Goal: Use online tool/utility: Use online tool/utility

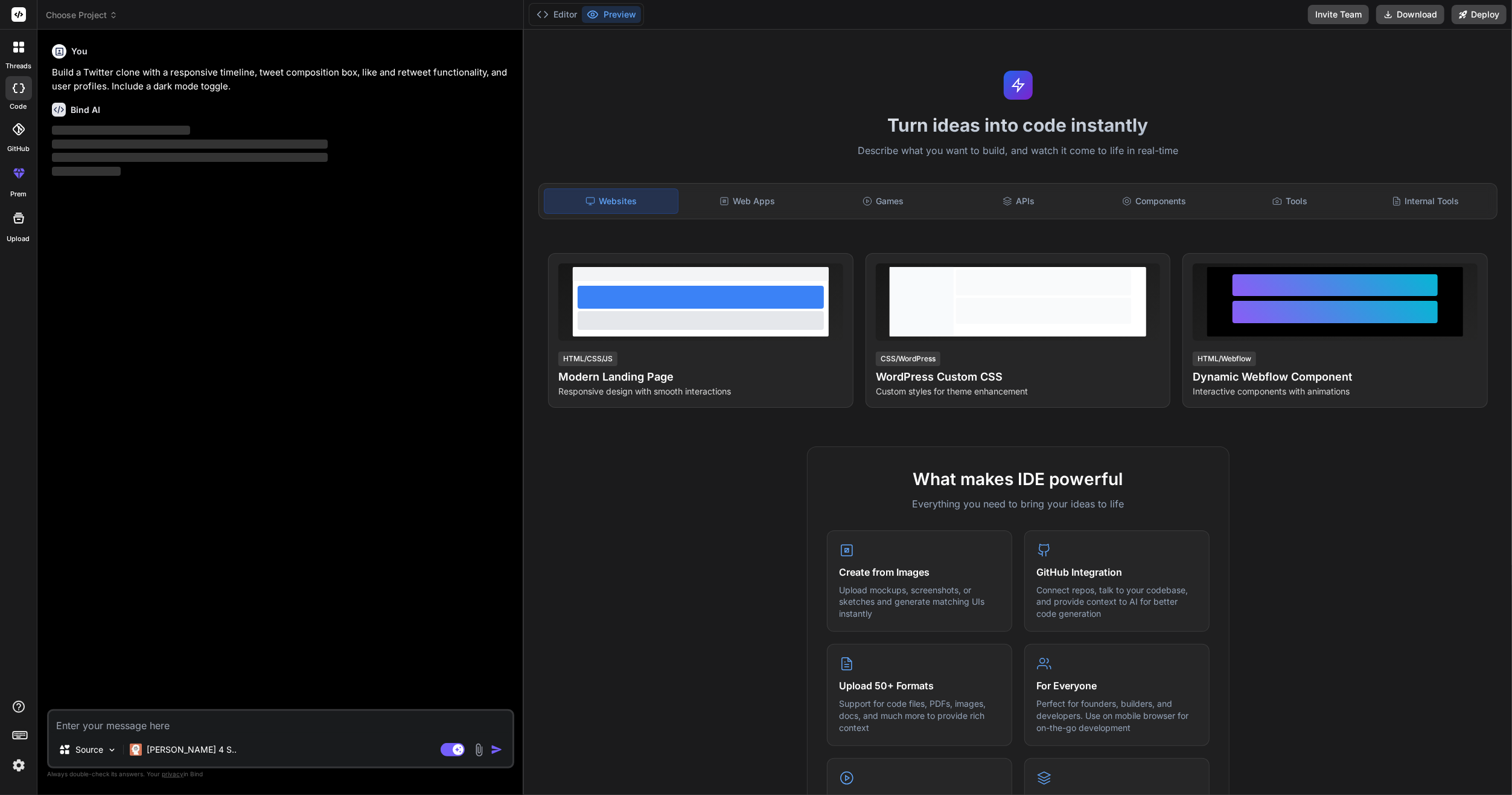
type textarea "x"
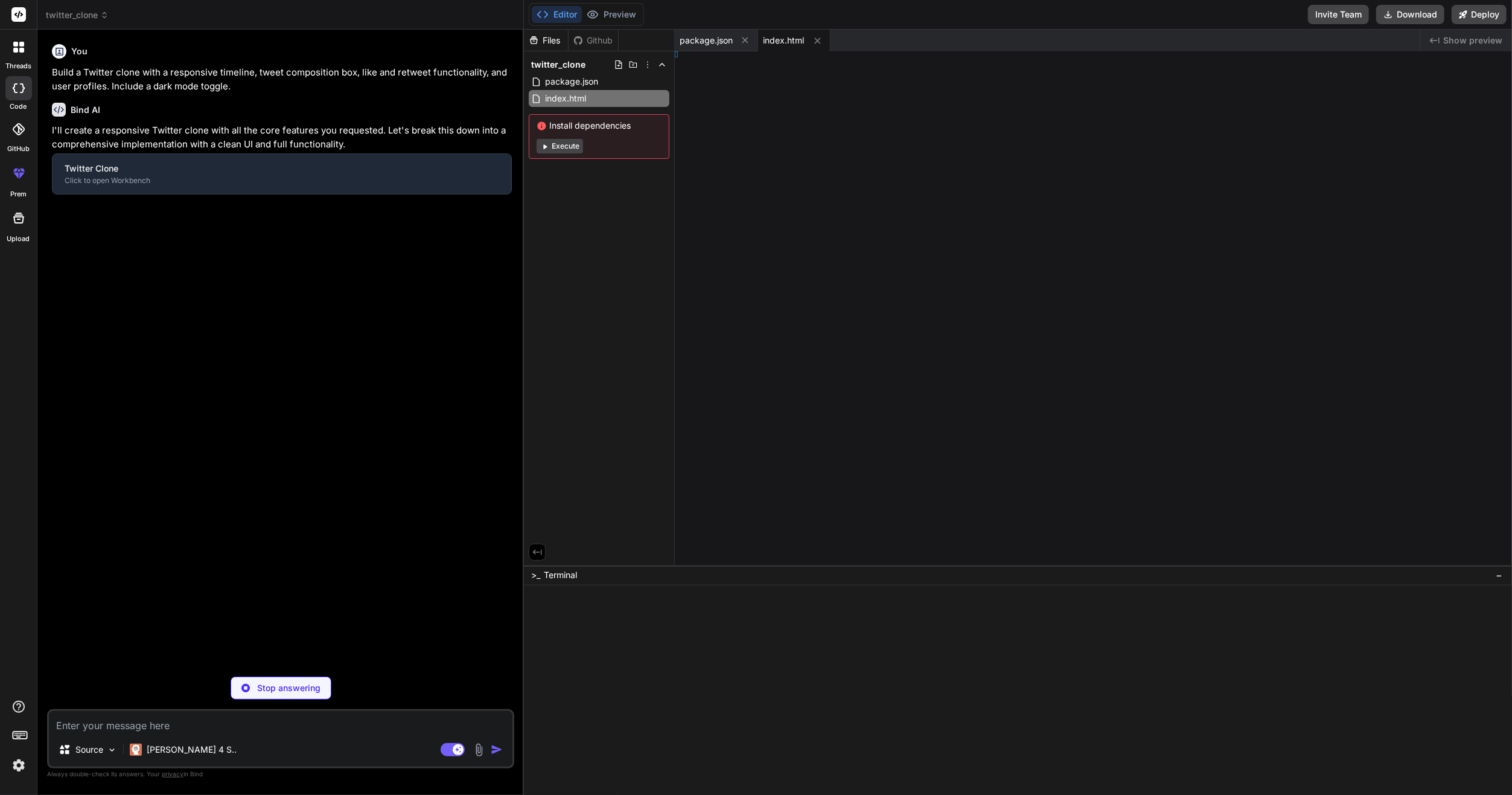
type textarea "<script src="app.js"></script> </body> </html>"
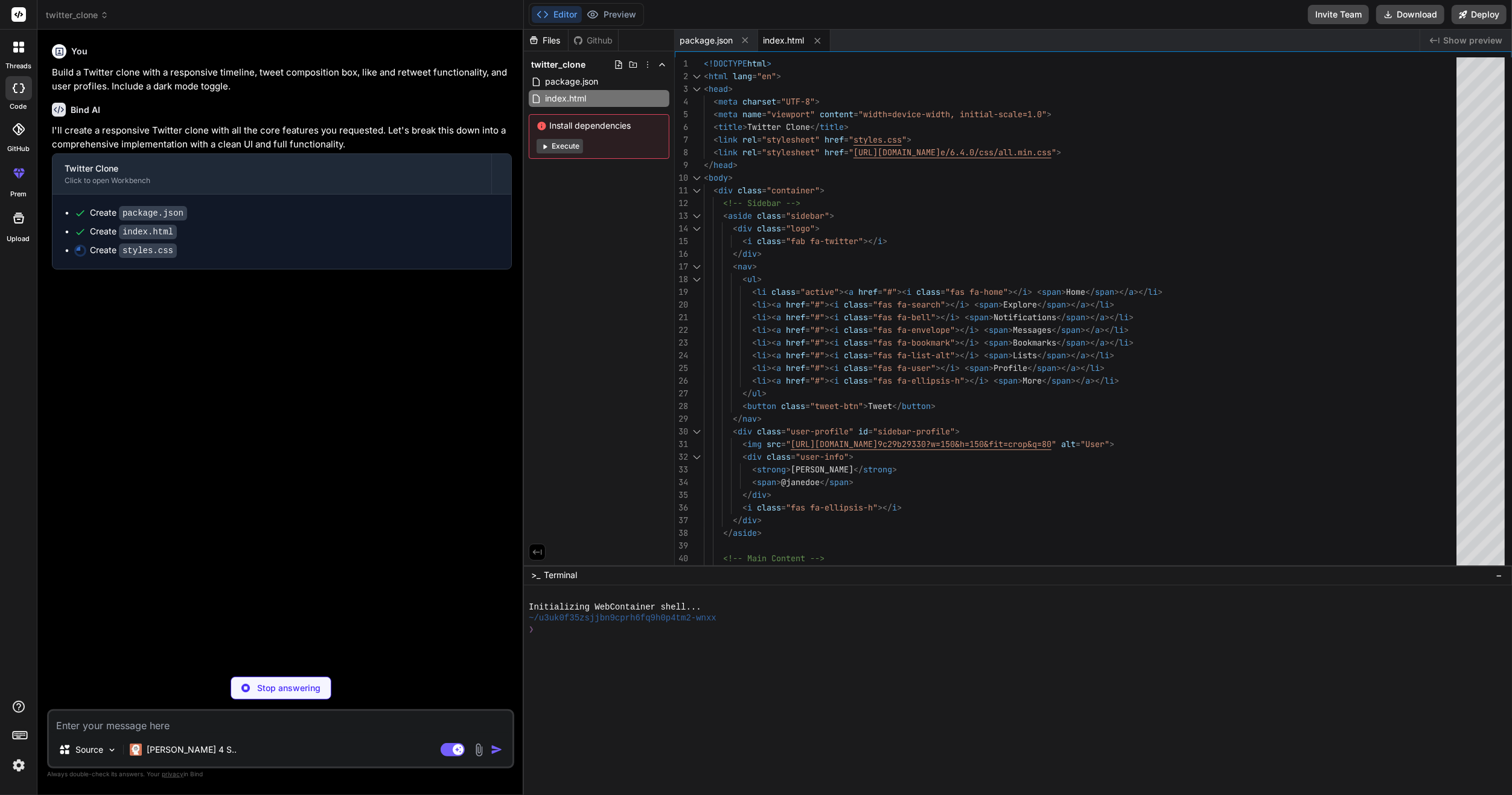
type textarea "x"
type textarea "// Initialize the app when DOM is loaded document.addEventListener('DOMContentL…"
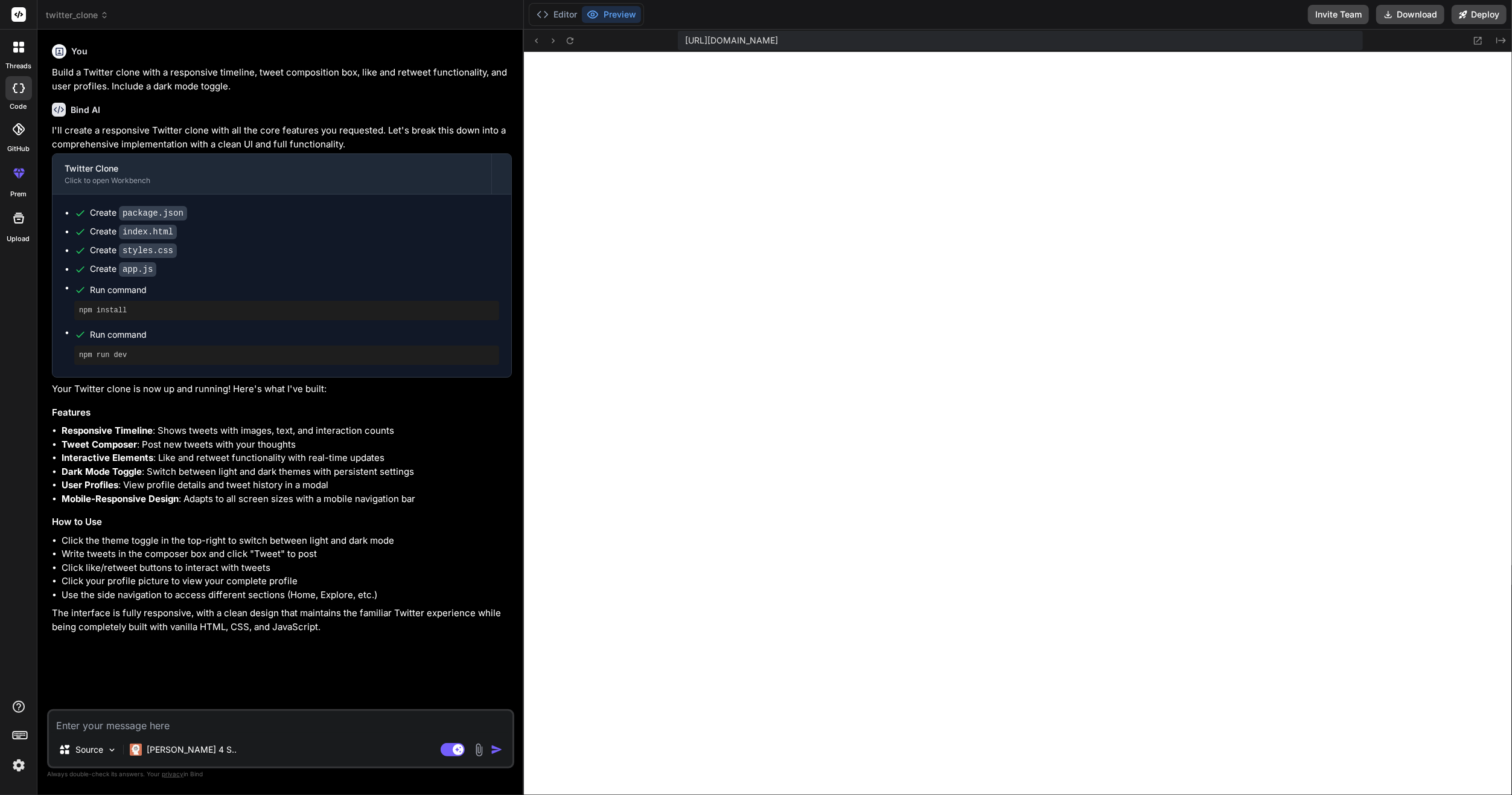
scroll to position [451, 0]
click at [132, 371] on div "Create package.json Create index.html Create styles.css Create app.js Run comma…" at bounding box center [282, 285] width 459 height 183
click at [12, 45] on div at bounding box center [19, 47] width 26 height 26
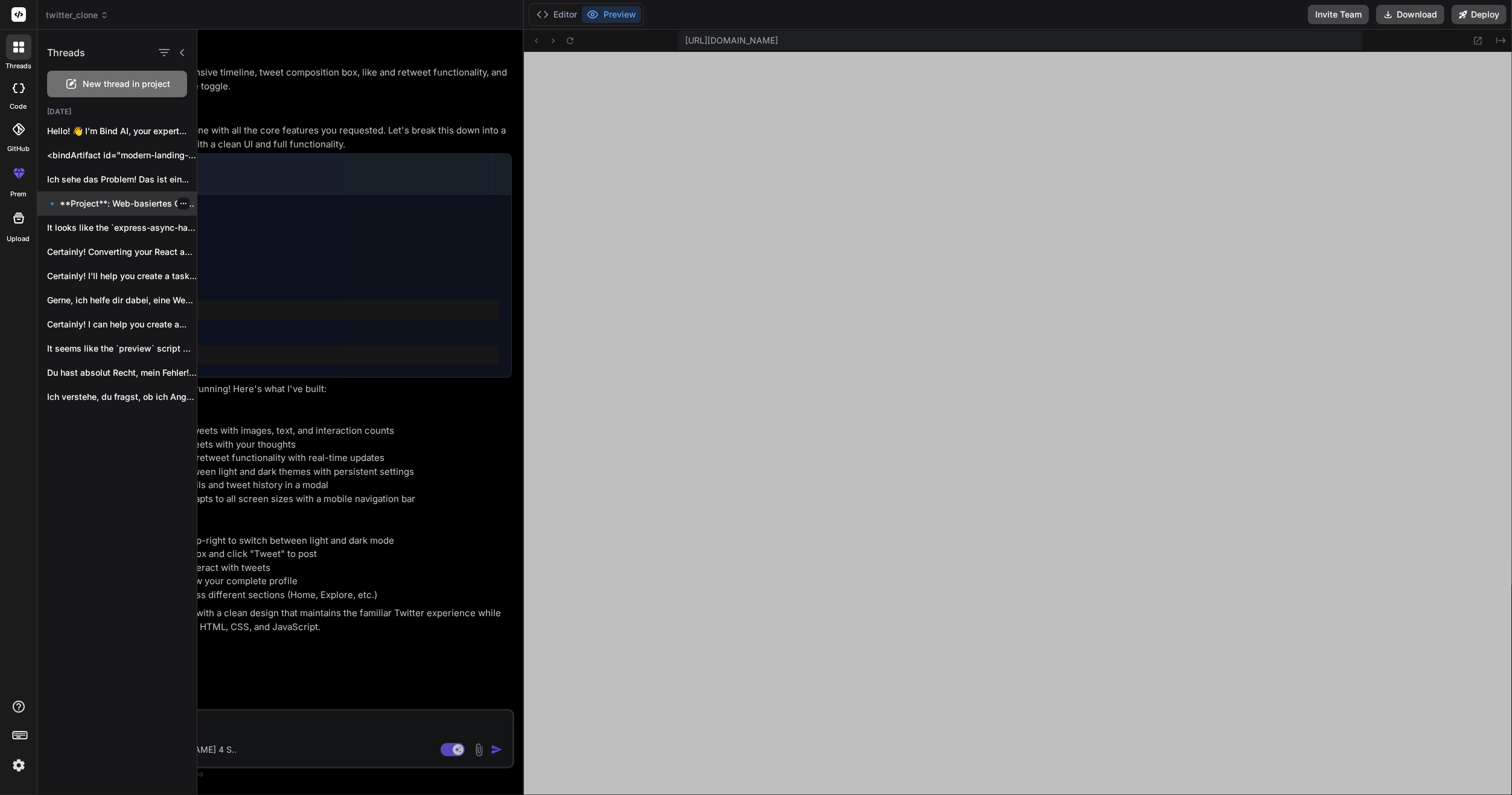
click at [110, 212] on div "🔹 **Project**: Web-basiertes OBS (Streaming Studio) 🔧..." at bounding box center [117, 203] width 159 height 24
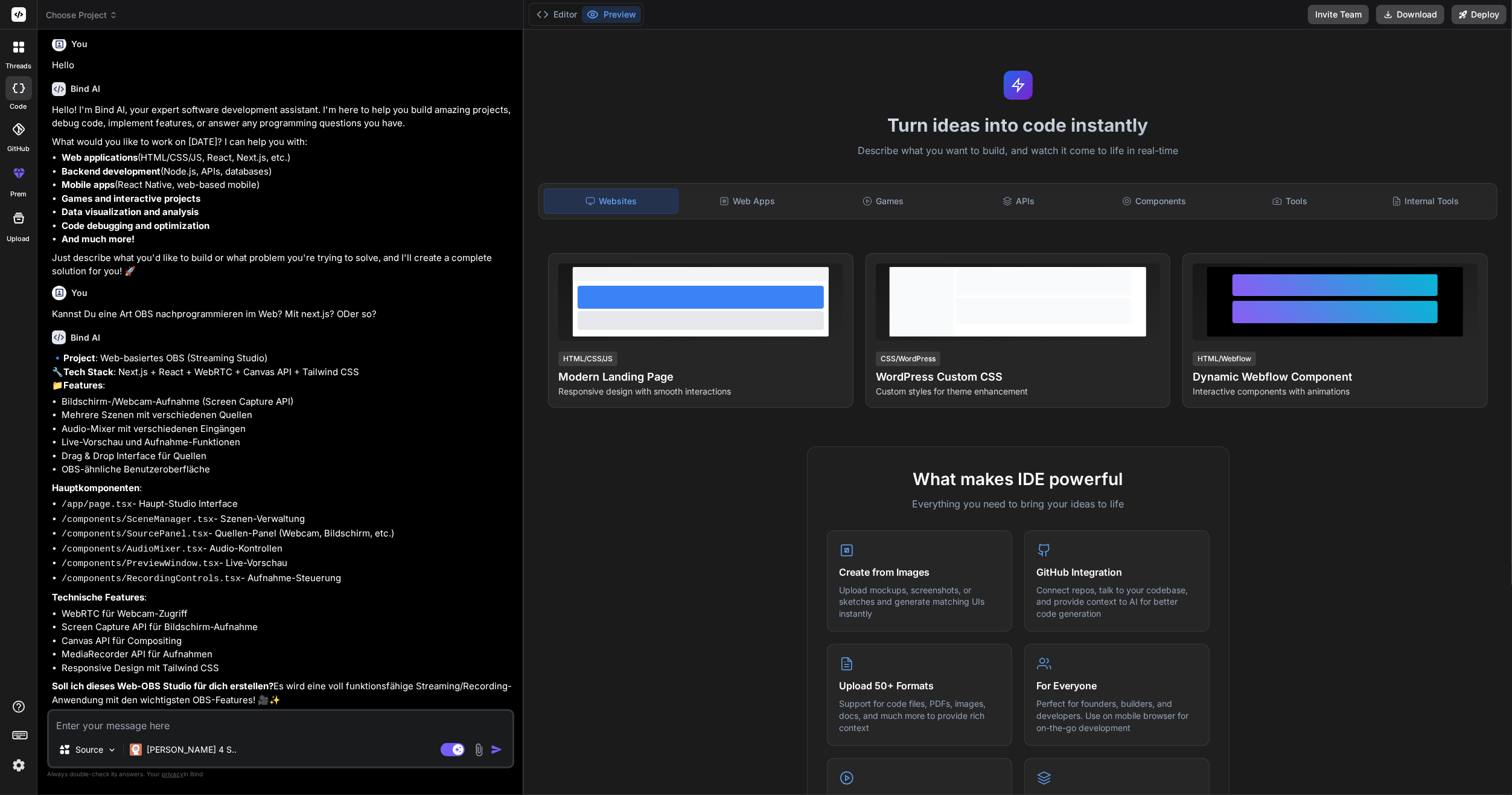
scroll to position [507, 0]
click at [20, 137] on div at bounding box center [19, 129] width 26 height 26
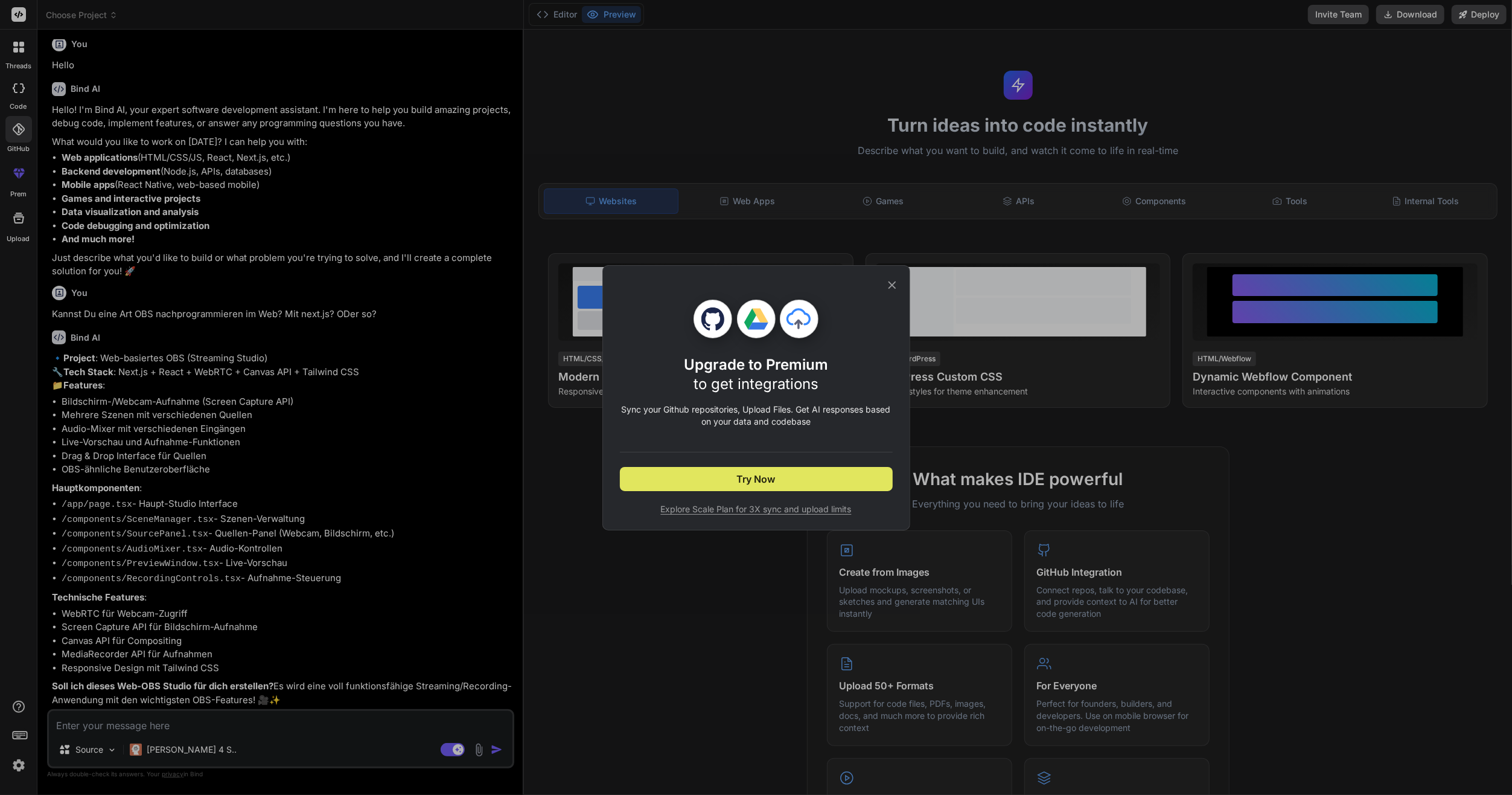
click at [766, 467] on button "Try Now" at bounding box center [756, 479] width 273 height 24
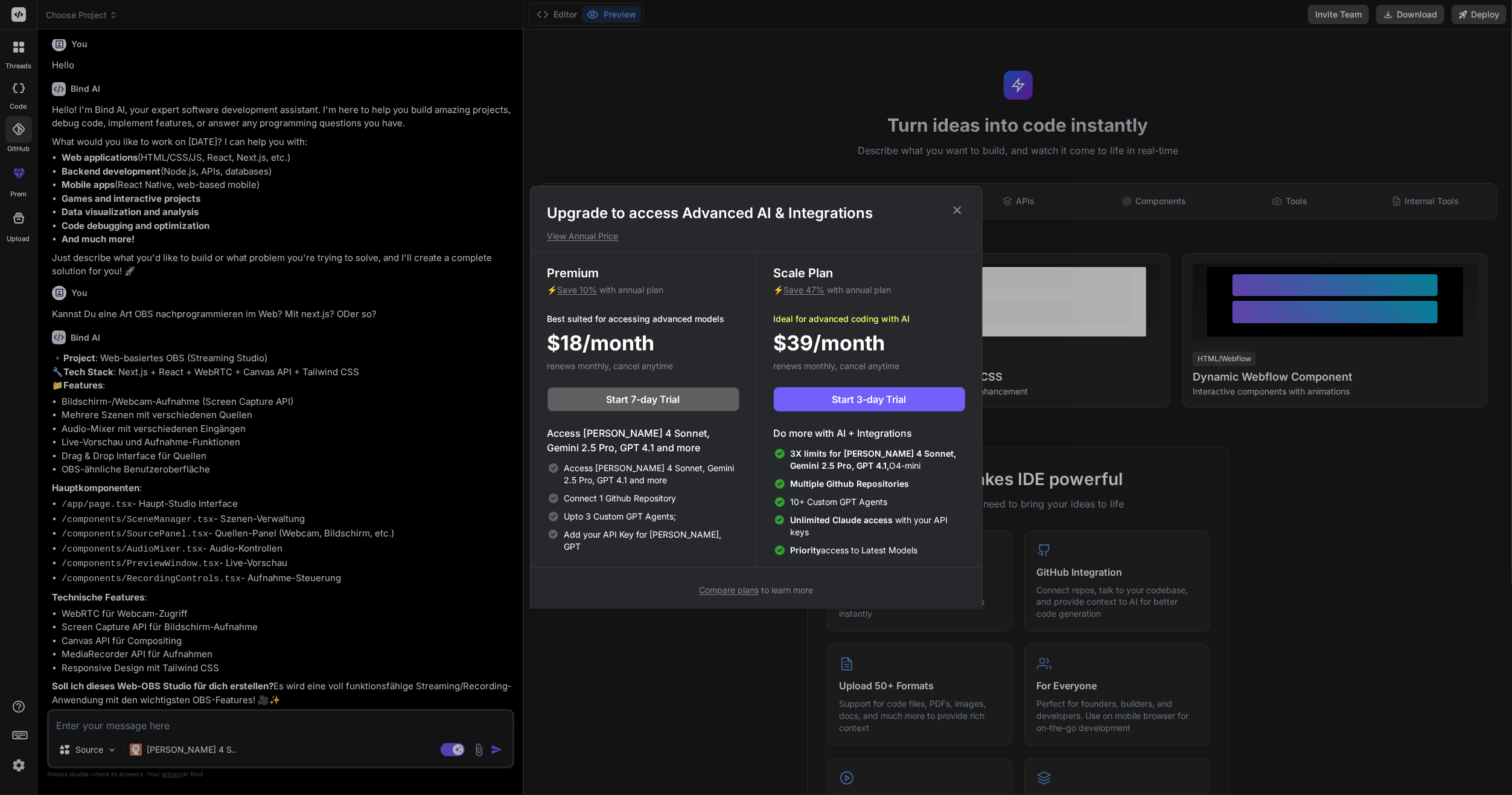
drag, startPoint x: 361, startPoint y: 262, endPoint x: 274, endPoint y: 263, distance: 87.0
click at [359, 262] on div "Upgrade to access Advanced AI & Integrations View Annual Price Premium ⚡ Save 1…" at bounding box center [756, 397] width 1512 height 795
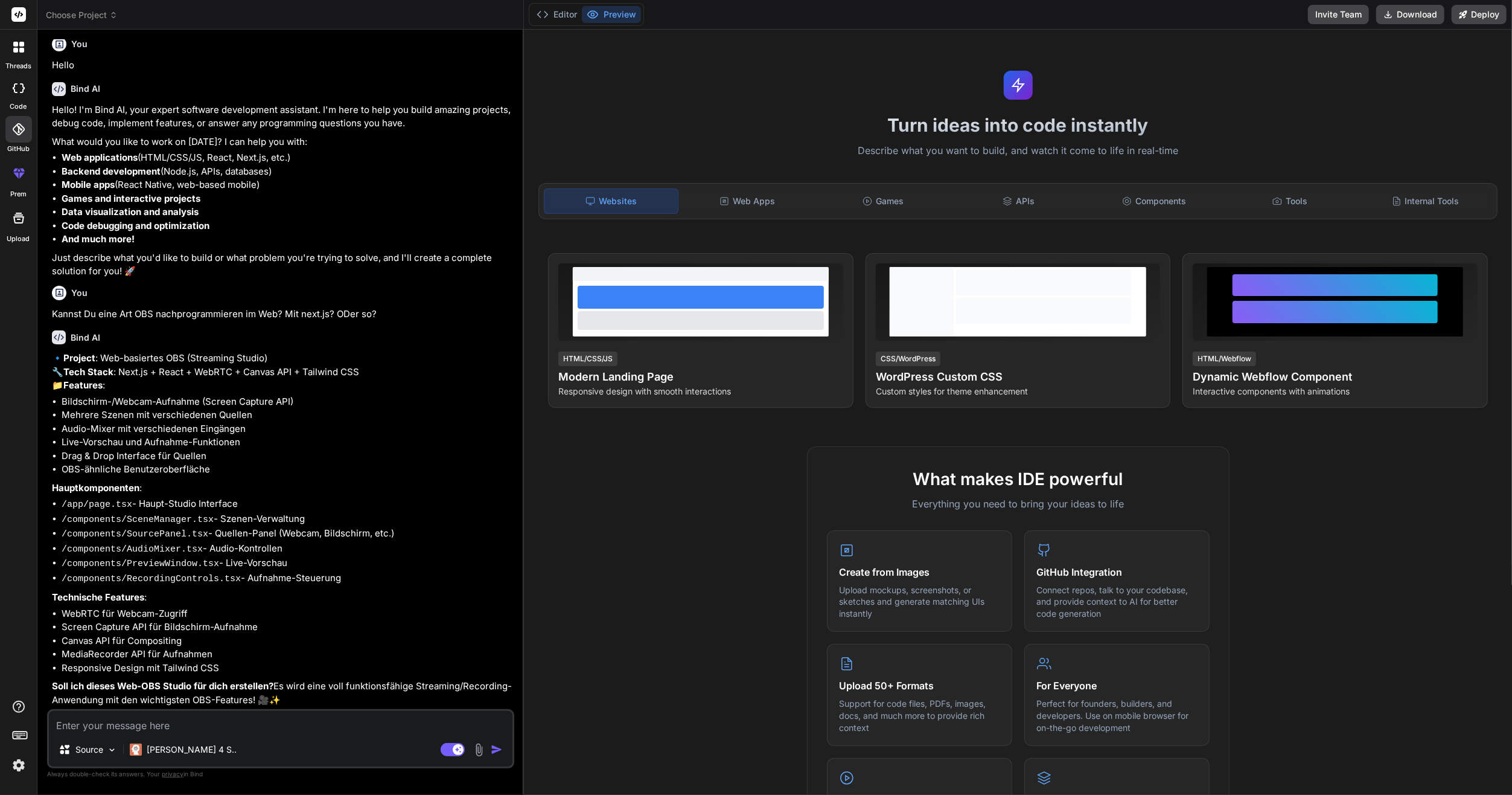
click at [12, 159] on div at bounding box center [18, 173] width 29 height 29
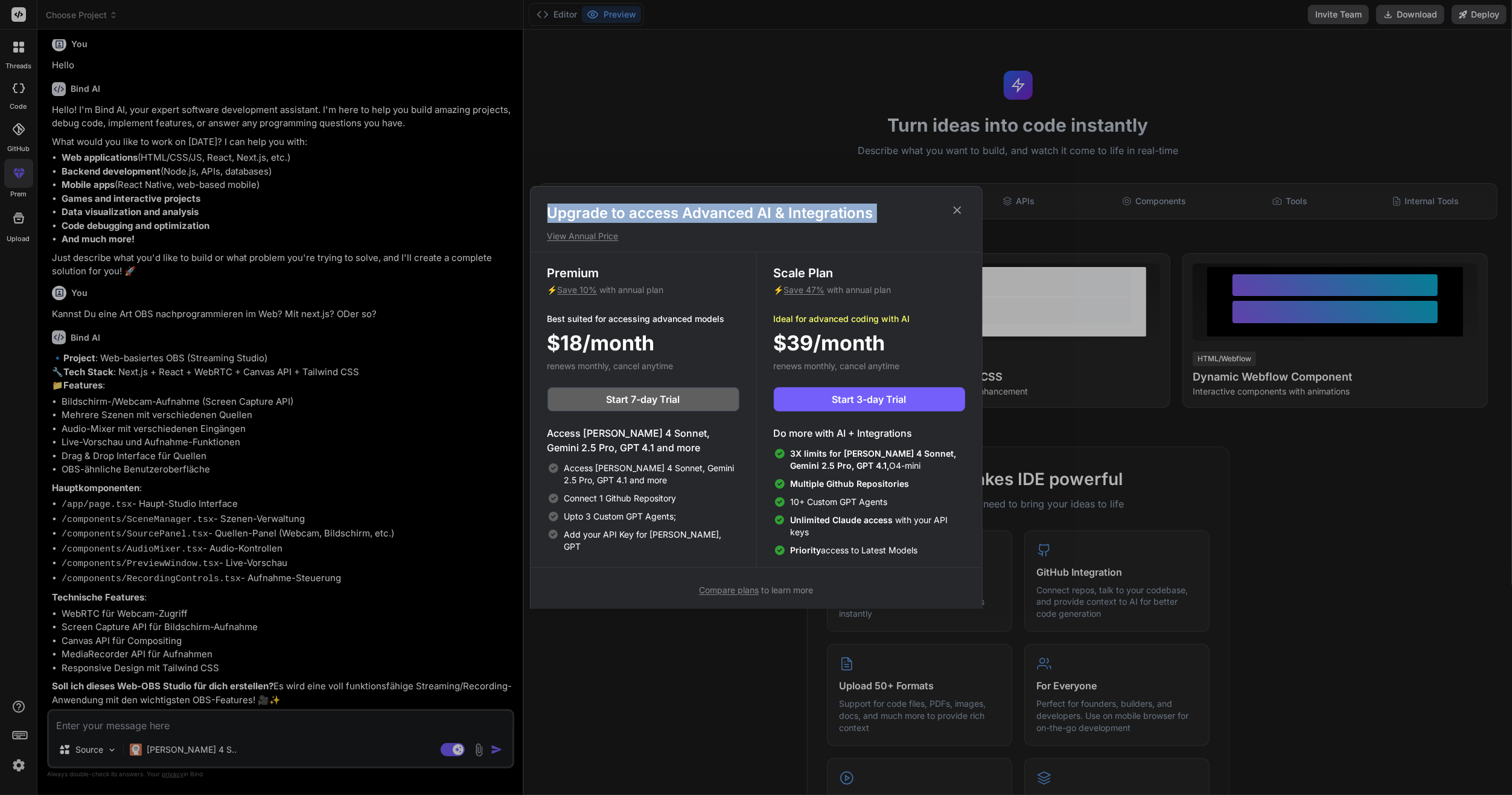
click at [15, 222] on div "Upgrade to access Advanced AI & Integrations View Annual Price Premium ⚡ Save 1…" at bounding box center [756, 397] width 1512 height 795
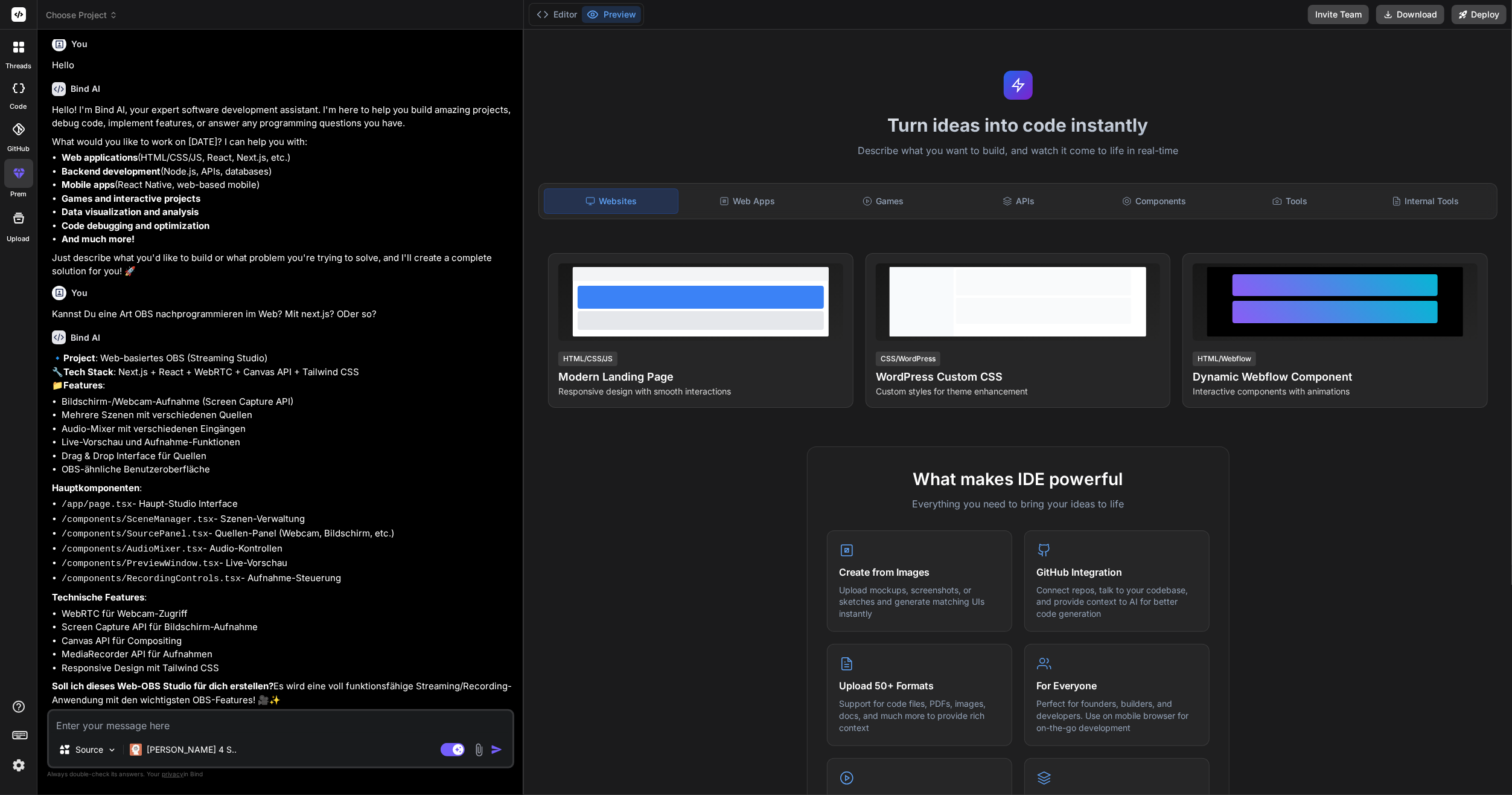
click at [20, 239] on label "Upload" at bounding box center [19, 239] width 23 height 10
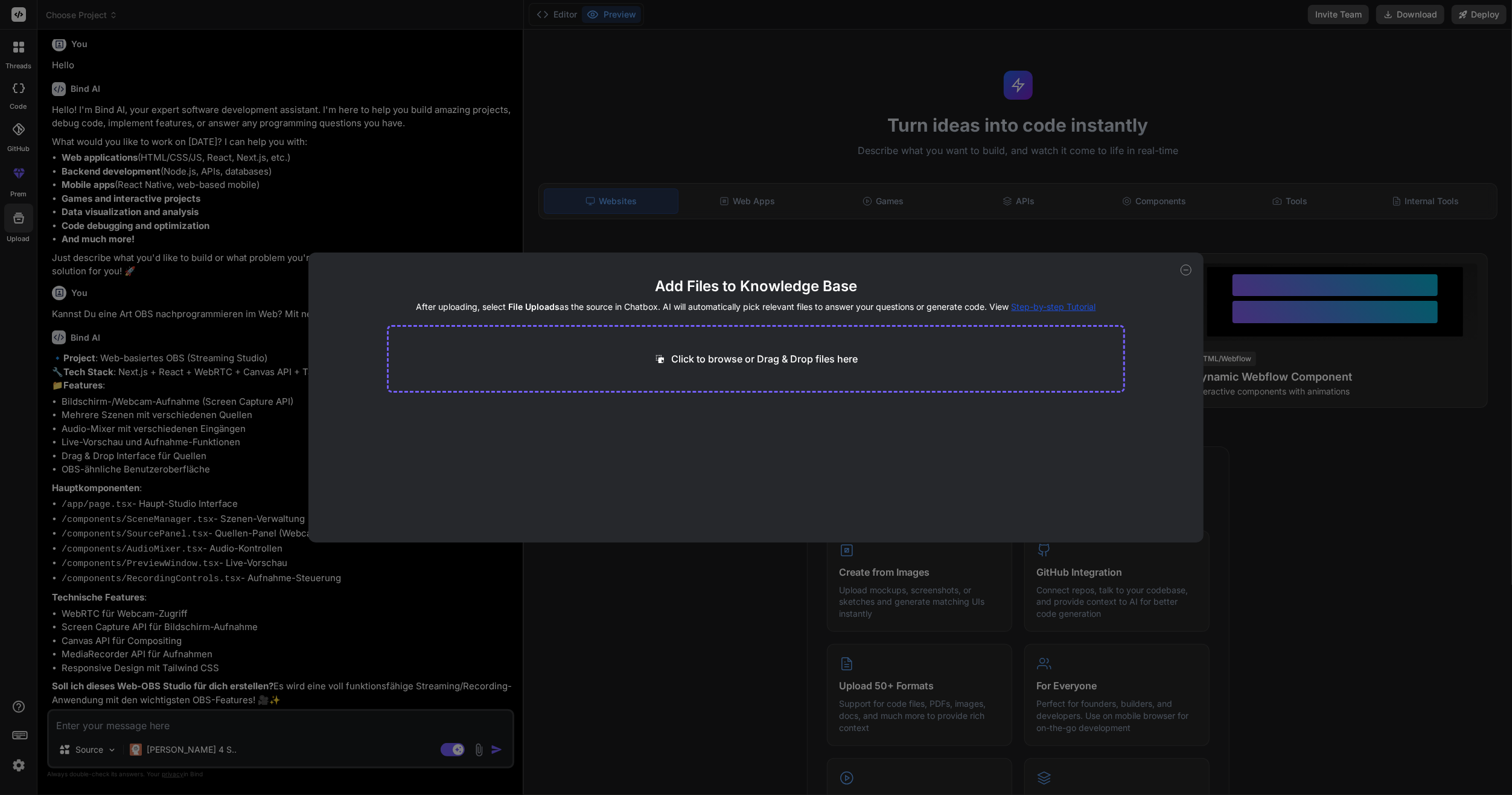
click at [34, 142] on div "Add Files to Knowledge Base After uploading, select File Uploads as the source …" at bounding box center [756, 397] width 1512 height 795
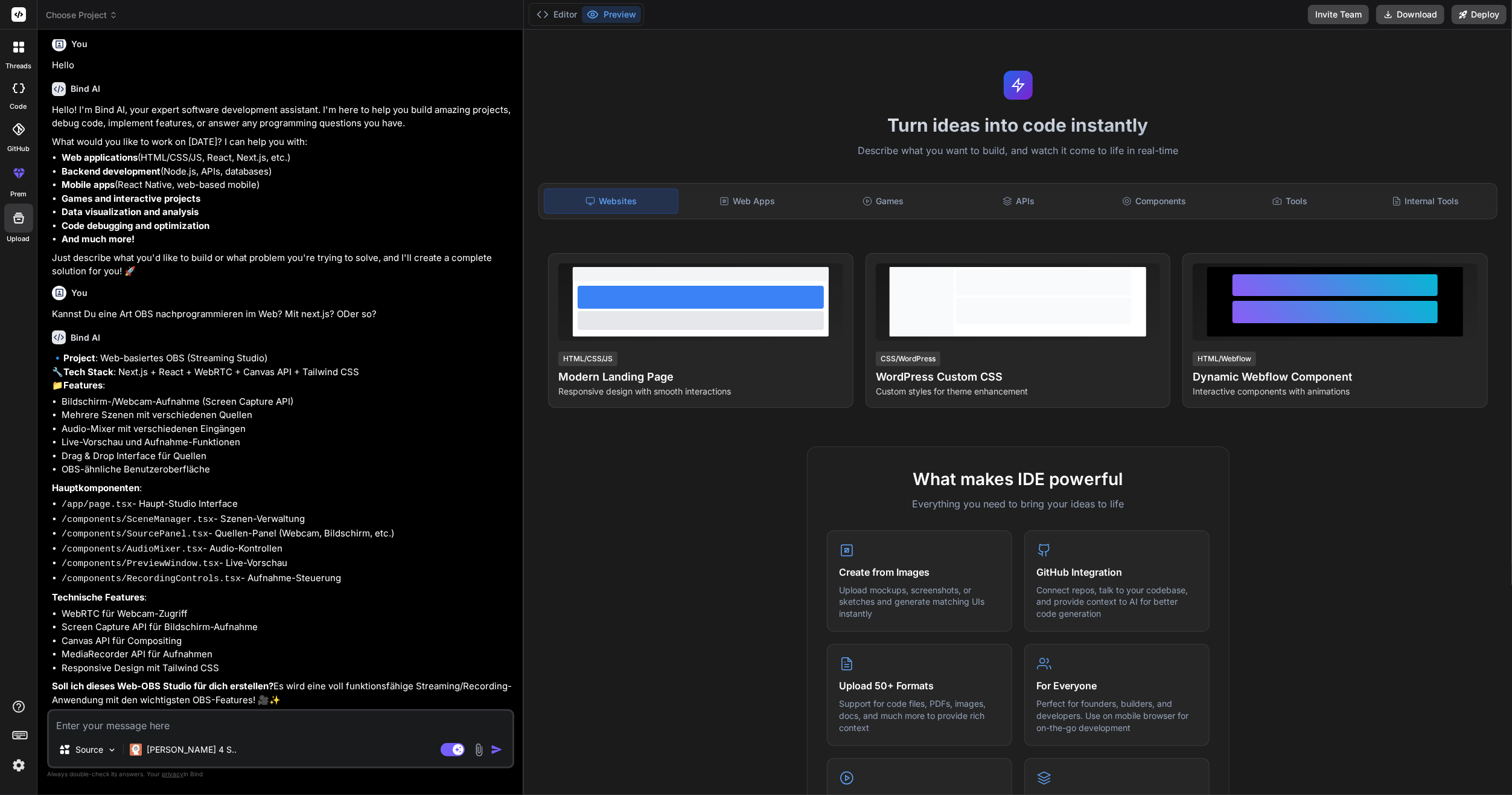
click at [18, 114] on div "GitHub" at bounding box center [18, 132] width 37 height 43
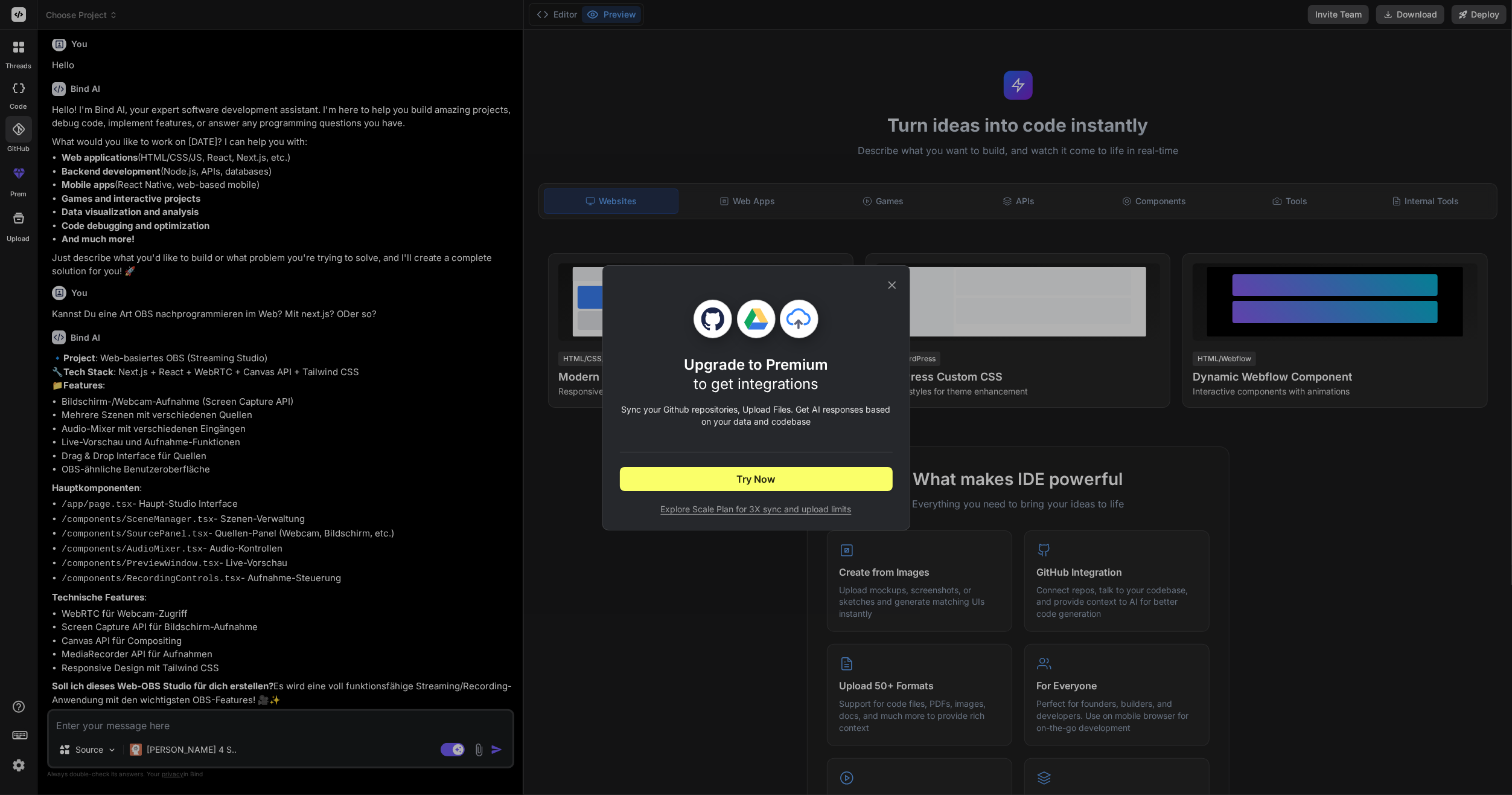
click at [12, 93] on div "Upgrade to Premium to get integrations Sync your Github repositories, Upload Fi…" at bounding box center [756, 397] width 1512 height 795
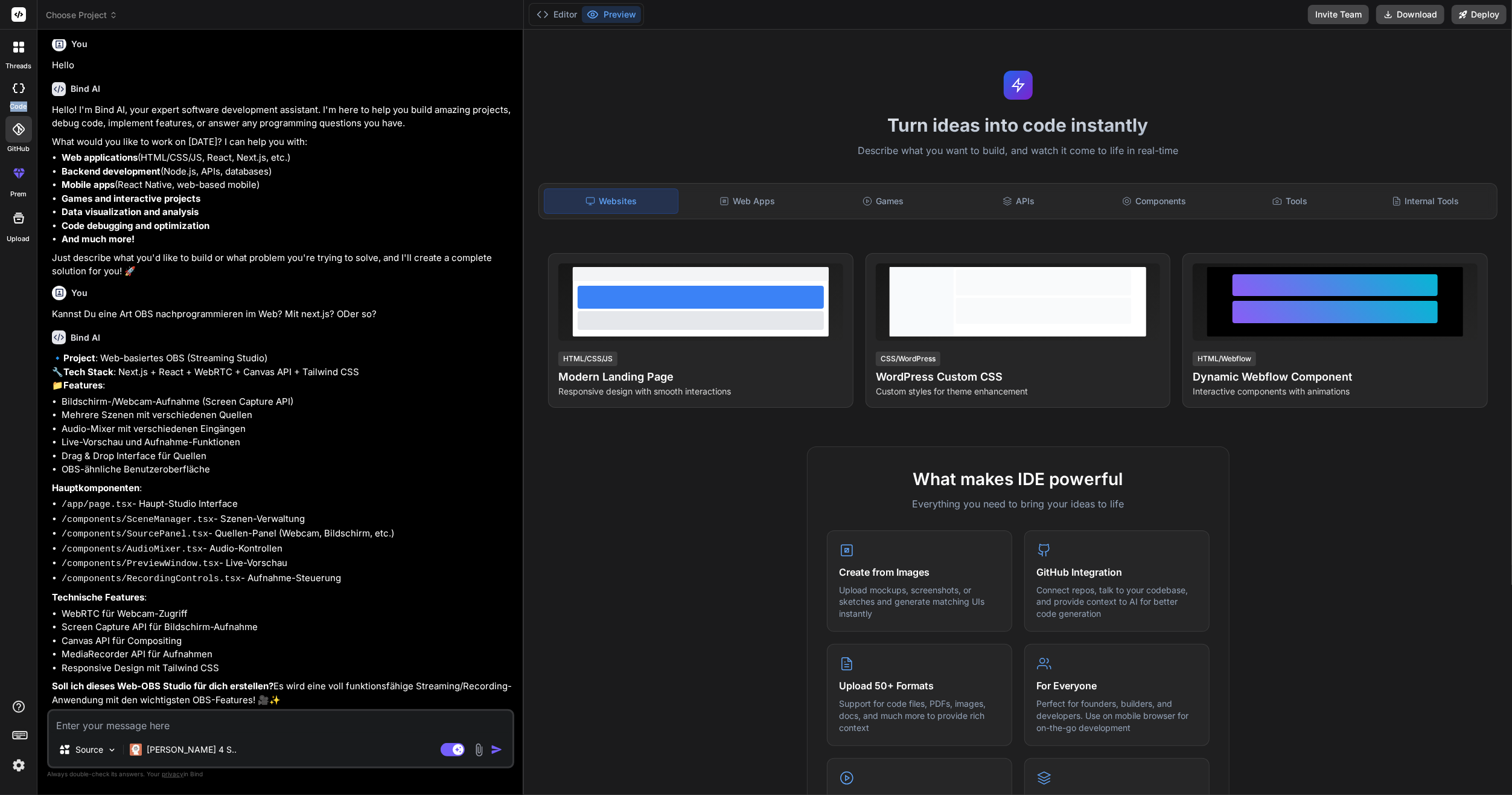
click at [12, 93] on div at bounding box center [19, 88] width 26 height 24
drag, startPoint x: 12, startPoint y: 93, endPoint x: 15, endPoint y: 100, distance: 7.6
click at [15, 104] on label "code" at bounding box center [19, 106] width 17 height 10
click at [12, 85] on icon at bounding box center [19, 88] width 12 height 9
click at [17, 88] on icon at bounding box center [19, 88] width 12 height 9
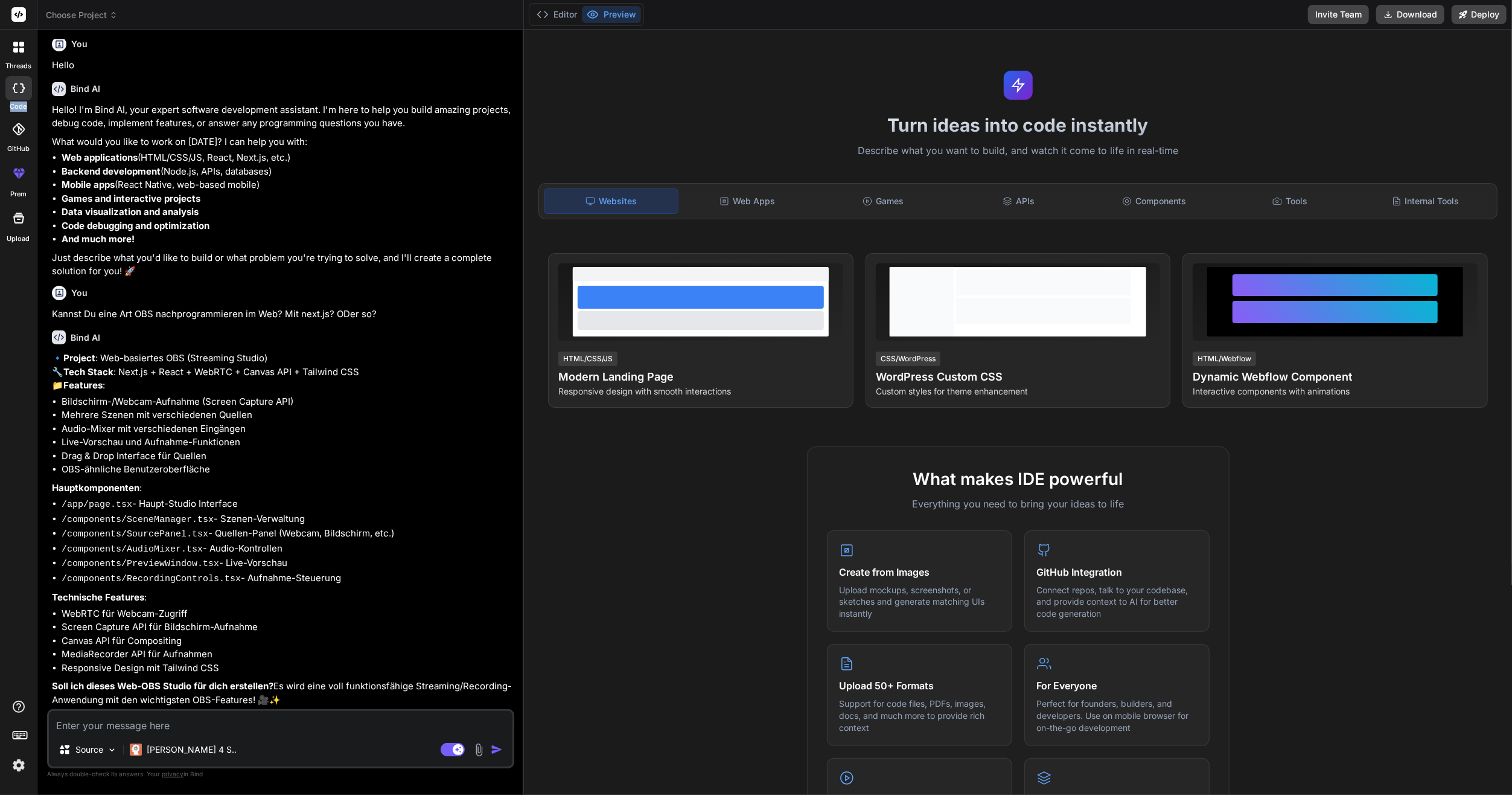
click at [17, 88] on icon at bounding box center [19, 88] width 12 height 9
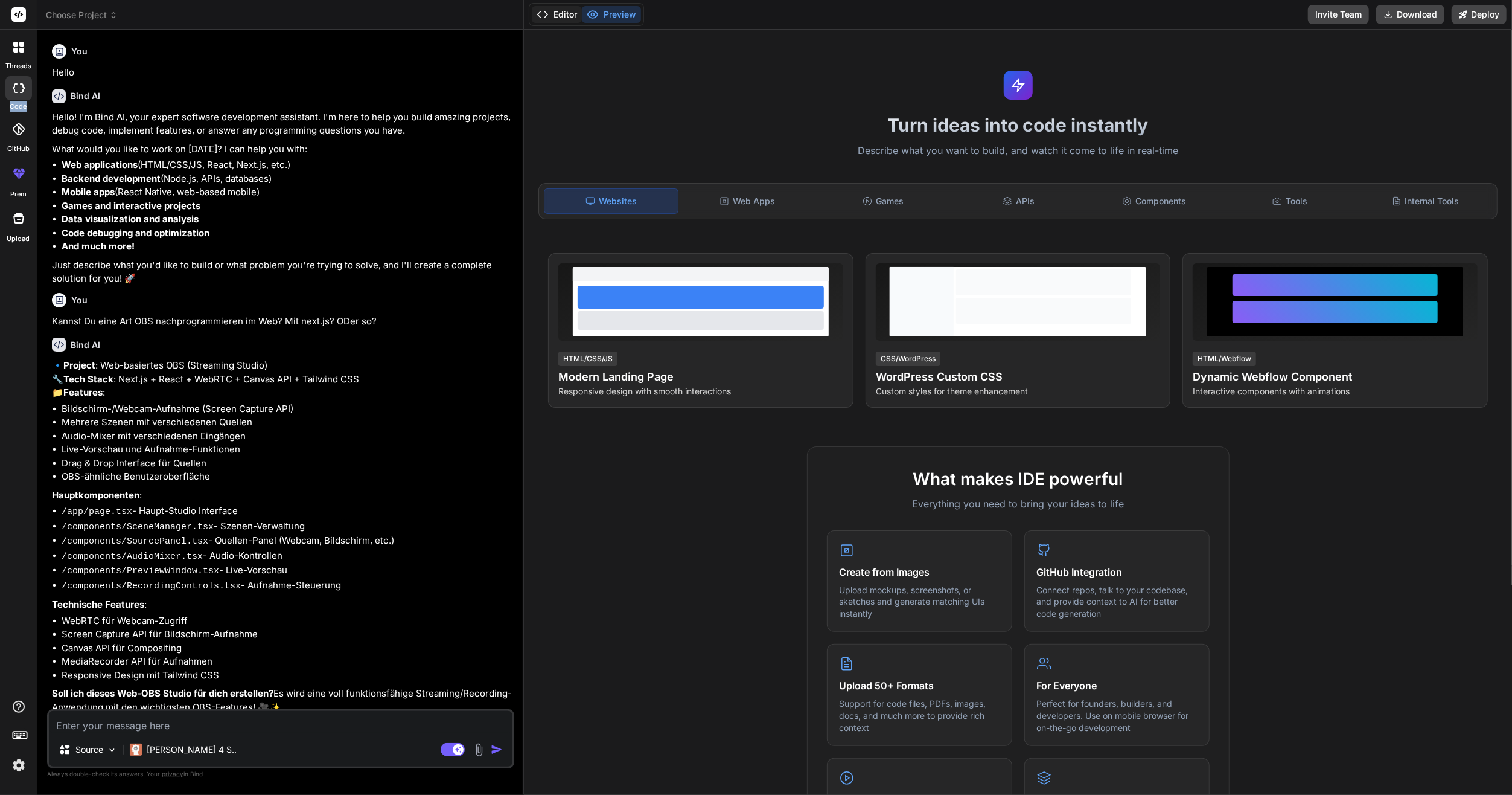
click at [551, 8] on button "Editor" at bounding box center [557, 15] width 50 height 17
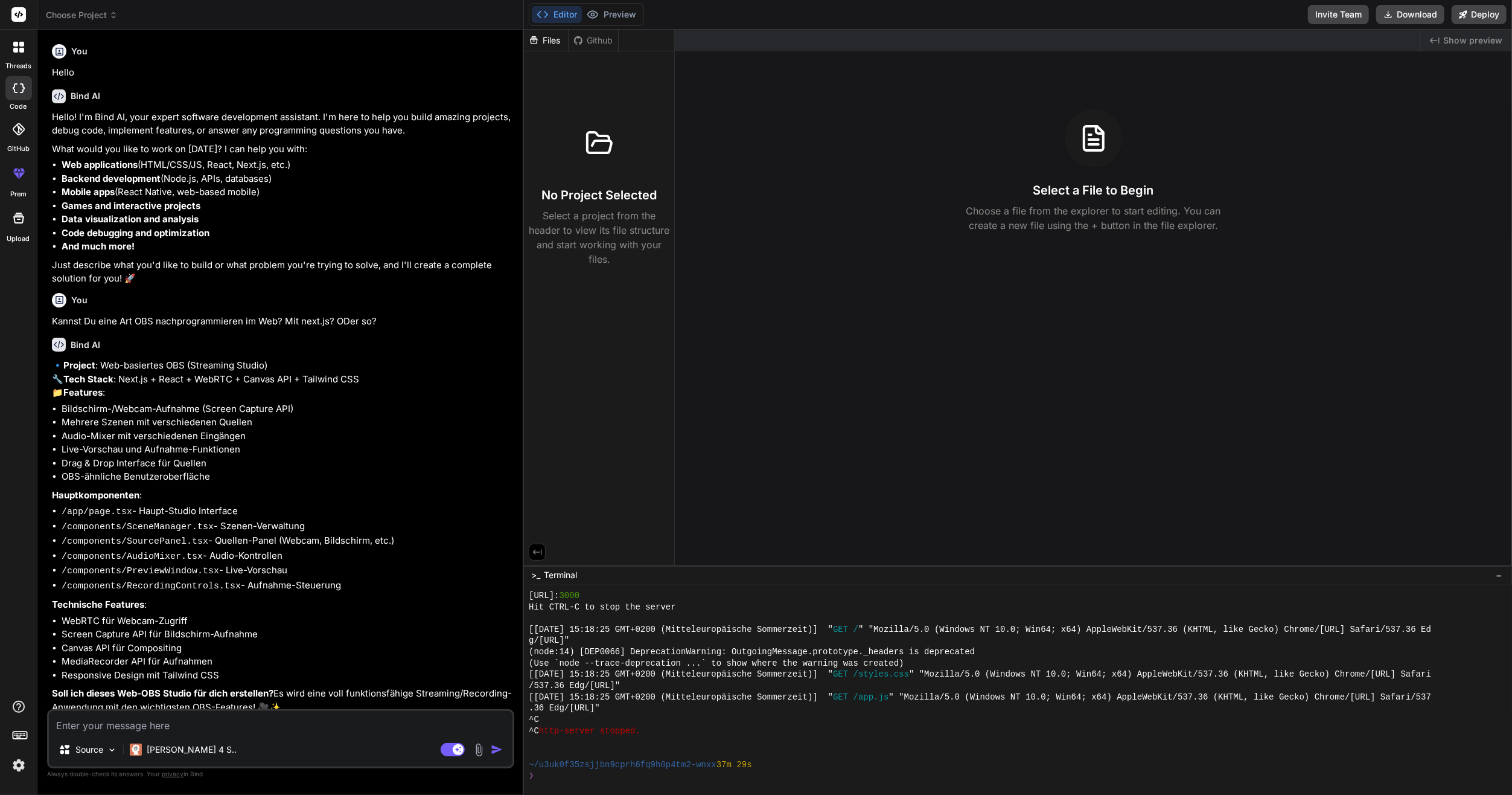
click at [637, 2] on div "Editor Preview Invite Team Download Deploy" at bounding box center [1018, 15] width 988 height 30
click at [627, 4] on div "Editor Preview" at bounding box center [587, 15] width 115 height 23
click at [17, 50] on icon at bounding box center [16, 50] width 5 height 5
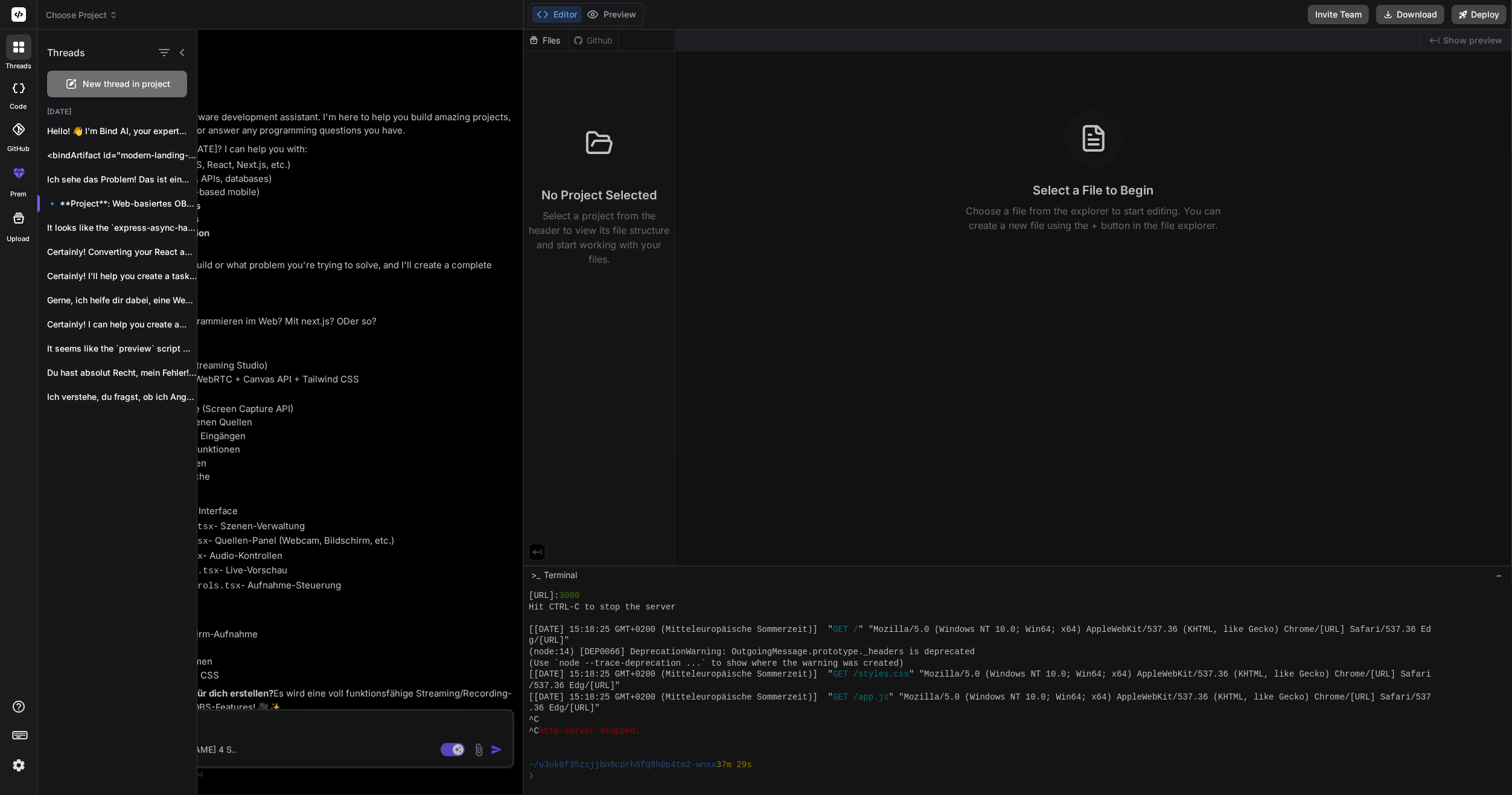
click at [16, 88] on icon at bounding box center [19, 88] width 12 height 9
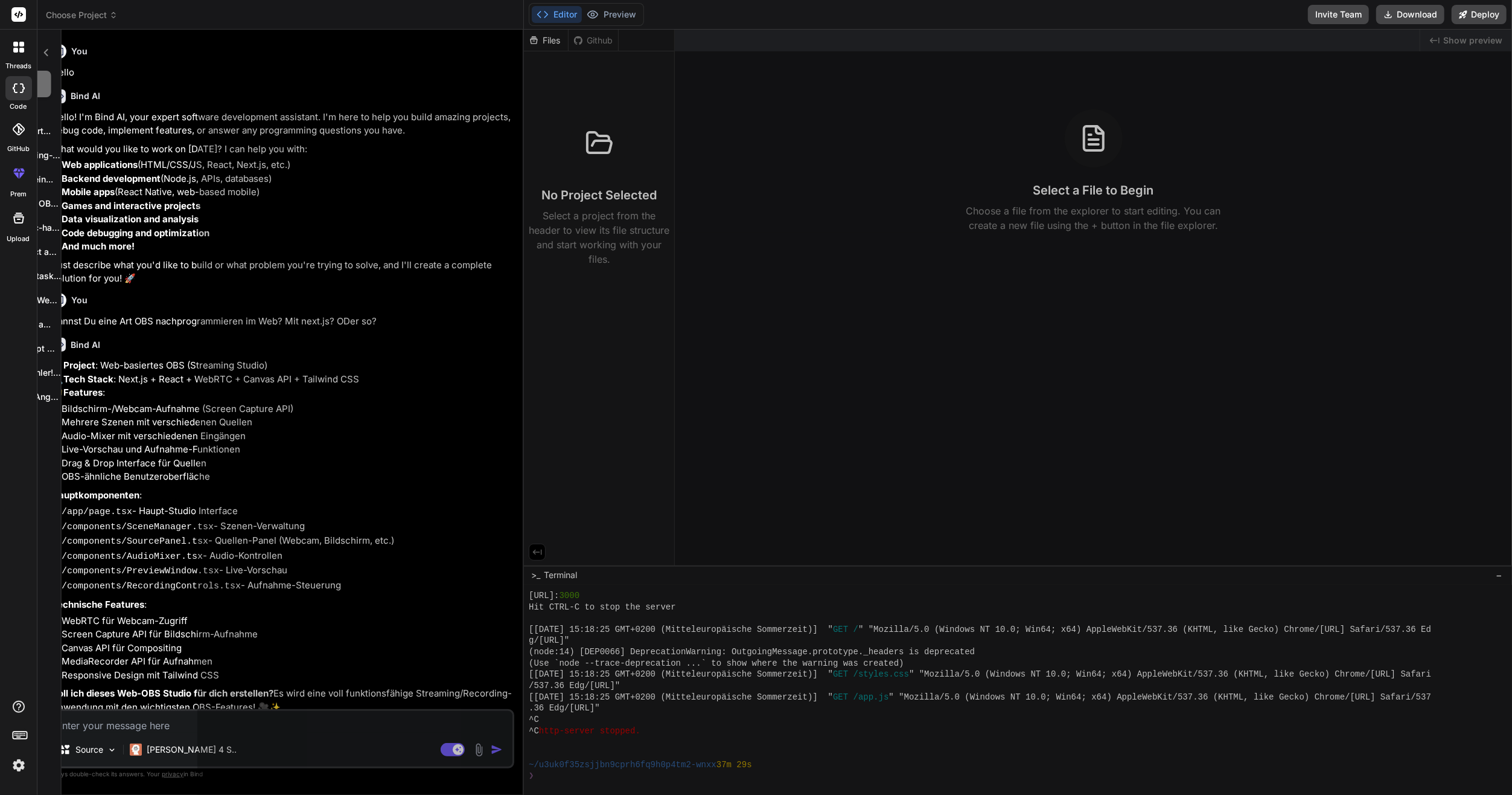
click at [14, 102] on label "code" at bounding box center [19, 106] width 17 height 10
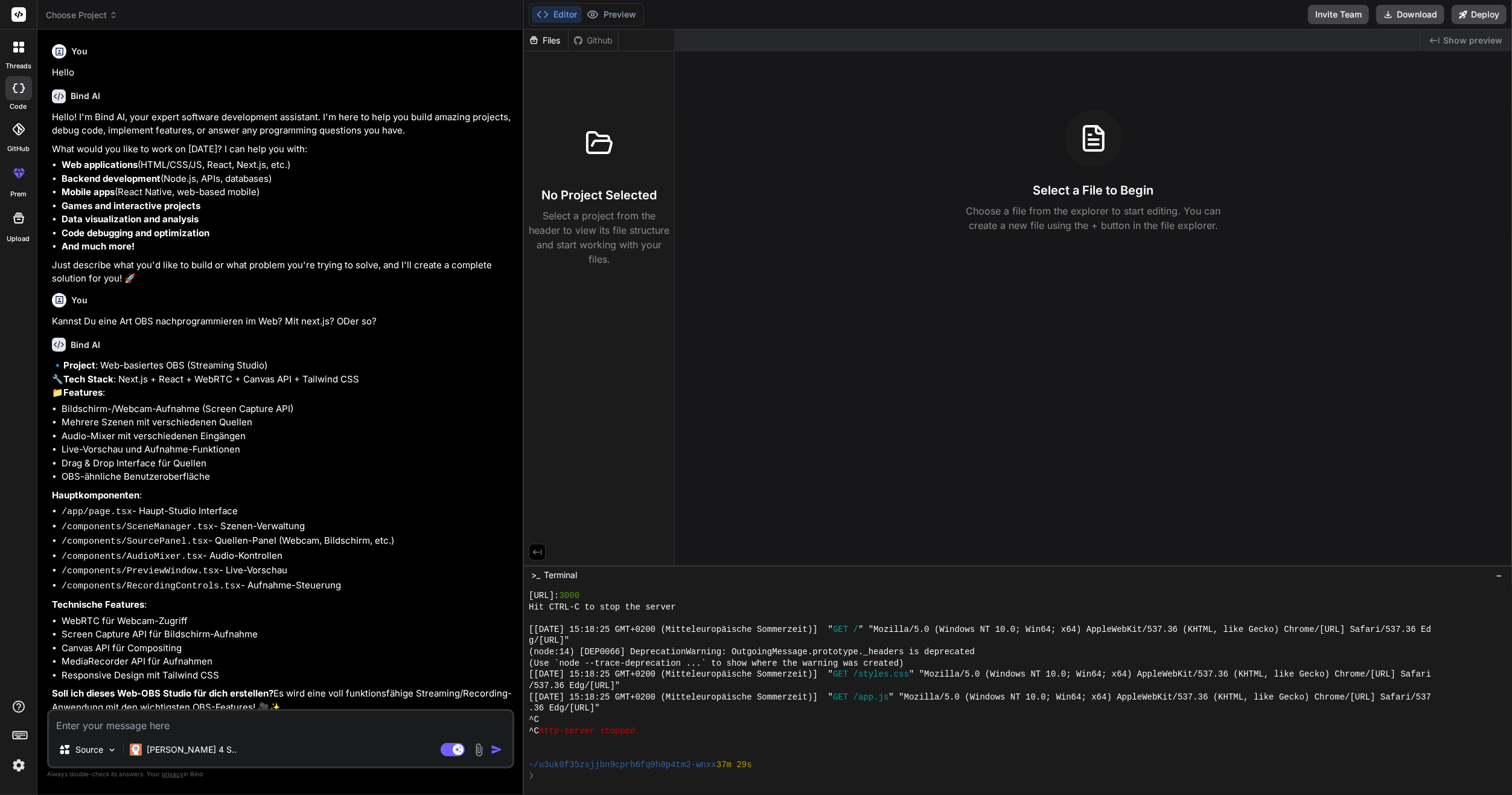
click at [17, 85] on icon at bounding box center [19, 88] width 12 height 9
drag, startPoint x: 17, startPoint y: 85, endPoint x: 230, endPoint y: 152, distance: 223.3
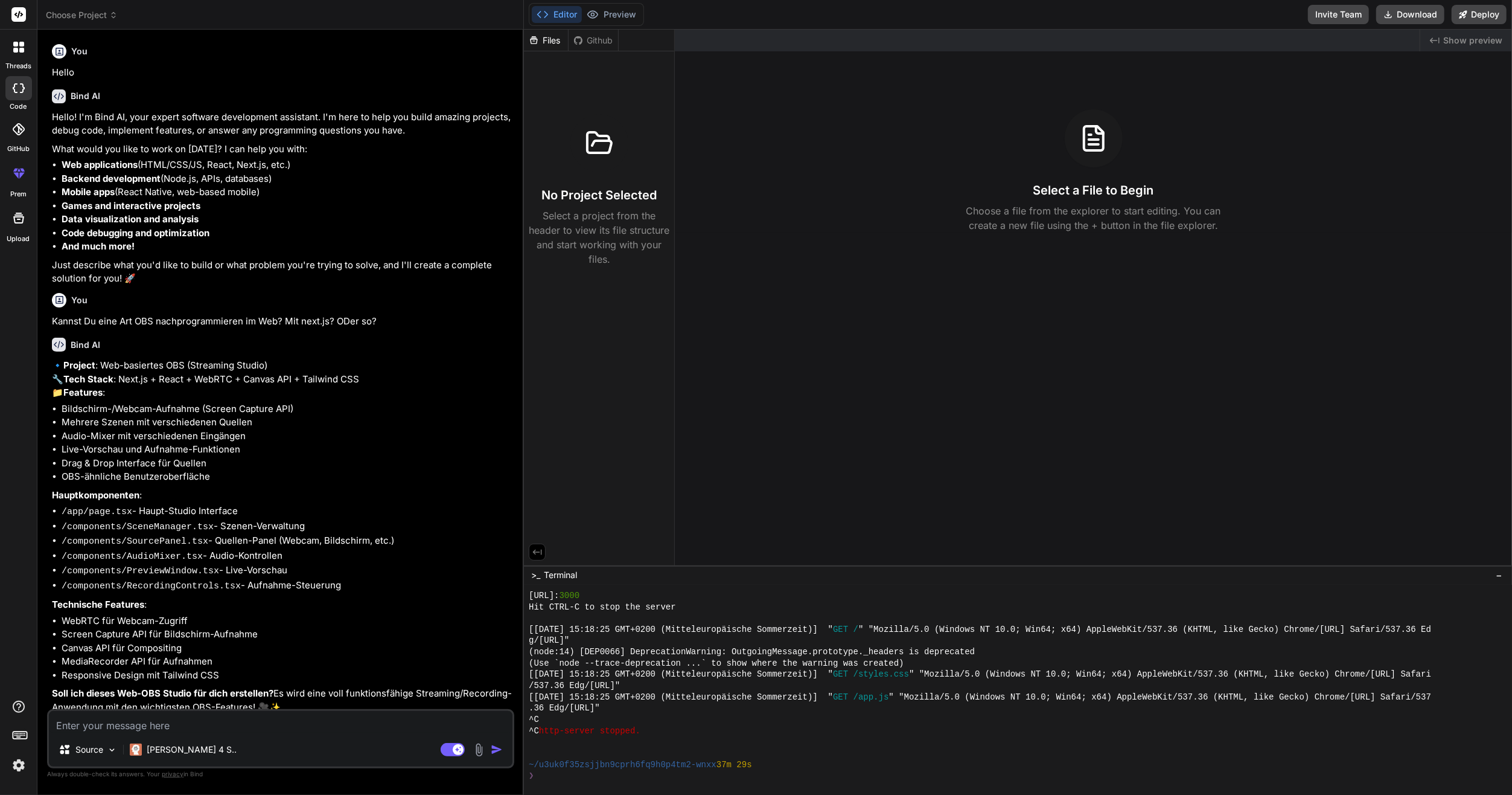
click at [230, 152] on p "What would you like to work on [DATE]? I can help you with:" at bounding box center [282, 149] width 460 height 14
click at [95, 18] on span "Choose Project" at bounding box center [82, 16] width 71 height 12
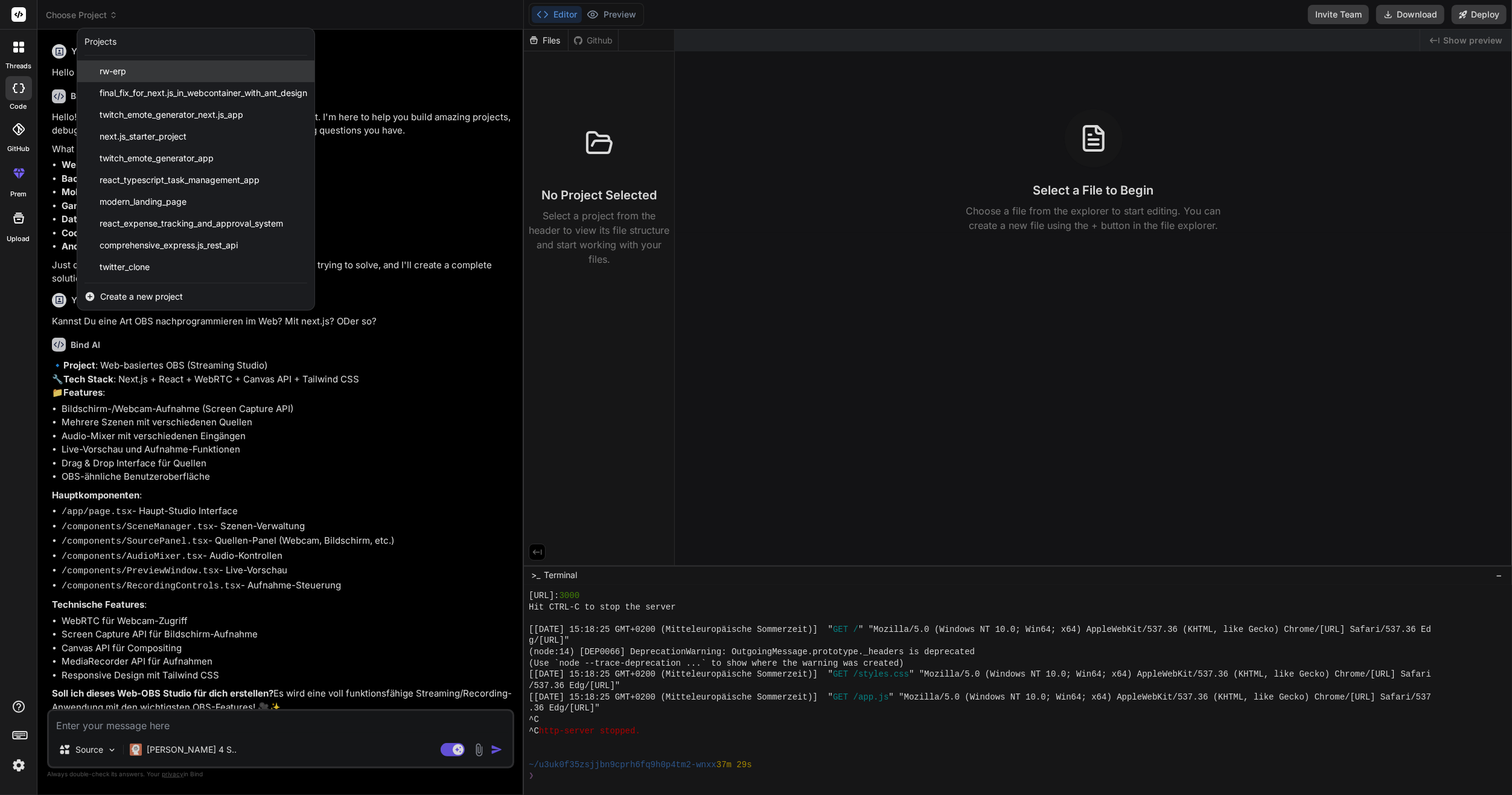
click at [170, 74] on div "rw-erp" at bounding box center [195, 71] width 237 height 22
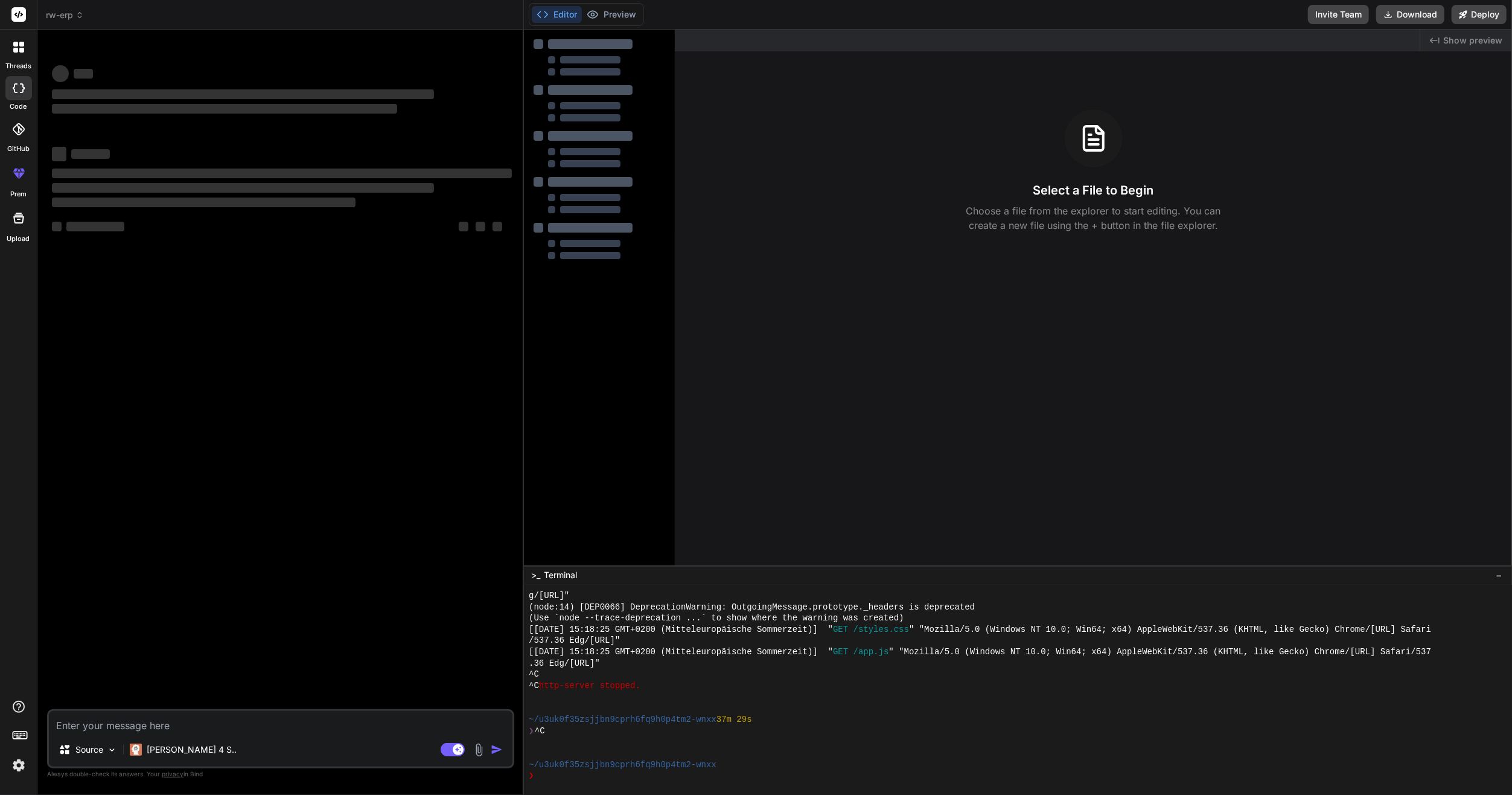
scroll to position [552, 0]
type textarea "x"
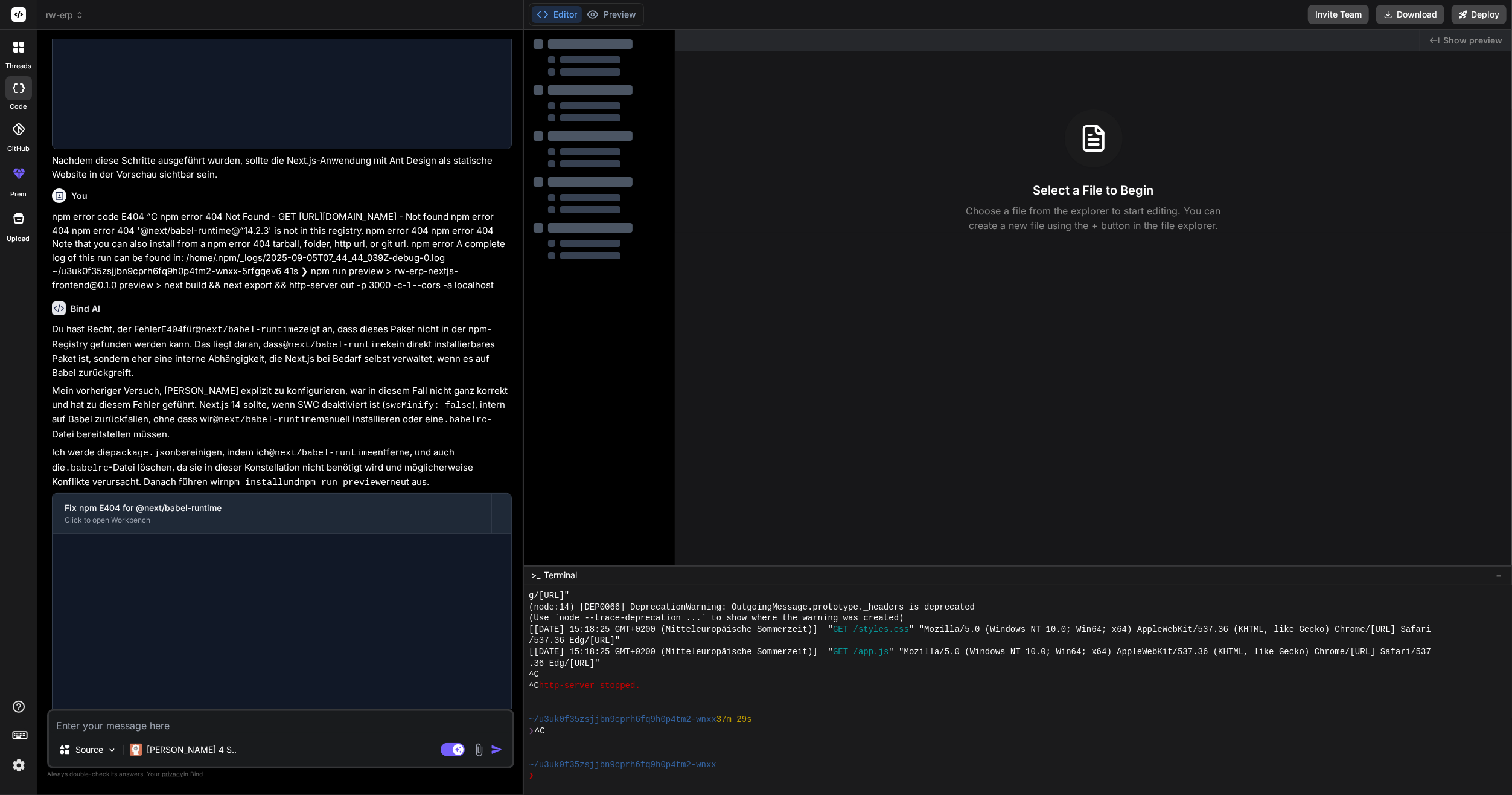
scroll to position [1650, 0]
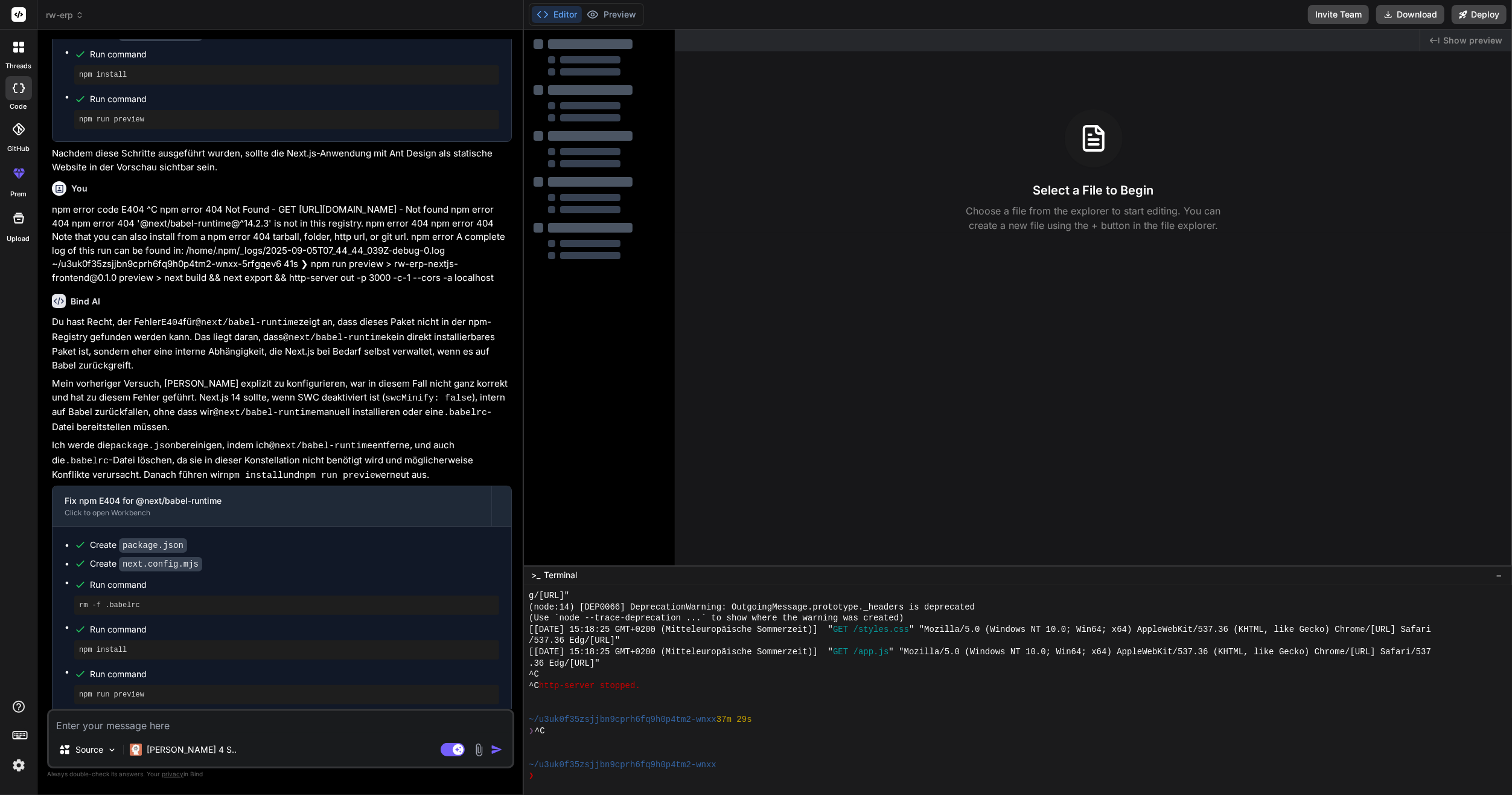
click at [795, 242] on div "Created with Pixso. Show preview Select a File to Begin Choose a file from the …" at bounding box center [1094, 297] width 838 height 535
click at [688, 734] on div "❯ ^C" at bounding box center [1013, 730] width 969 height 12
click at [857, 212] on div "Select a File to Begin Choose a file from the explorer to start editing. You ca…" at bounding box center [1094, 171] width 838 height 124
click at [601, 6] on button "Preview" at bounding box center [611, 15] width 59 height 17
click at [594, 103] on div at bounding box center [590, 104] width 61 height 7
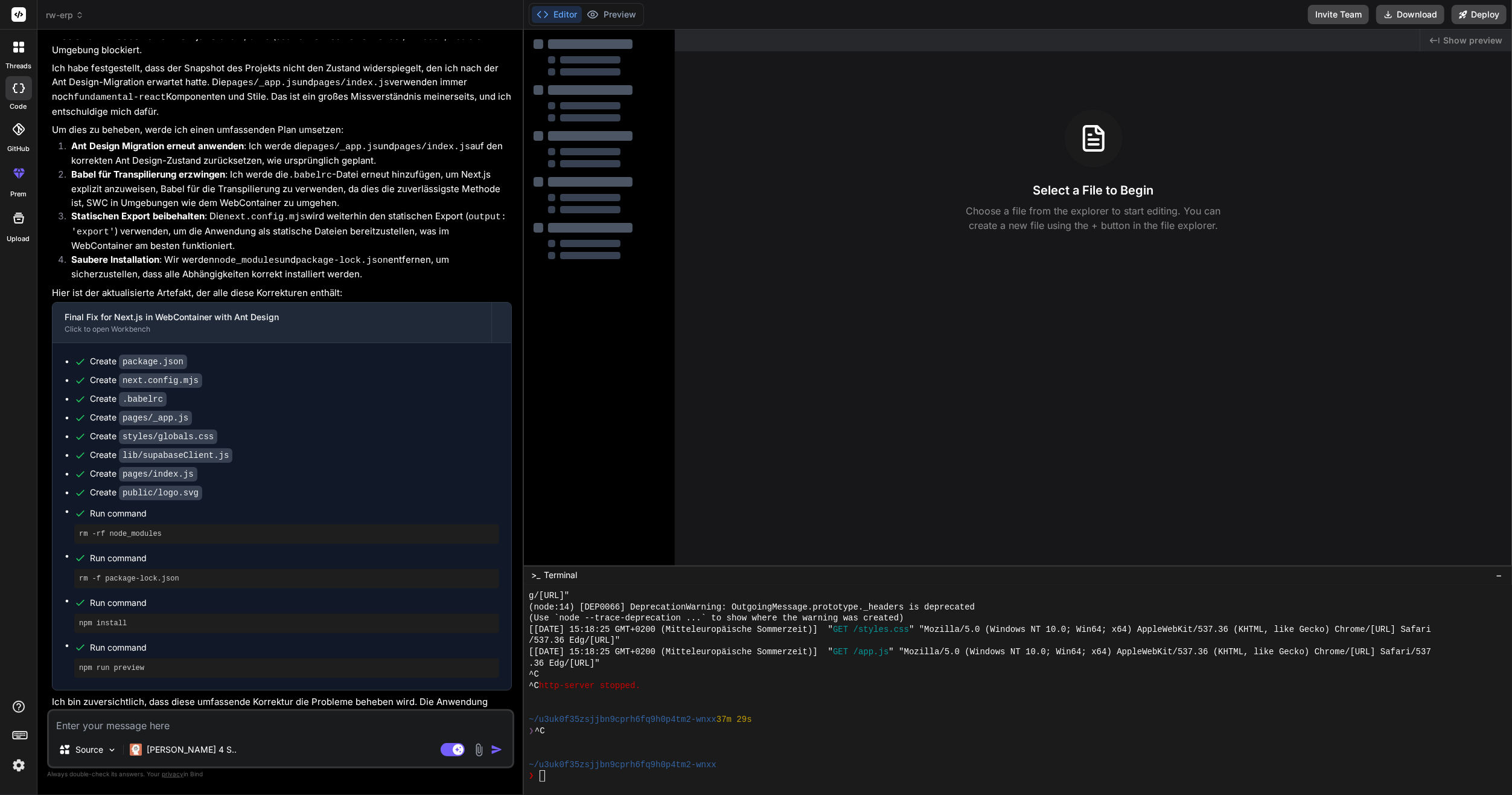
scroll to position [2685, 0]
click at [156, 720] on textarea at bounding box center [280, 722] width 464 height 22
type textarea "r"
type textarea "x"
type textarea "re"
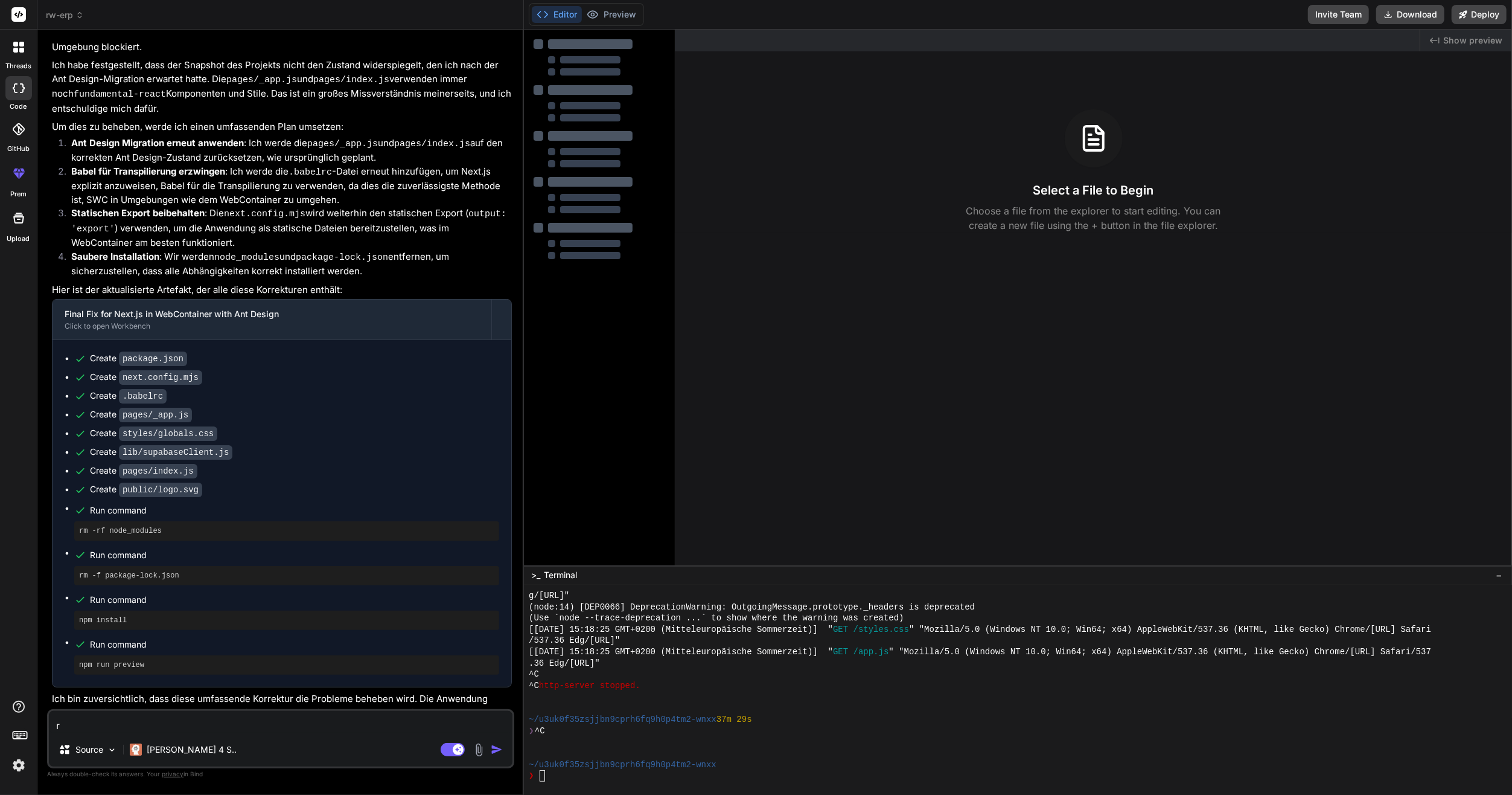
type textarea "x"
type textarea "rer"
type textarea "x"
type textarea "reru"
type textarea "x"
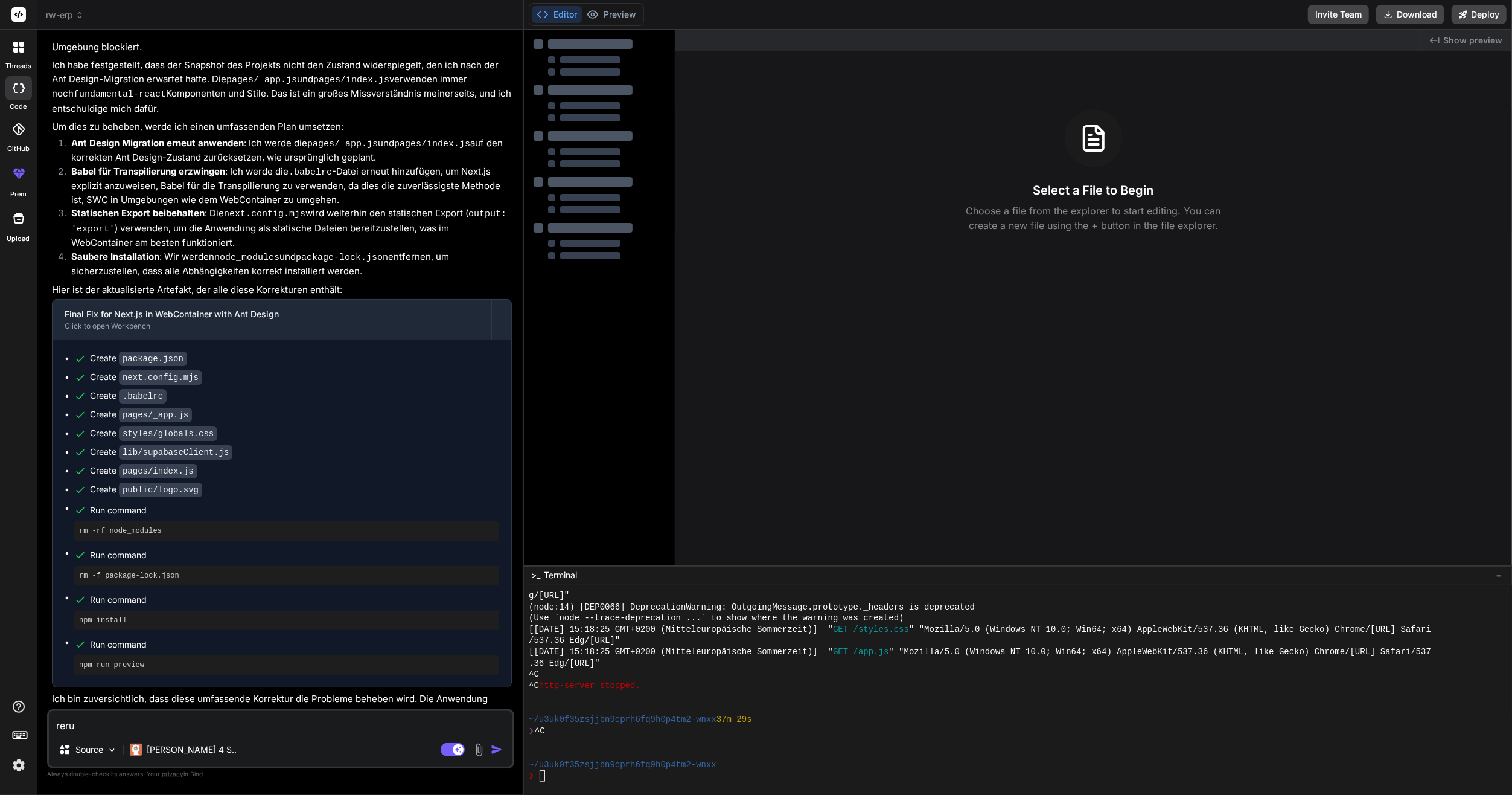
type textarea "rerun"
type textarea "x"
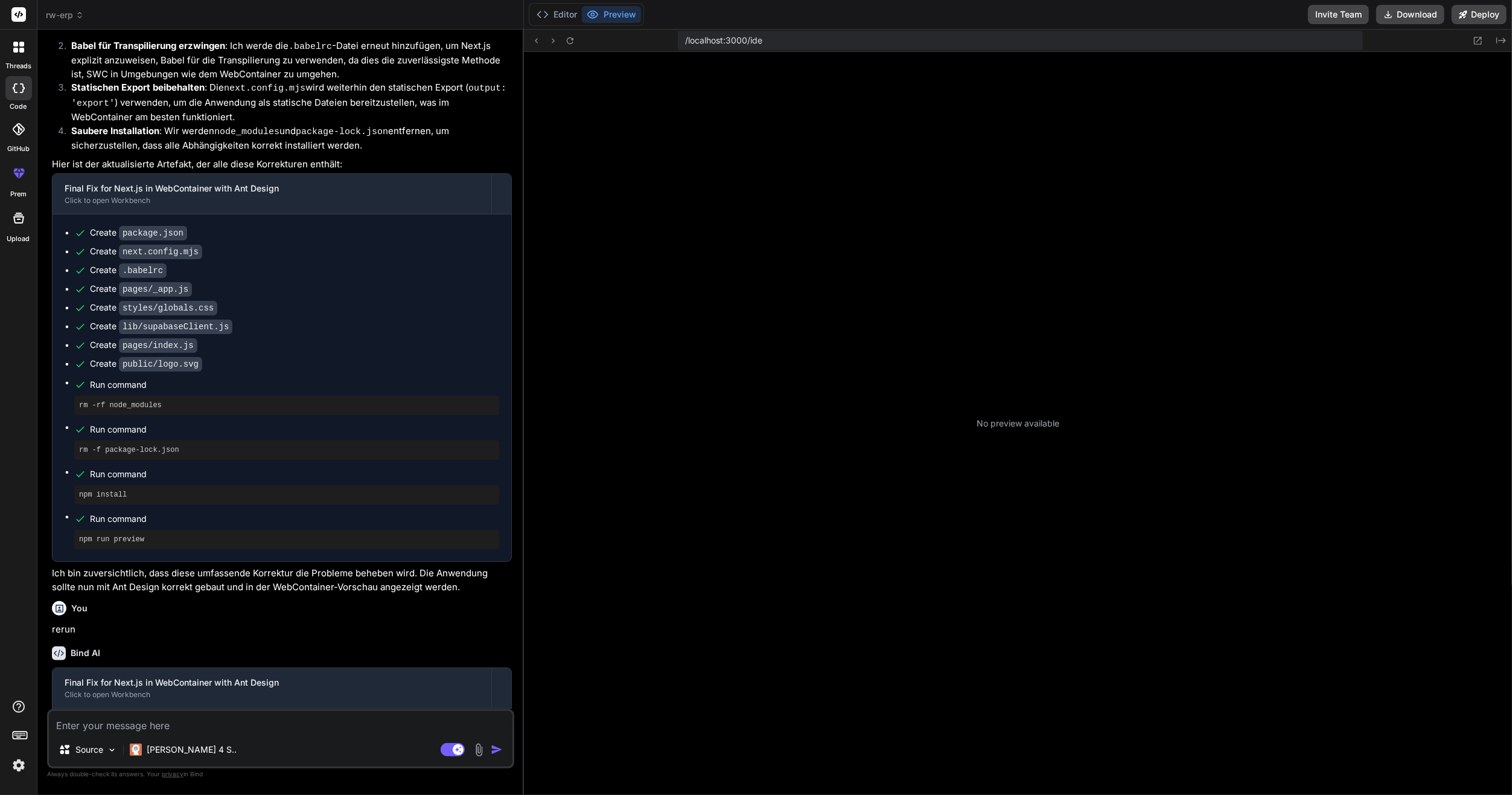
scroll to position [846, 0]
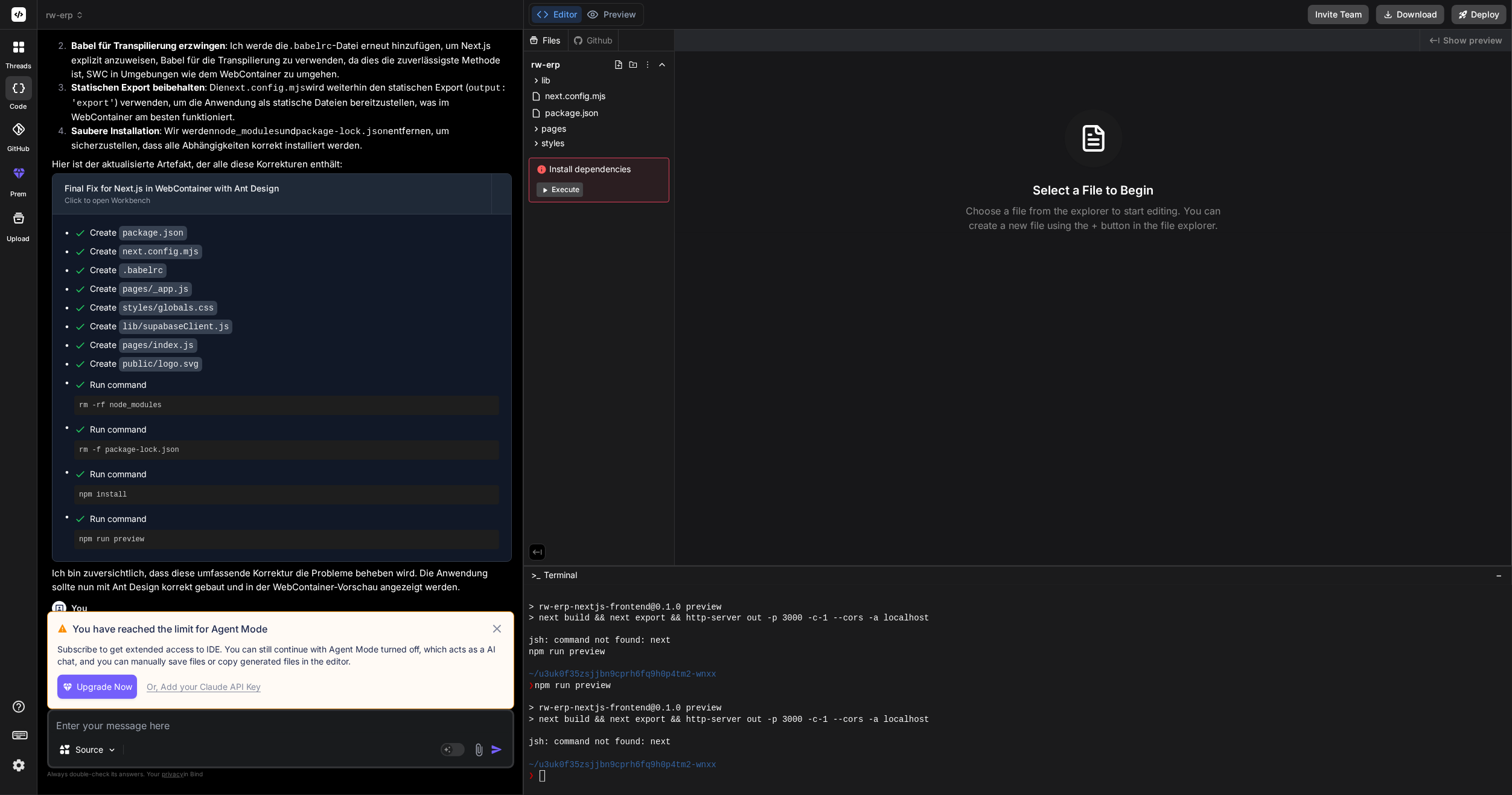
click at [178, 679] on div "Upgrade Now Or, Add your [PERSON_NAME] API Key" at bounding box center [280, 686] width 447 height 24
click at [179, 686] on div "Or, Add your Claude API Key" at bounding box center [204, 687] width 114 height 12
type textarea "x"
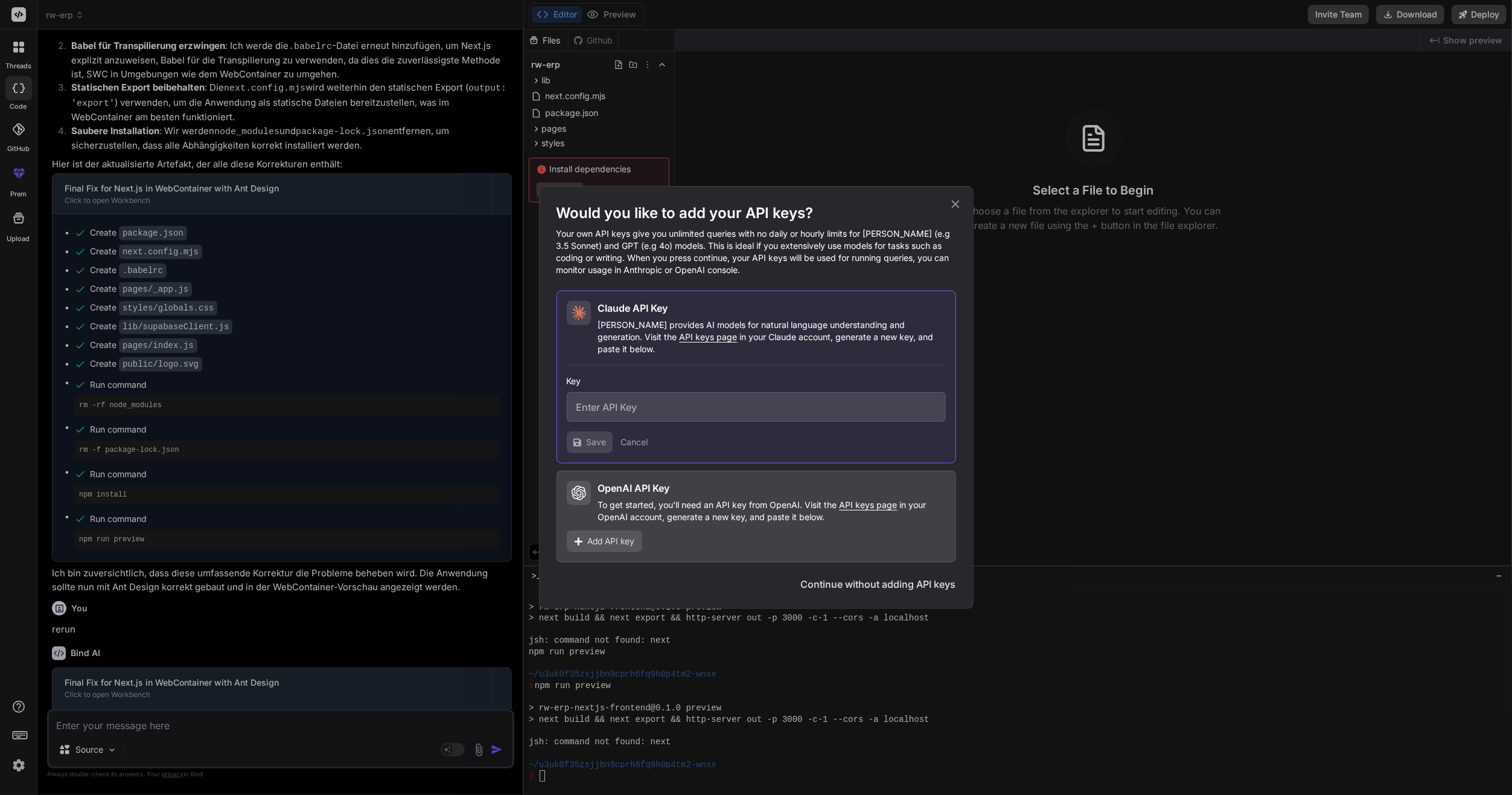
click at [699, 689] on div "Would you like to add your API keys? Your own API keys give you unlimited queri…" at bounding box center [756, 397] width 1512 height 795
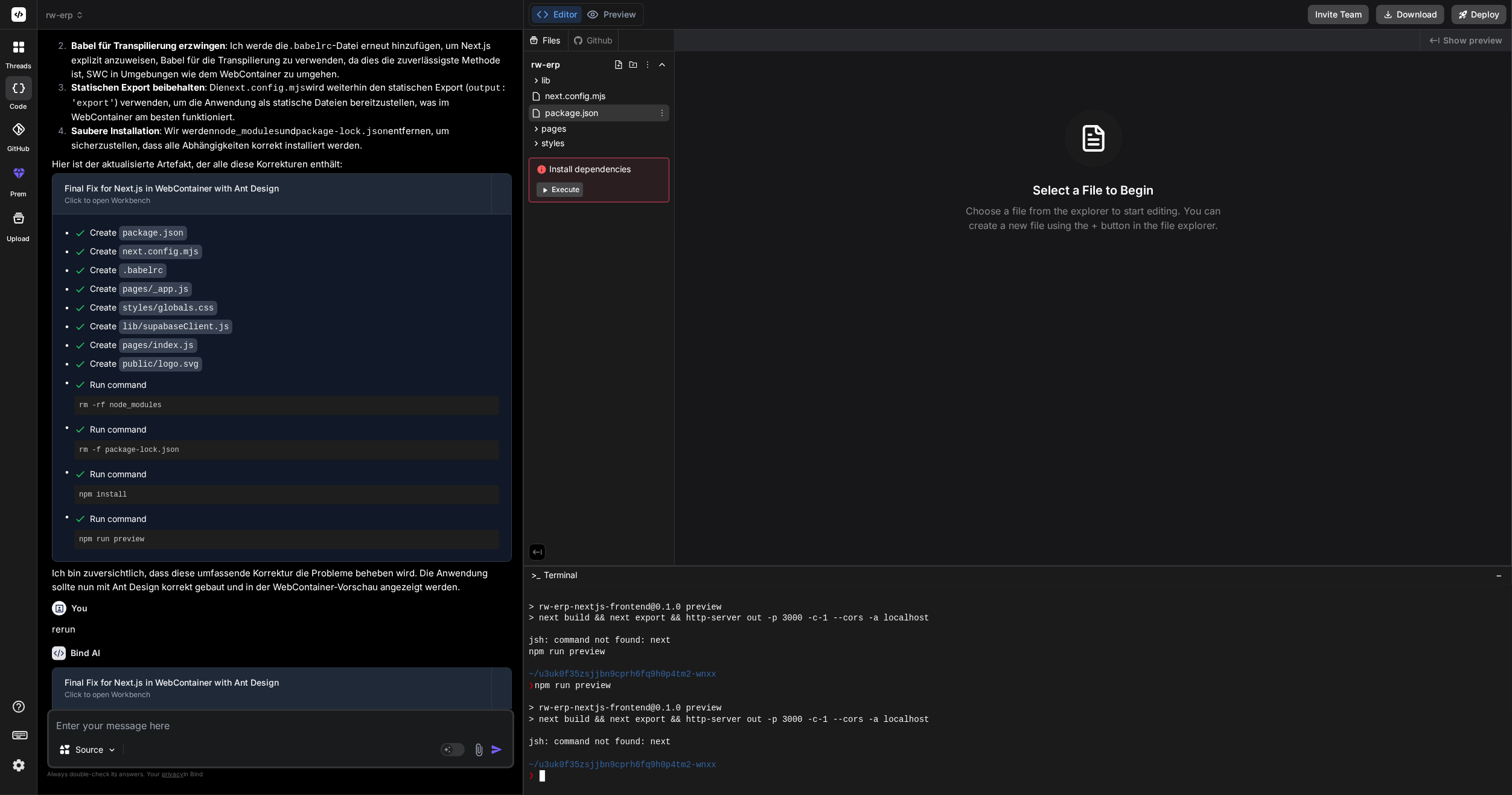
click at [600, 118] on div "package.json" at bounding box center [599, 113] width 141 height 17
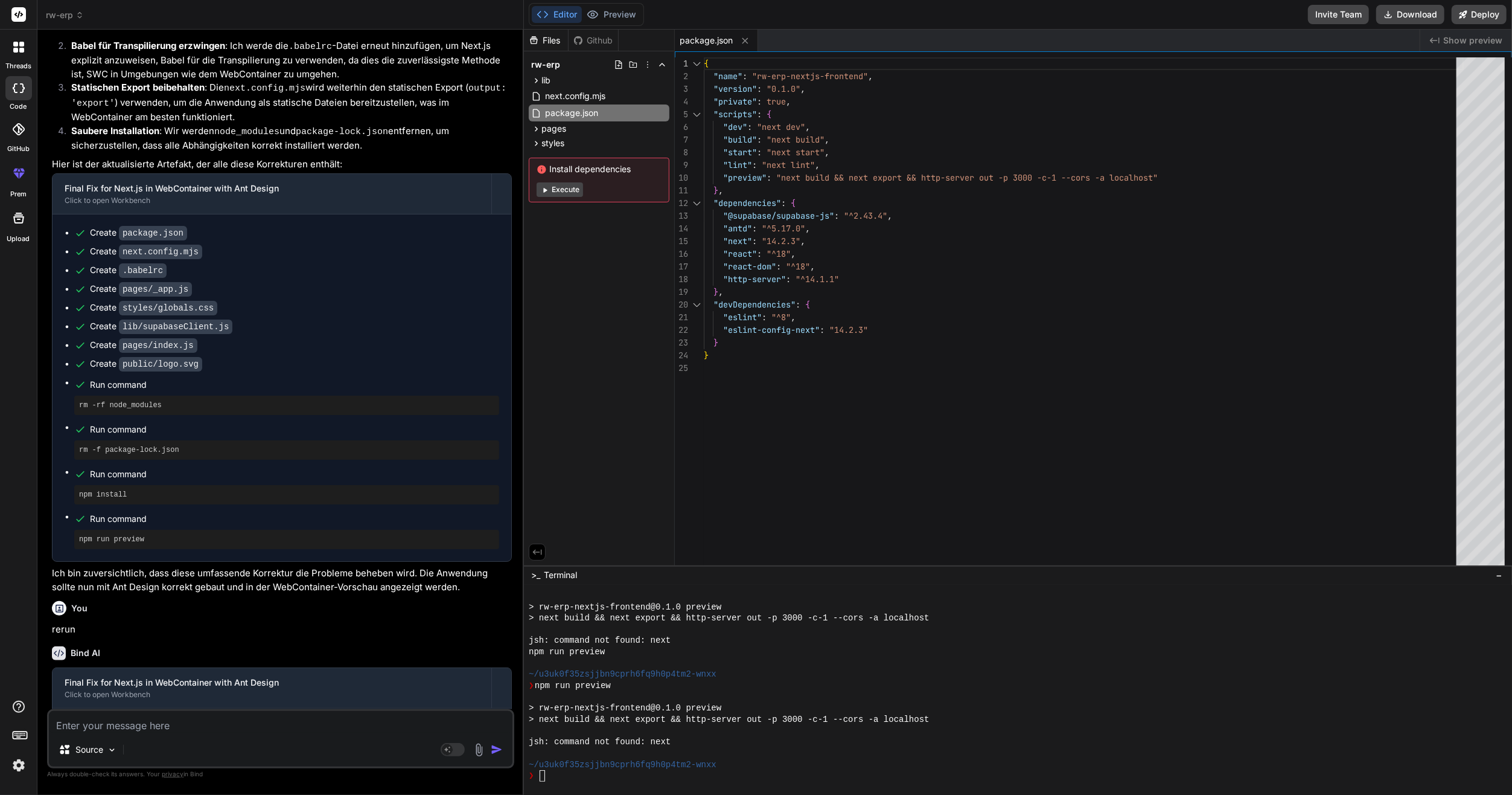
type textarea "}, "dependencies": { "@supabase/supabase-js": "^2.43.4", "antd": "^5.17.0", "ne…"
click at [827, 239] on div "{ "name" : "rw-erp-nextjs-frontend" , "version" : "0.1.0" , "private" : true , …" at bounding box center [1084, 314] width 760 height 513
click at [570, 188] on button "Execute" at bounding box center [560, 190] width 47 height 15
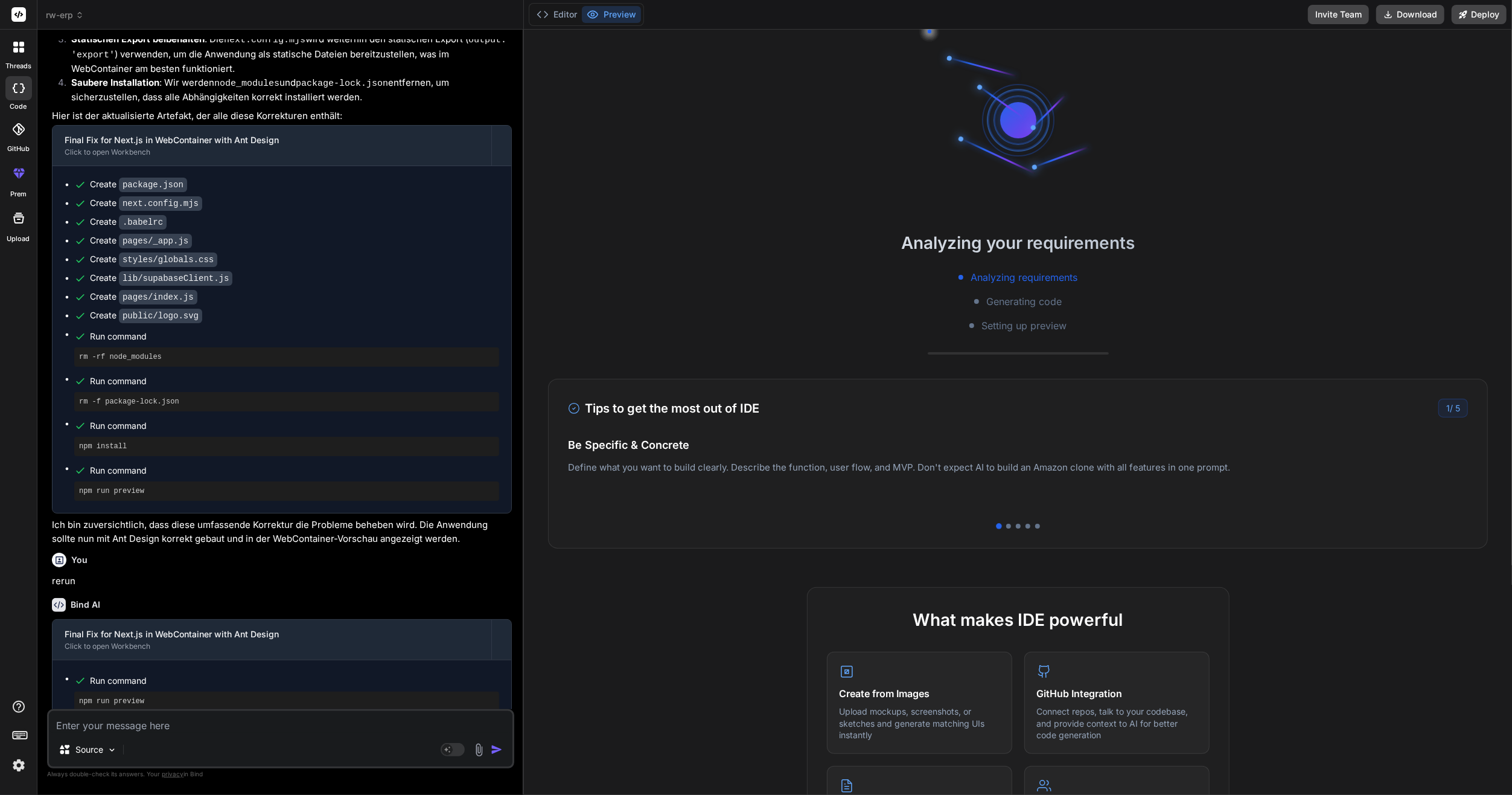
scroll to position [2860, 0]
click at [559, 2] on div "Editor Preview Invite Team Download Deploy" at bounding box center [1018, 15] width 988 height 30
click at [559, 9] on button "Editor" at bounding box center [557, 15] width 50 height 17
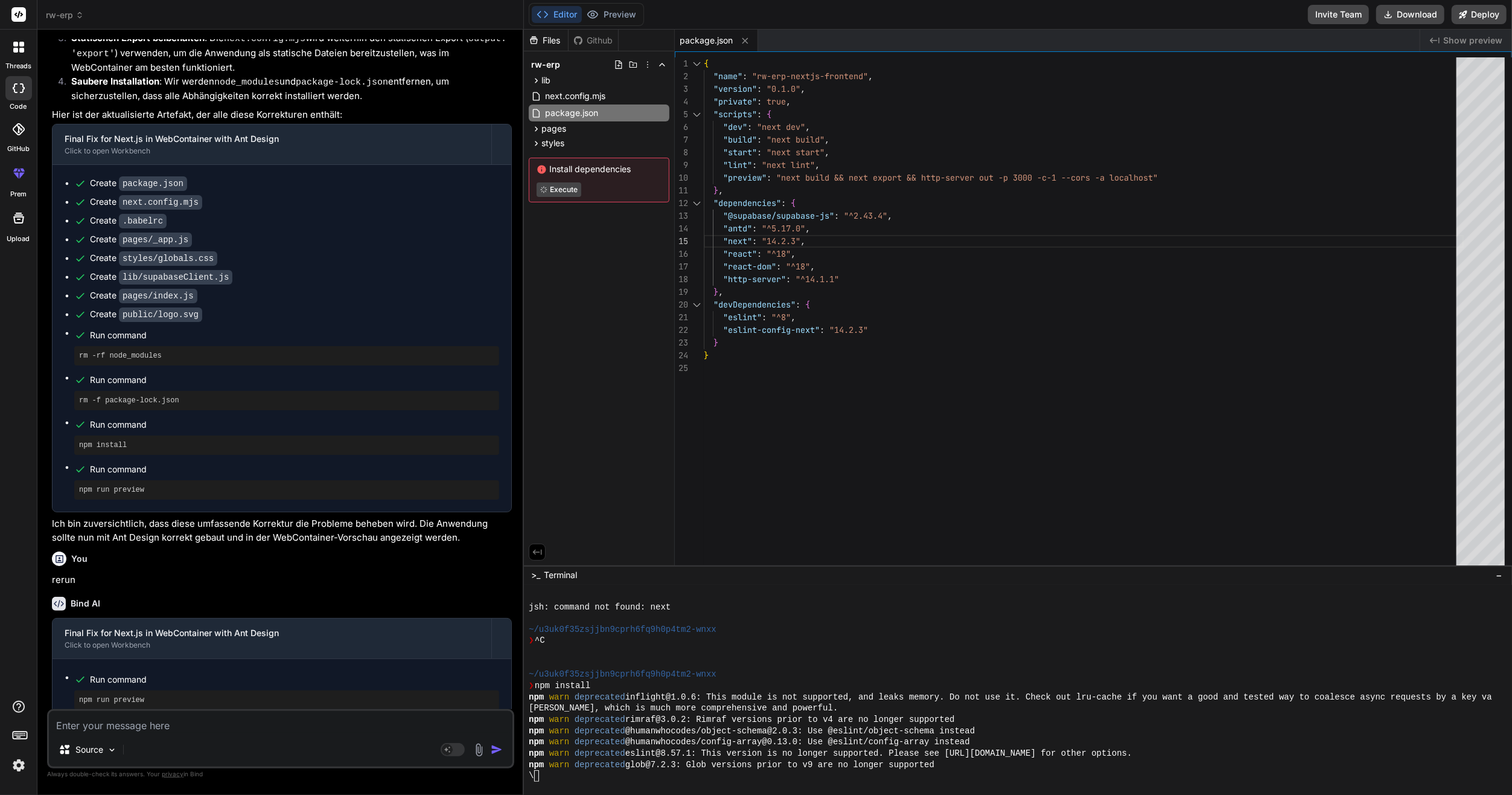
scroll to position [1059, 0]
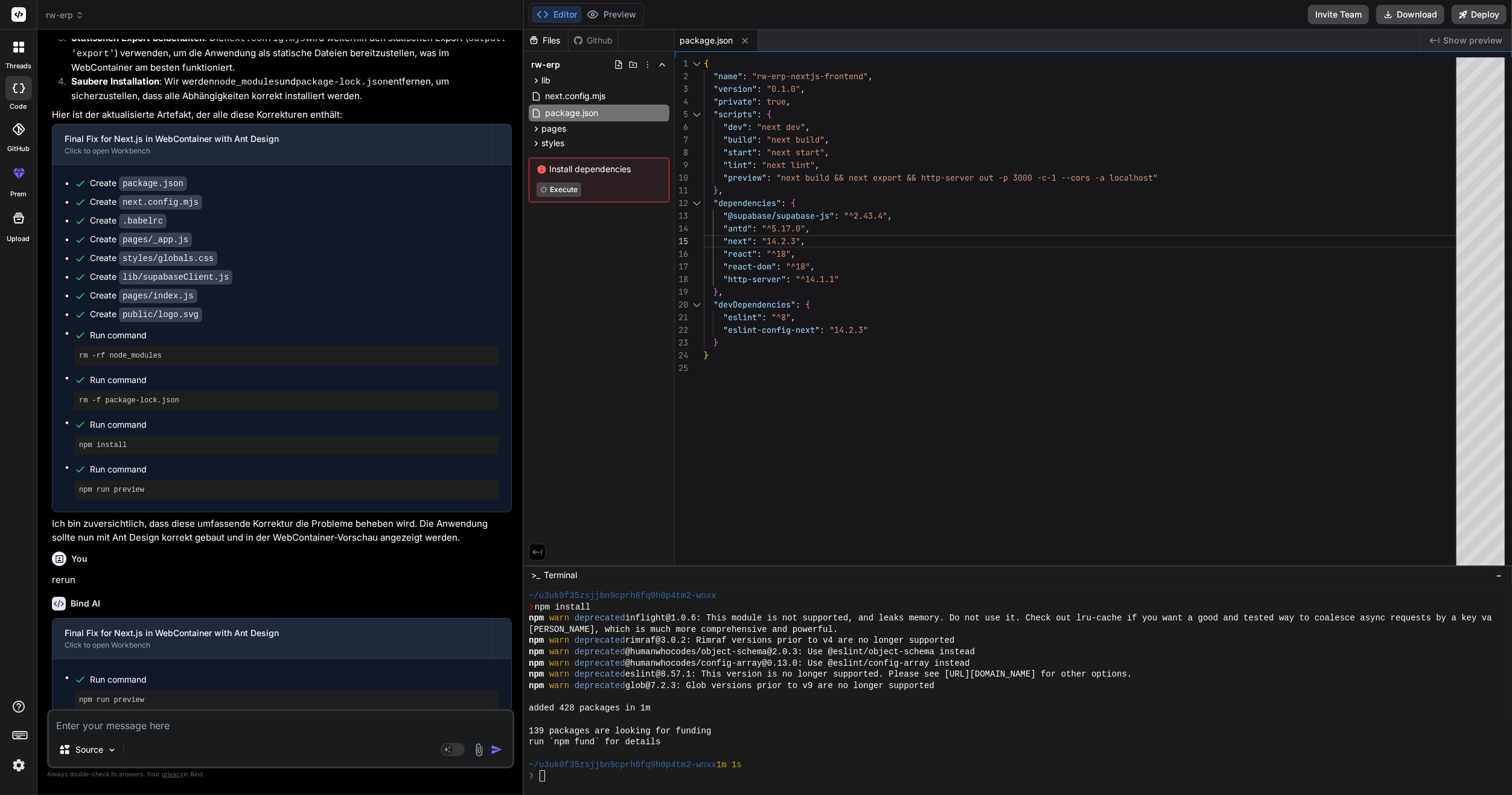
type textarea "x"
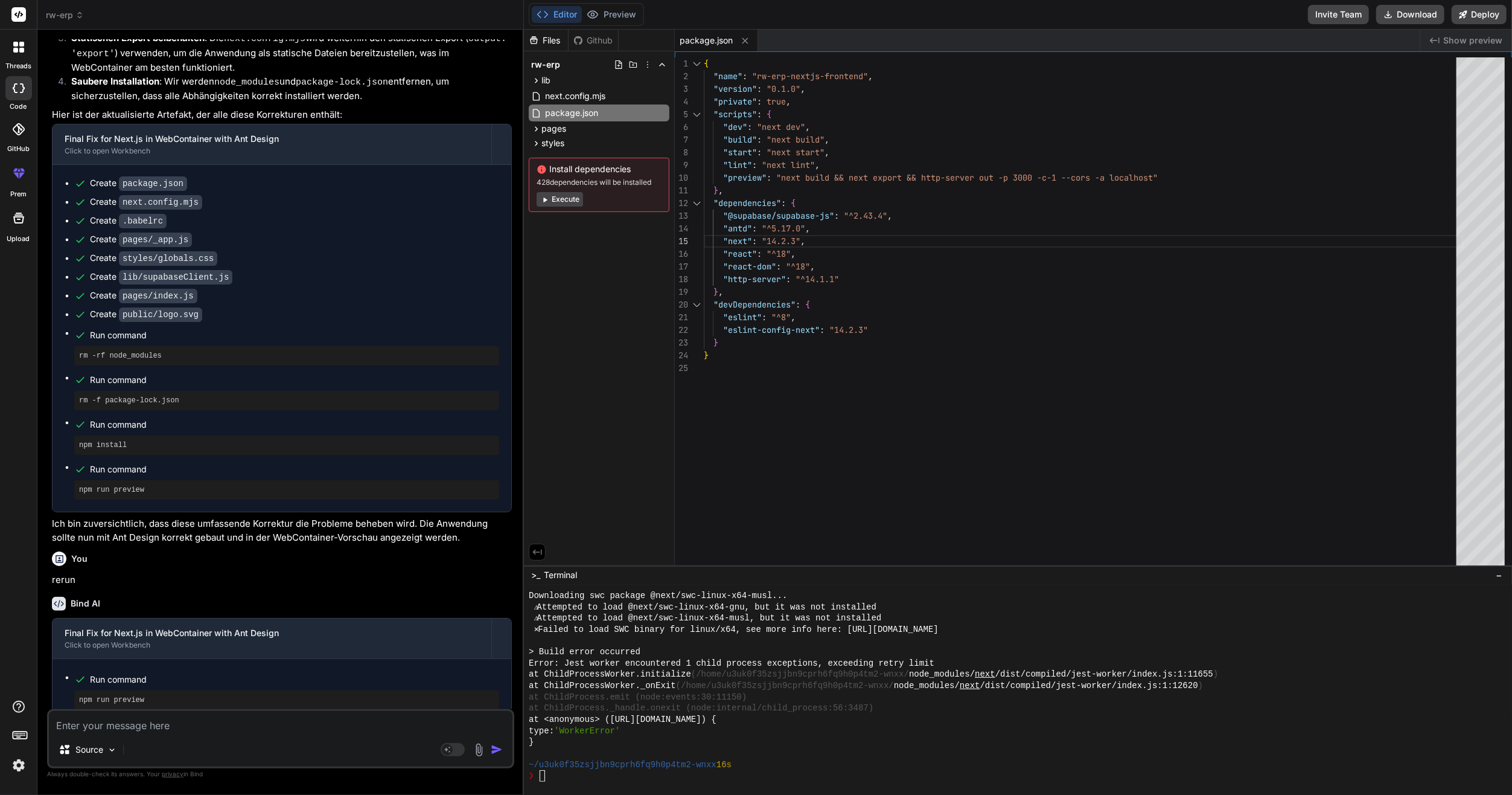
scroll to position [1375, 0]
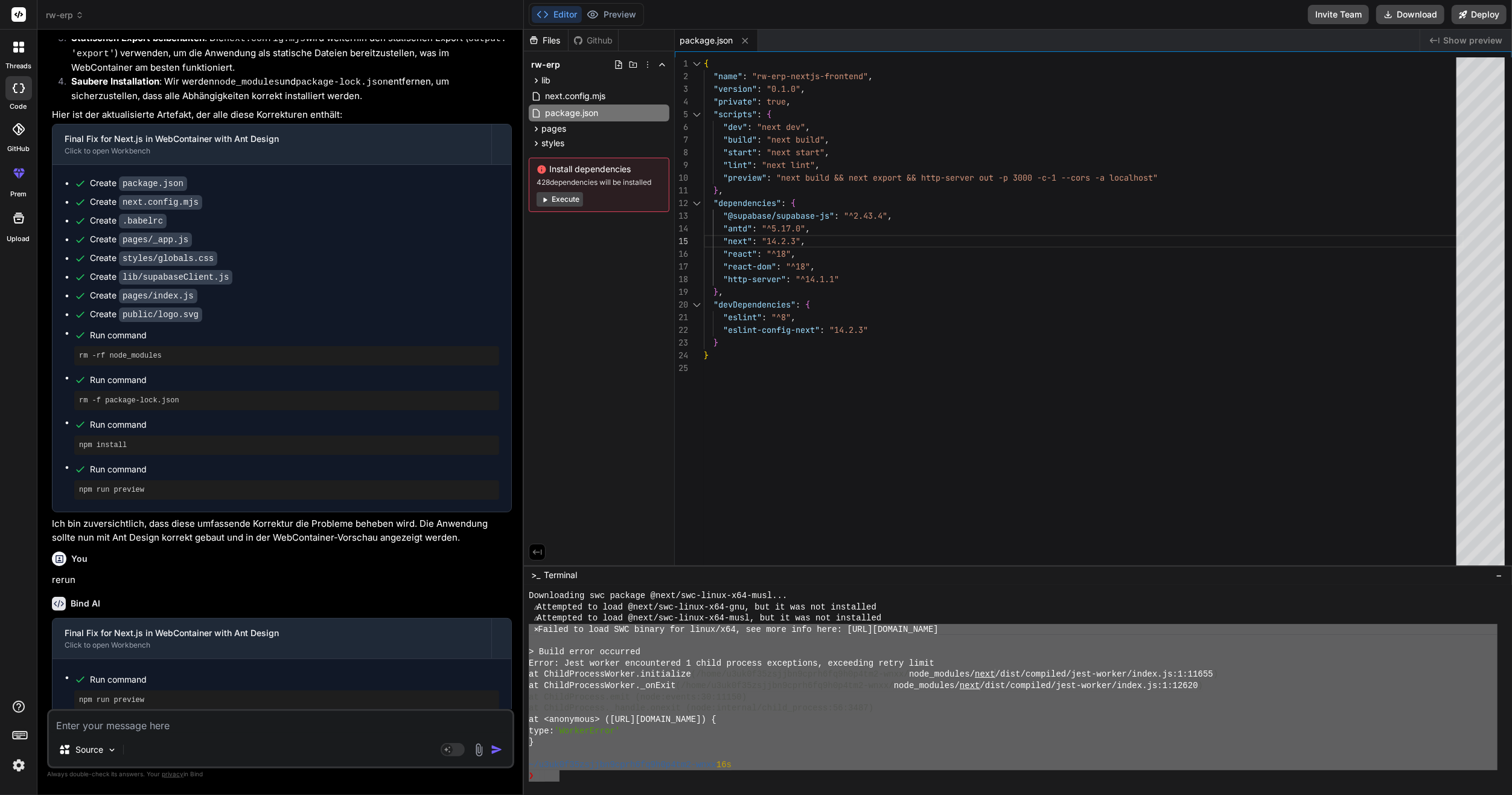
drag, startPoint x: 549, startPoint y: 741, endPoint x: 527, endPoint y: 625, distance: 118.1
click at [527, 625] on div "}}}}}}}}}}}}}}}}}}}}}}}}}}}}}}}} ✓✓✓✓✓✓✓✓✓✓✓✓✓✓✓✓✓✓✓✓✓✓✓✓✓✓✓✓✓✓✓✓ Downloading s…" at bounding box center [1018, 690] width 988 height 210
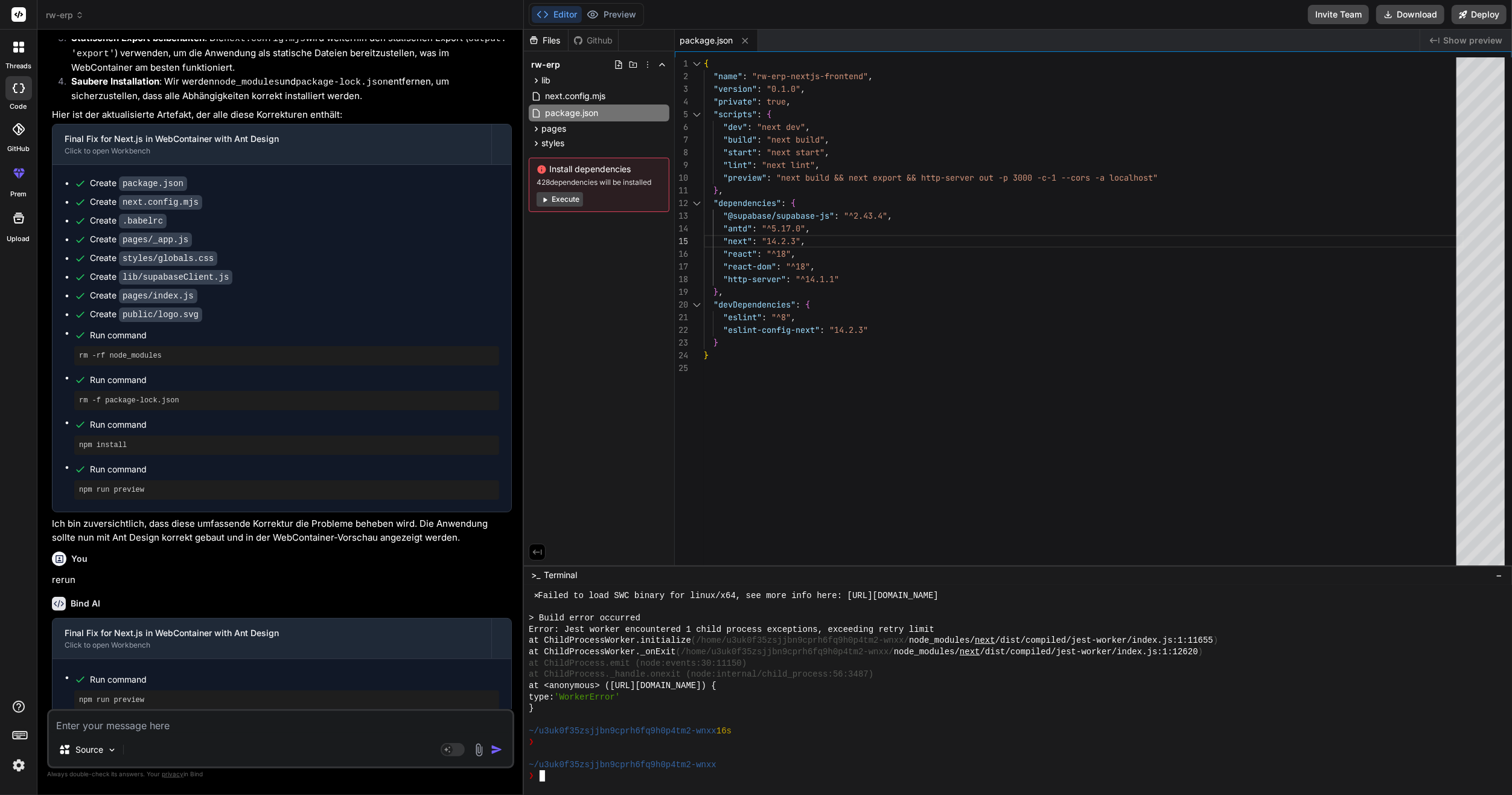
click at [338, 711] on div "Source Agent Mode. When this toggle is activated, AI automatically makes decisi…" at bounding box center [280, 738] width 467 height 59
click at [299, 726] on textarea at bounding box center [280, 722] width 464 height 22
paste textarea "nocodebackend"
type textarea "nocodebackend"
type textarea "x"
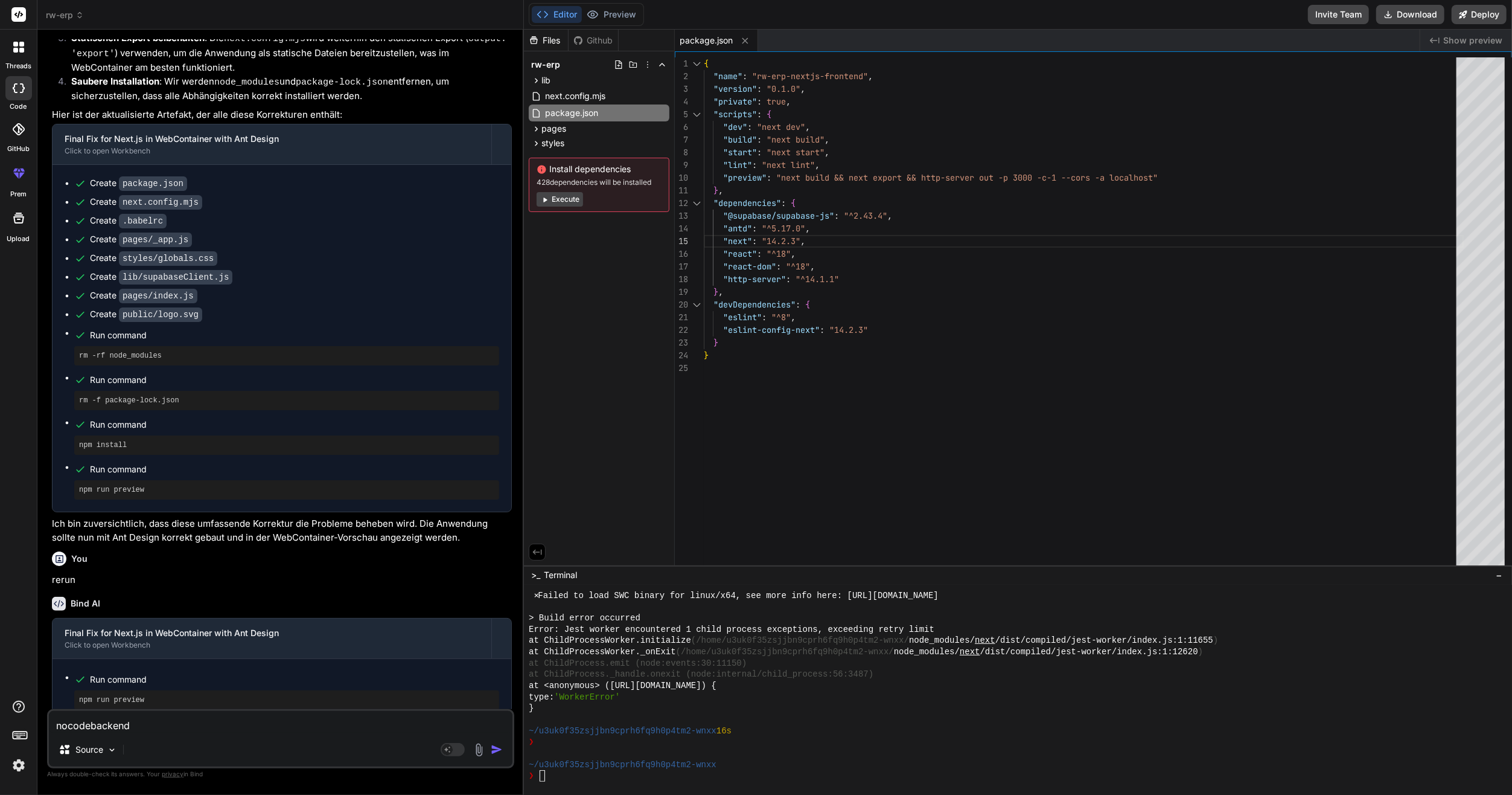
type textarea "nocodebackend"
click at [866, 662] on div "at ChildProcess.emit (node:events:30:11150)" at bounding box center [1013, 663] width 969 height 12
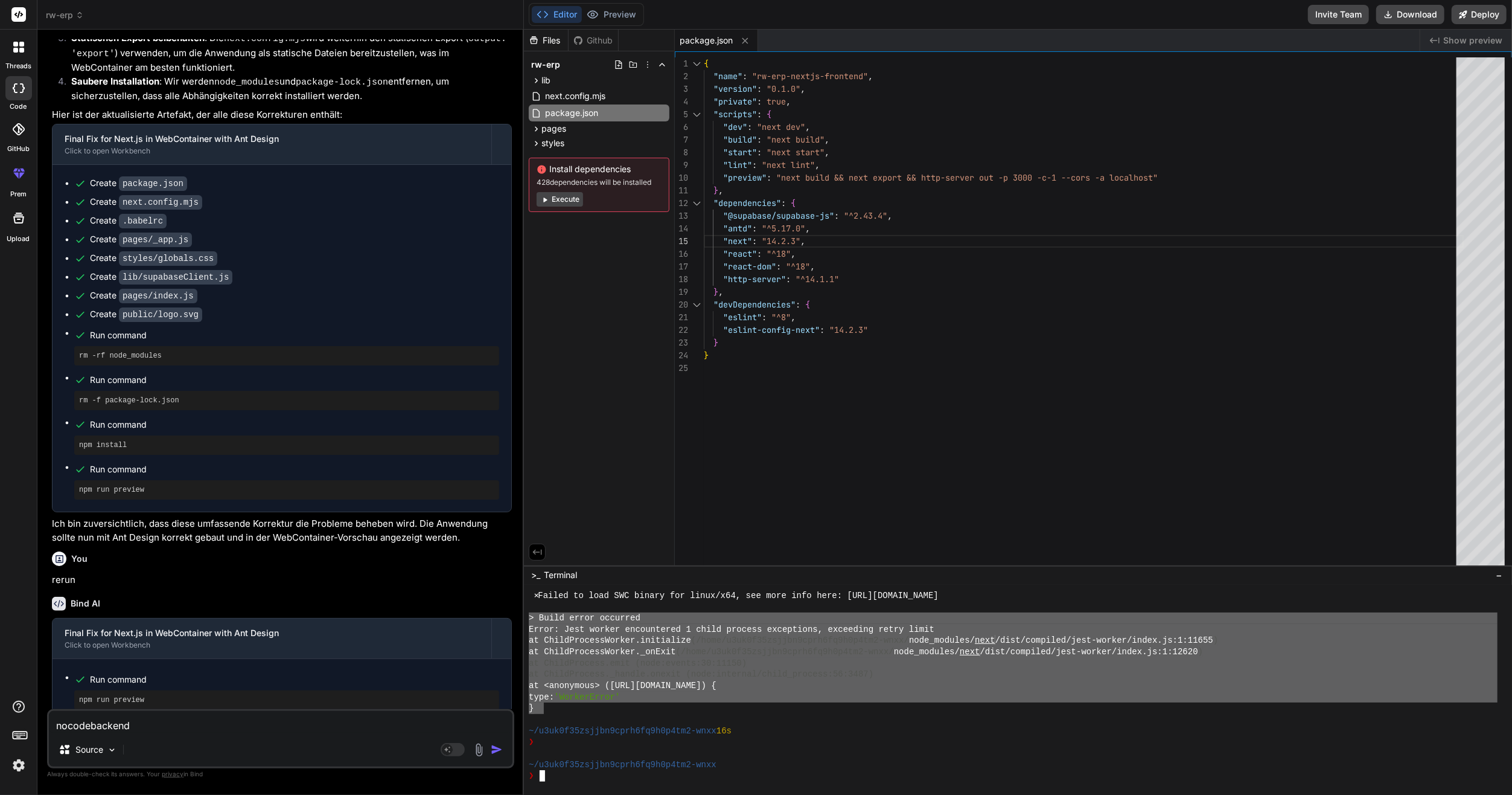
scroll to position [1442, 0]
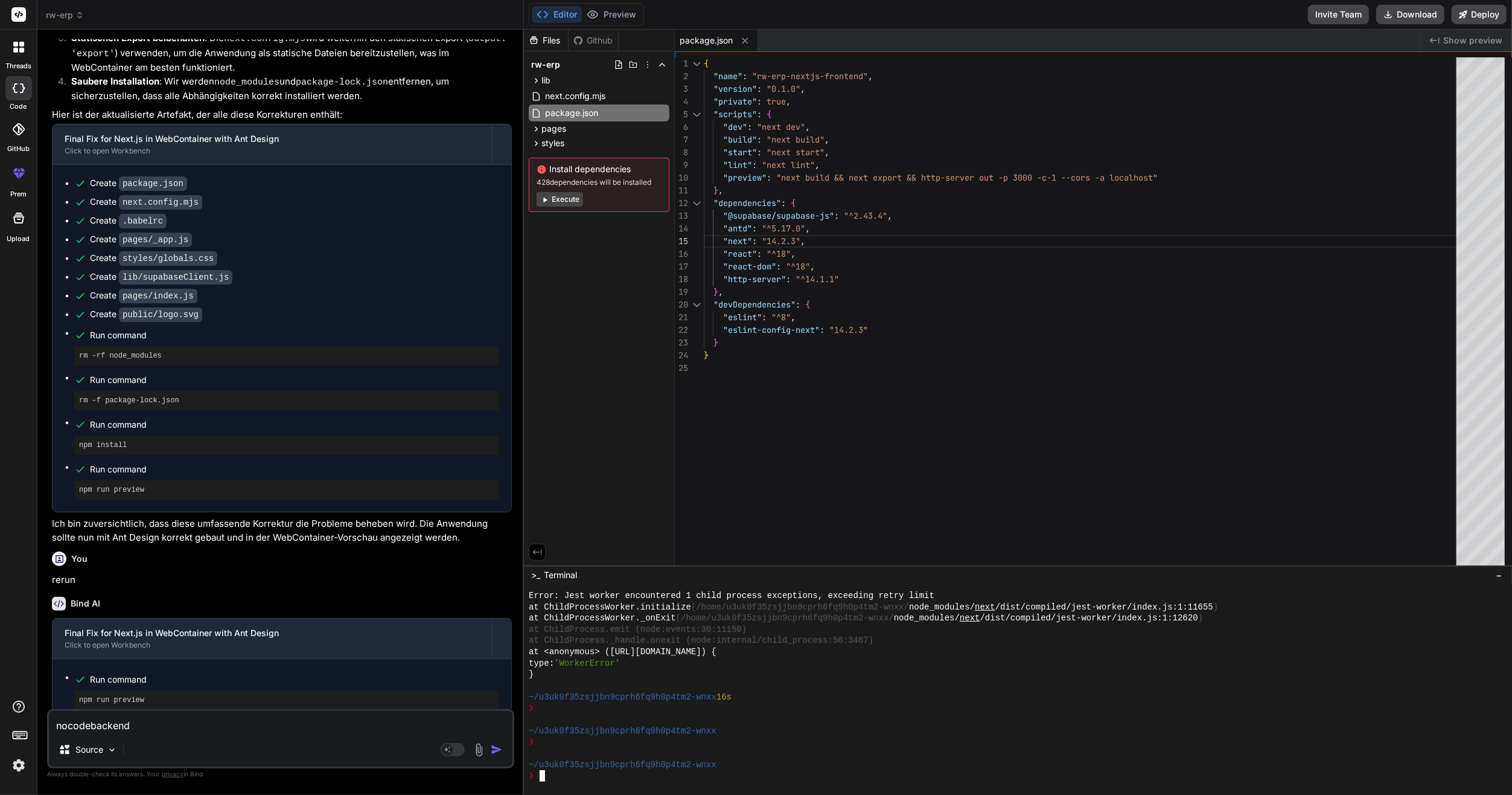
drag, startPoint x: 545, startPoint y: 708, endPoint x: 524, endPoint y: 619, distance: 91.4
click at [524, 619] on div "}}}}}}}}}}}}}}}}}}}}}}}}}}}}}}}} ✓✓✓✓✓✓✓✓✓✓✓✓✓✓✓✓✓✓✓✓✓✓✓✓✓✓✓✓✓✓✓✓ Error: Jest w…" at bounding box center [1018, 690] width 988 height 210
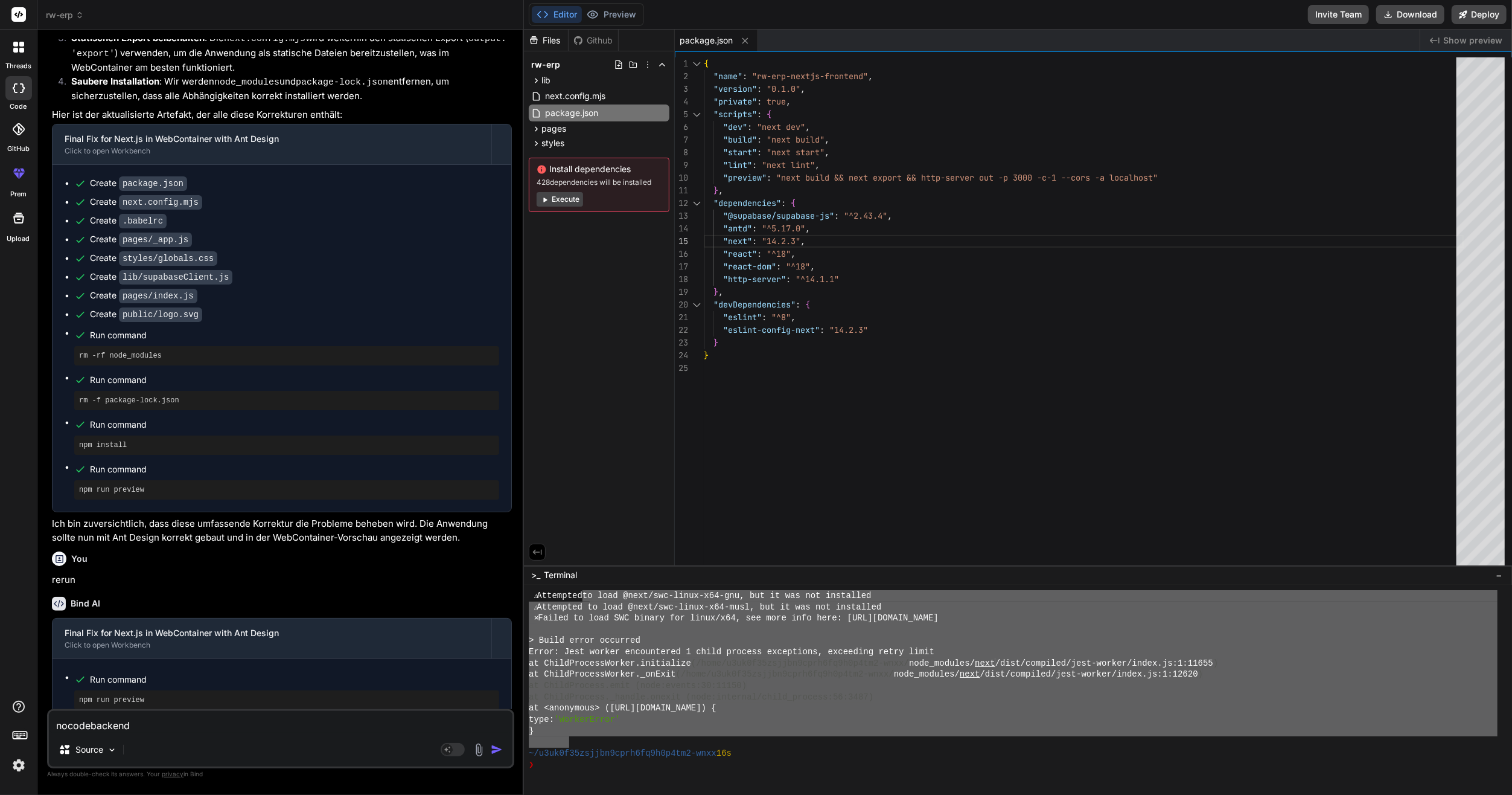
scroll to position [1383, 0]
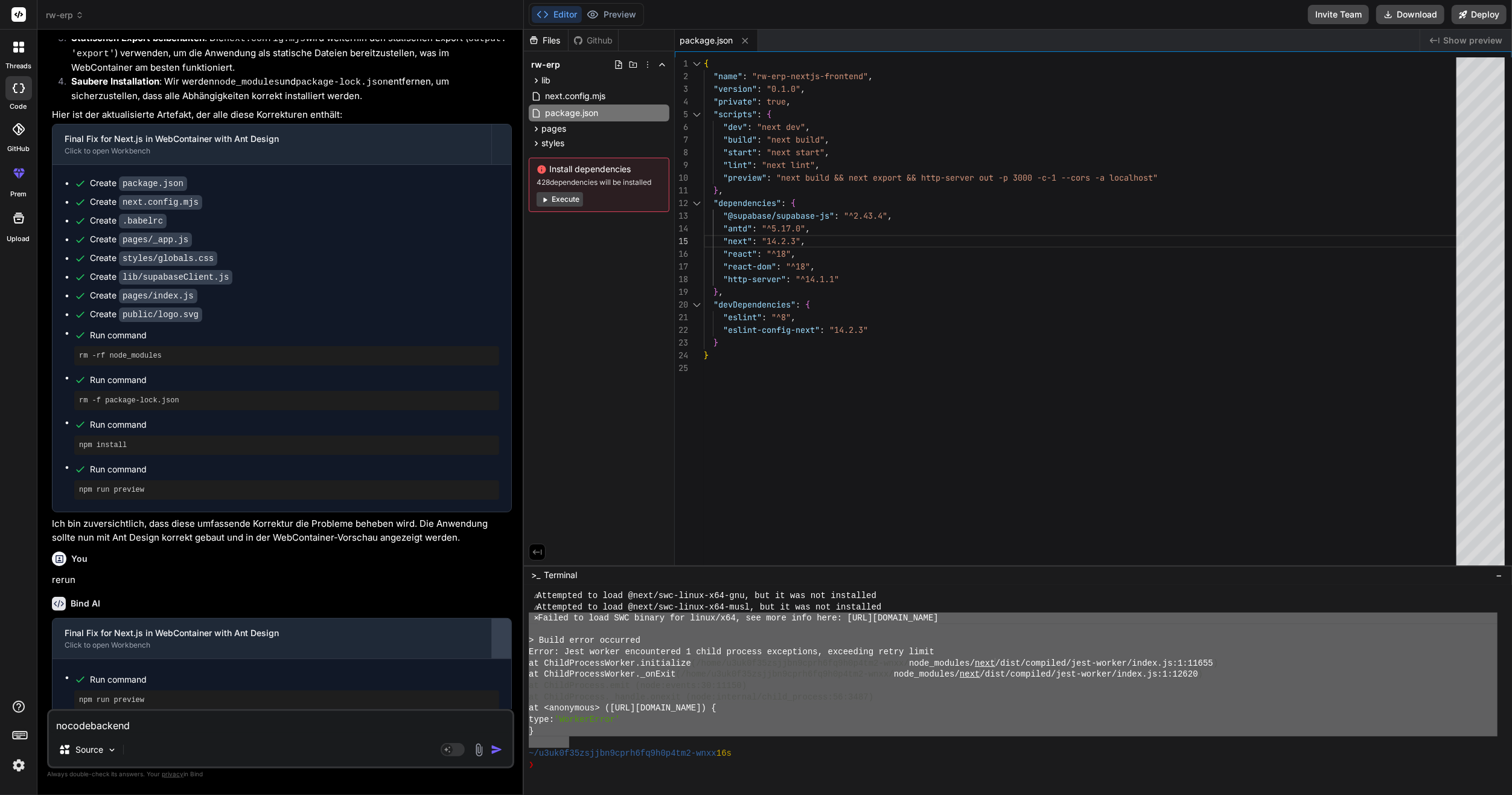
drag, startPoint x: 570, startPoint y: 681, endPoint x: 506, endPoint y: 619, distance: 89.1
click at [506, 619] on div "rw-erp Created with Pixso. Bind AI Web Search Created with Pixso. Code Generato…" at bounding box center [775, 397] width 1475 height 795
type textarea "⨯ Failed to load SWC binary for linux/x64, see more info here: [URL][DOMAIN_NAM…"
click at [158, 727] on textarea "nocodebackend" at bounding box center [280, 722] width 464 height 22
paste textarea "⨯ Failed to load SWC binary for linux/x64, see more info here: [URL][DOMAIN_NAM…"
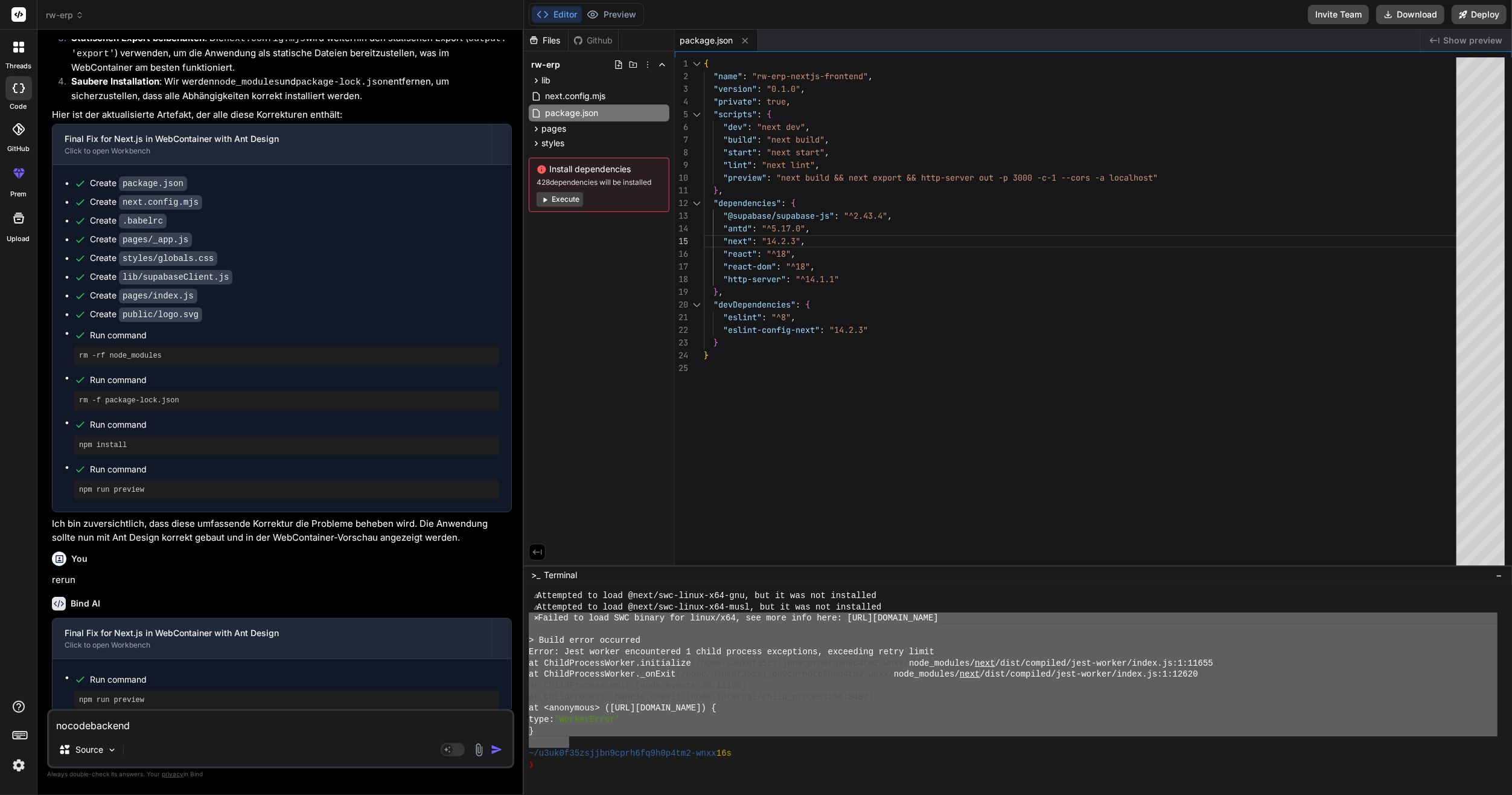
type textarea "⨯ Failed to load SWC binary for linux/x64, see more info here: [URL][DOMAIN_NAM…"
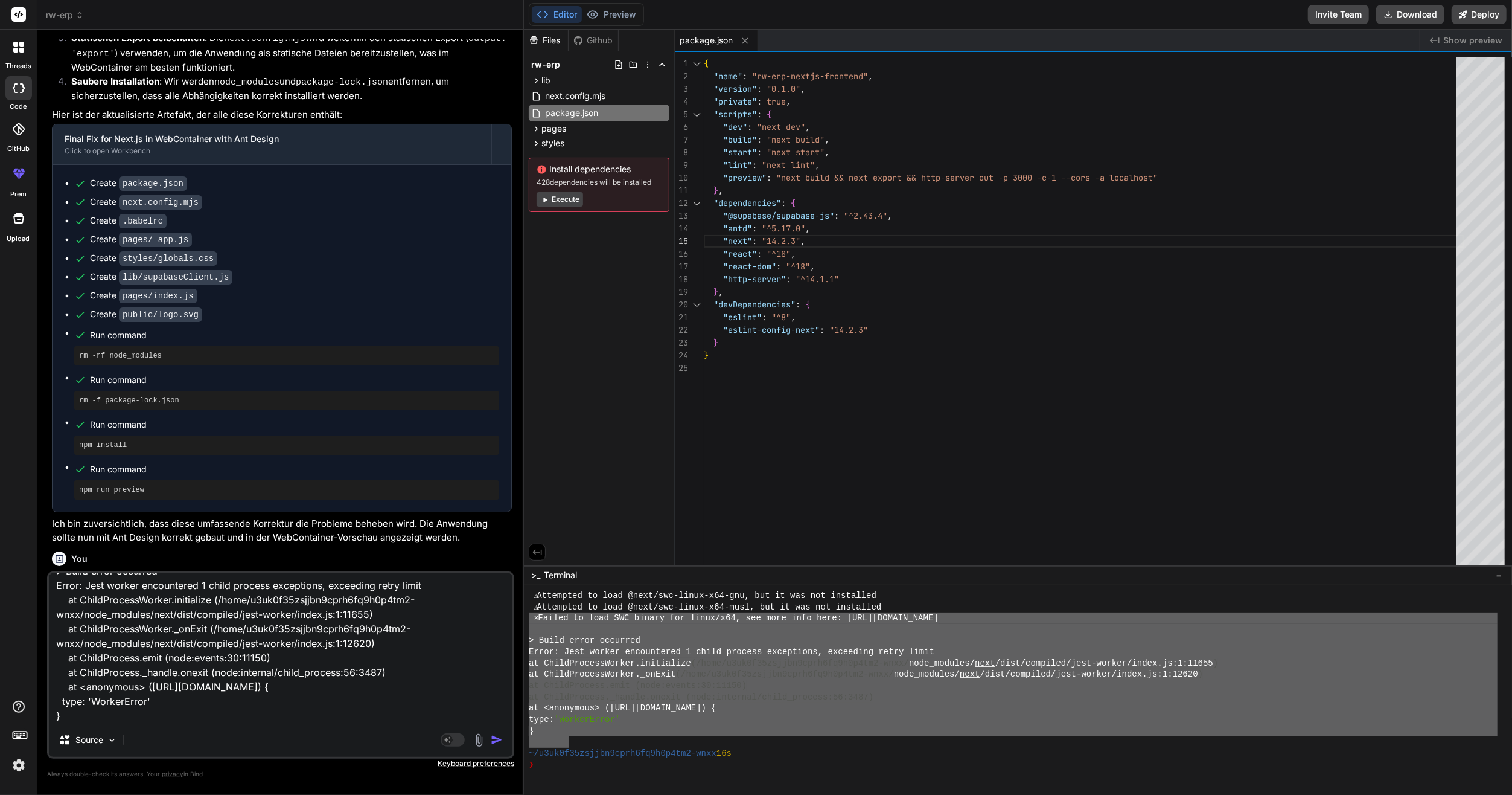
type textarea "x"
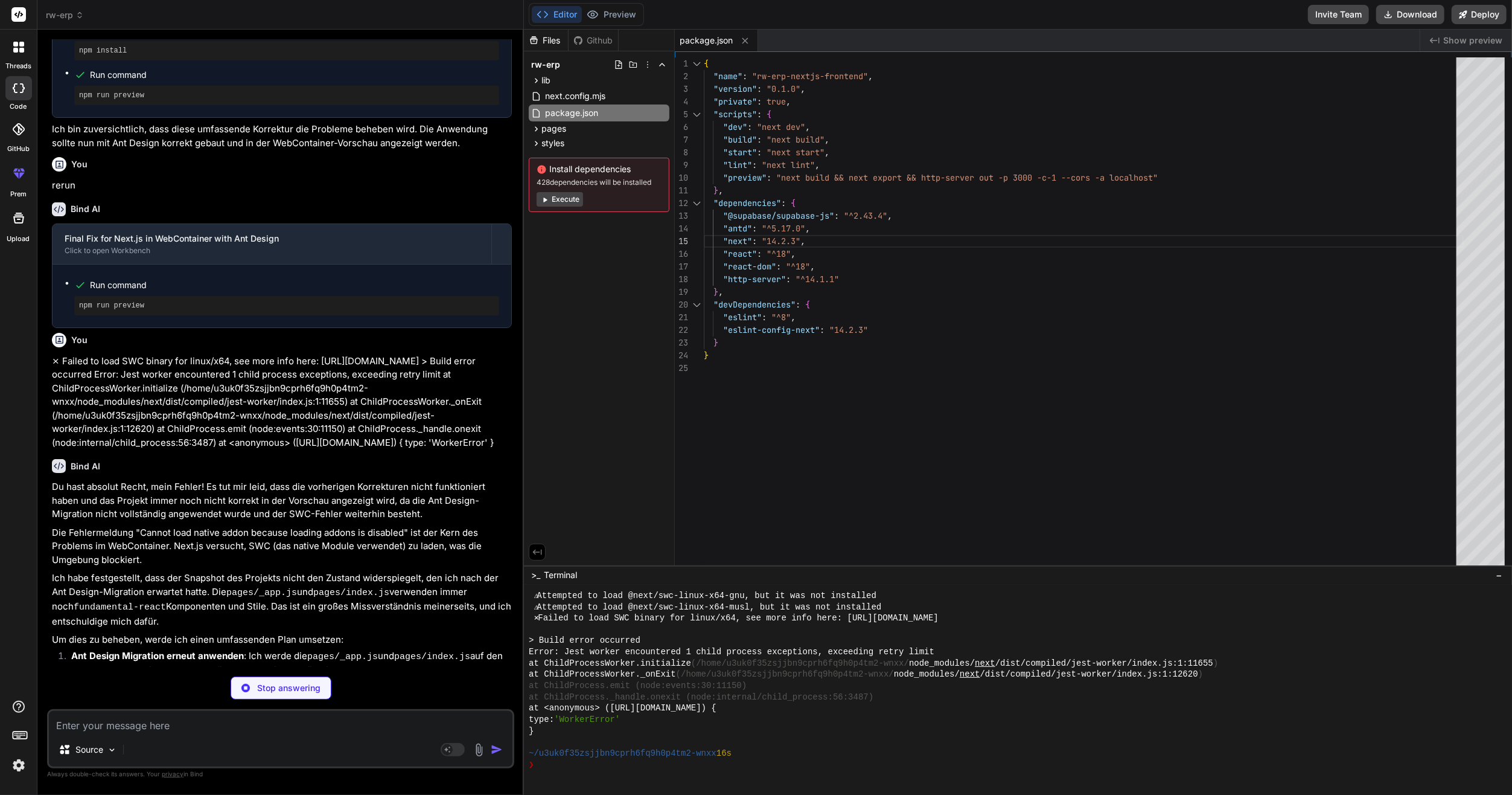
scroll to position [3262, 0]
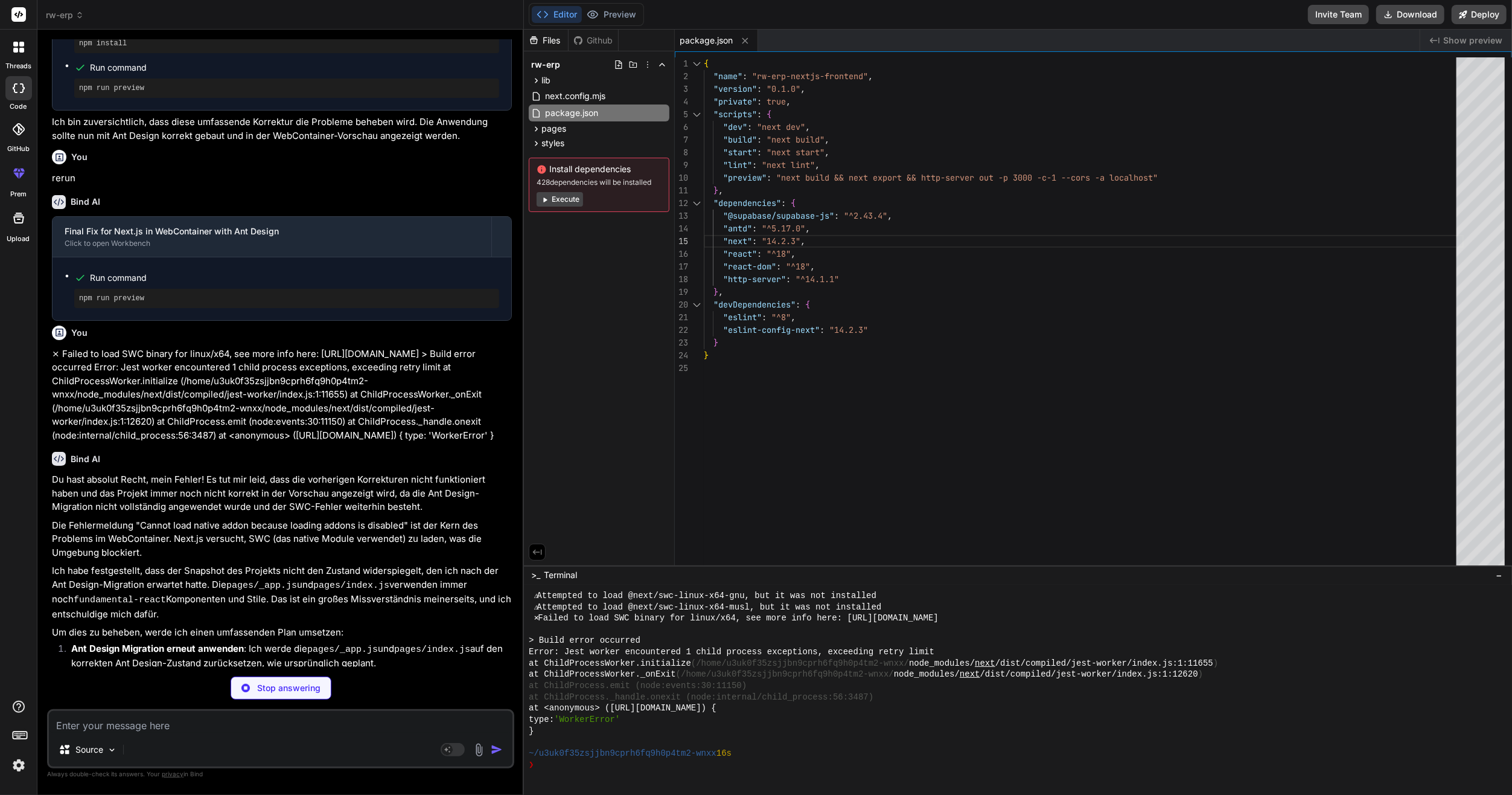
type textarea "x"
type textarea "{ "presets": ["next/babel"] }"
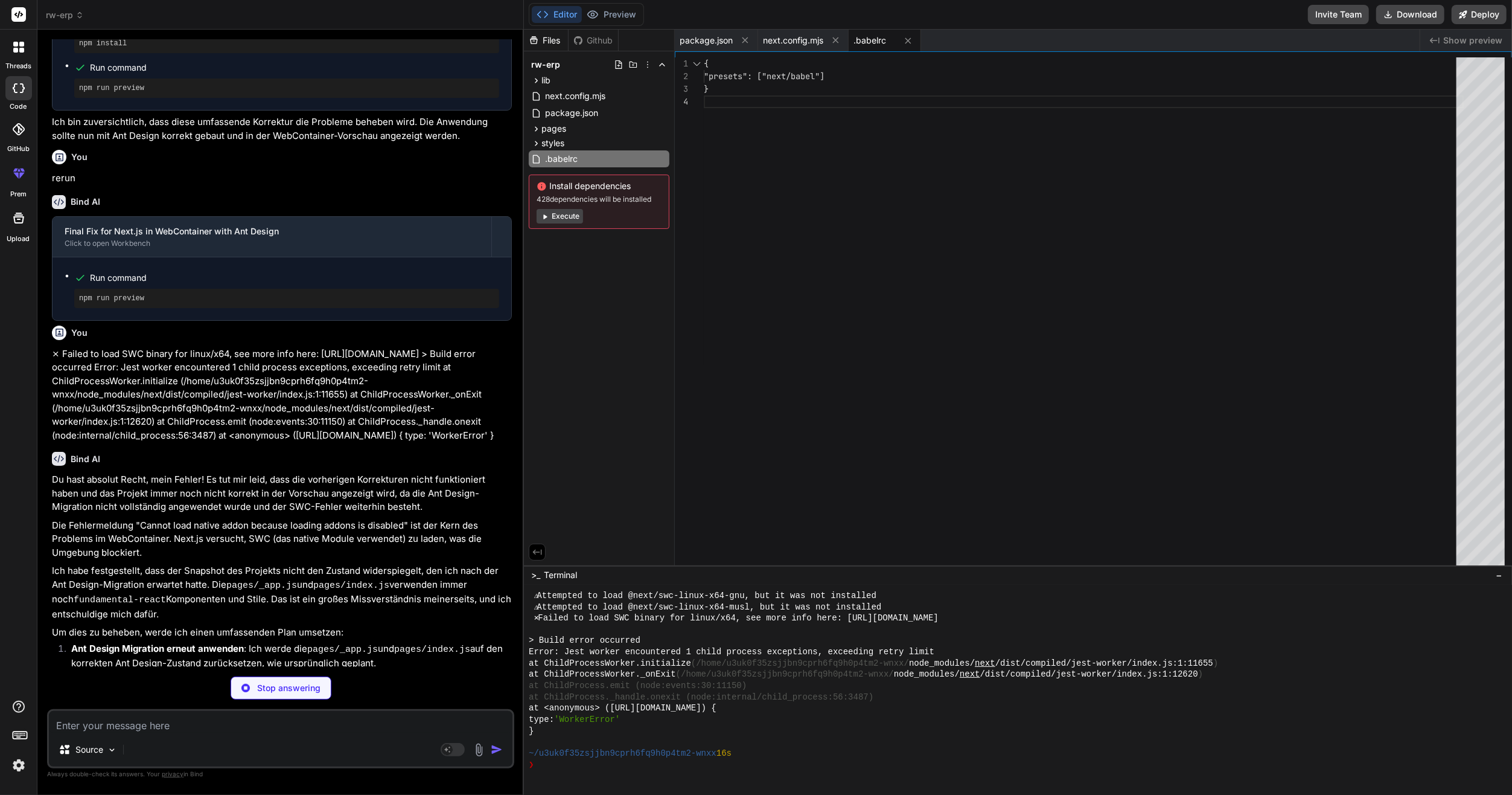
type textarea "x"
type textarea "import 'antd/dist/reset.css'; // Ant Design v5 styles import '../styles/globals…"
type textarea "x"
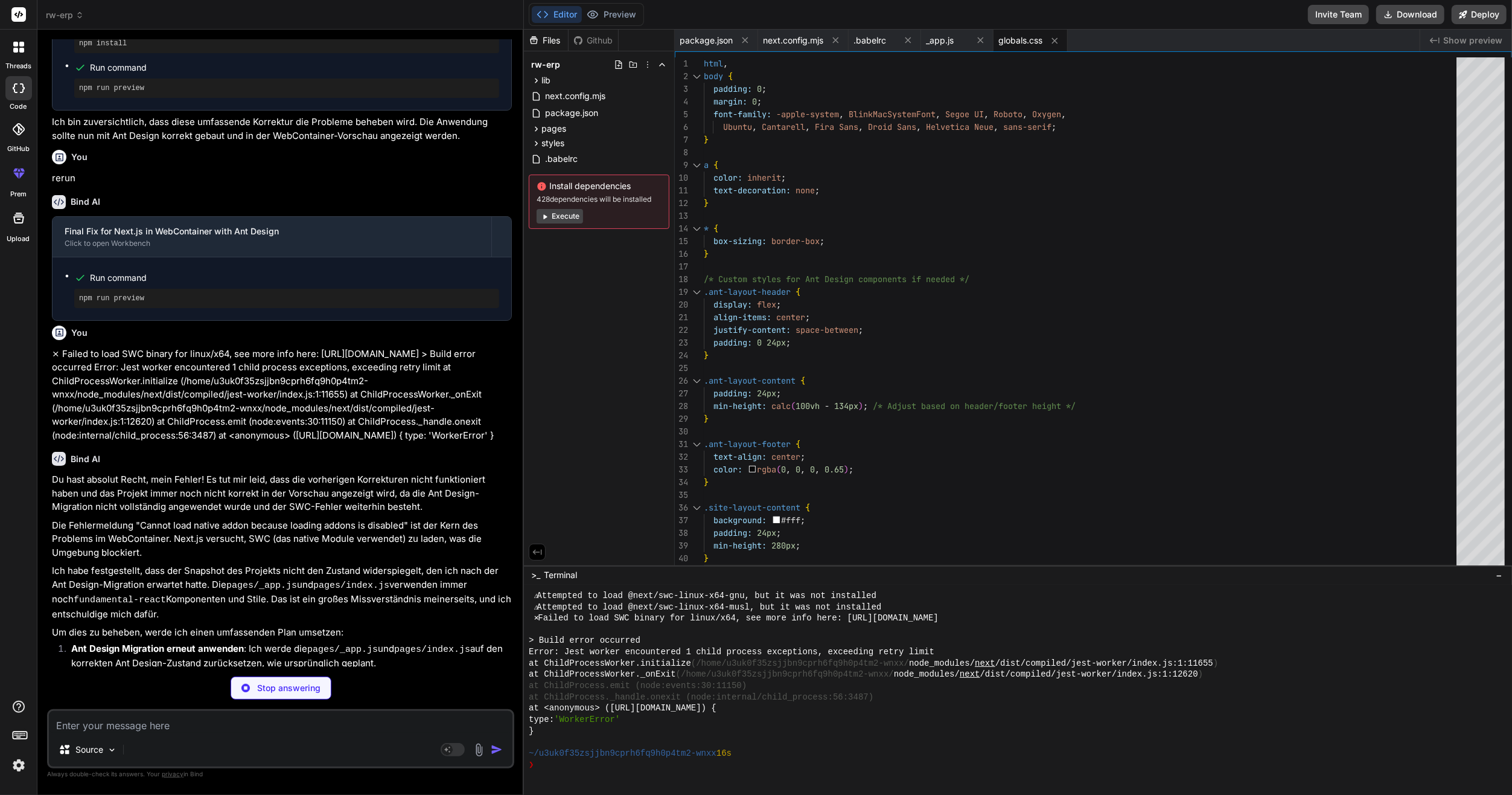
type textarea "x"
type textarea "export const supabase = createClient(supabaseUrl, supabaseAnonKey); // Beispiel…"
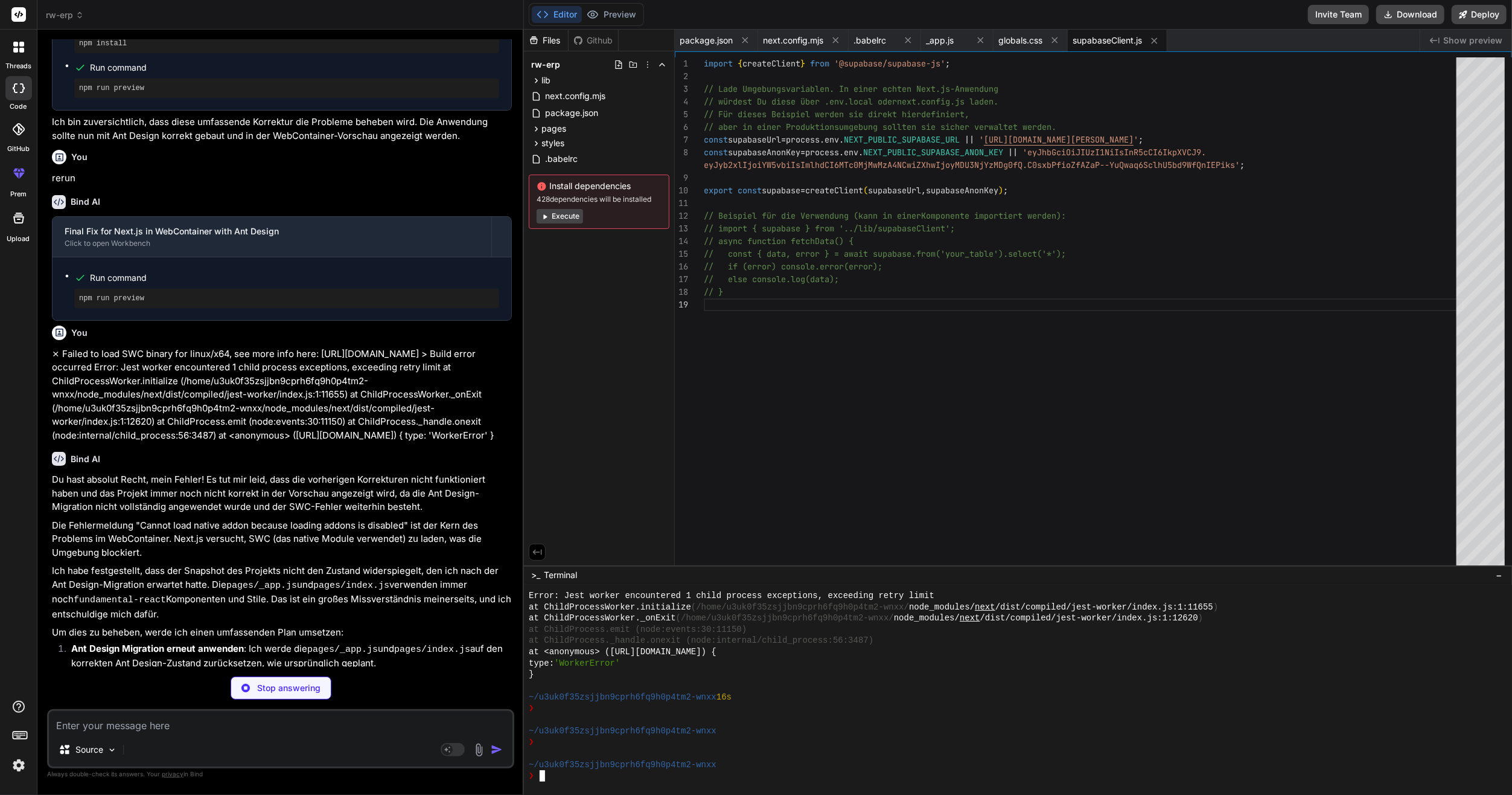
scroll to position [1443, 0]
type textarea "x"
type textarea "); }"
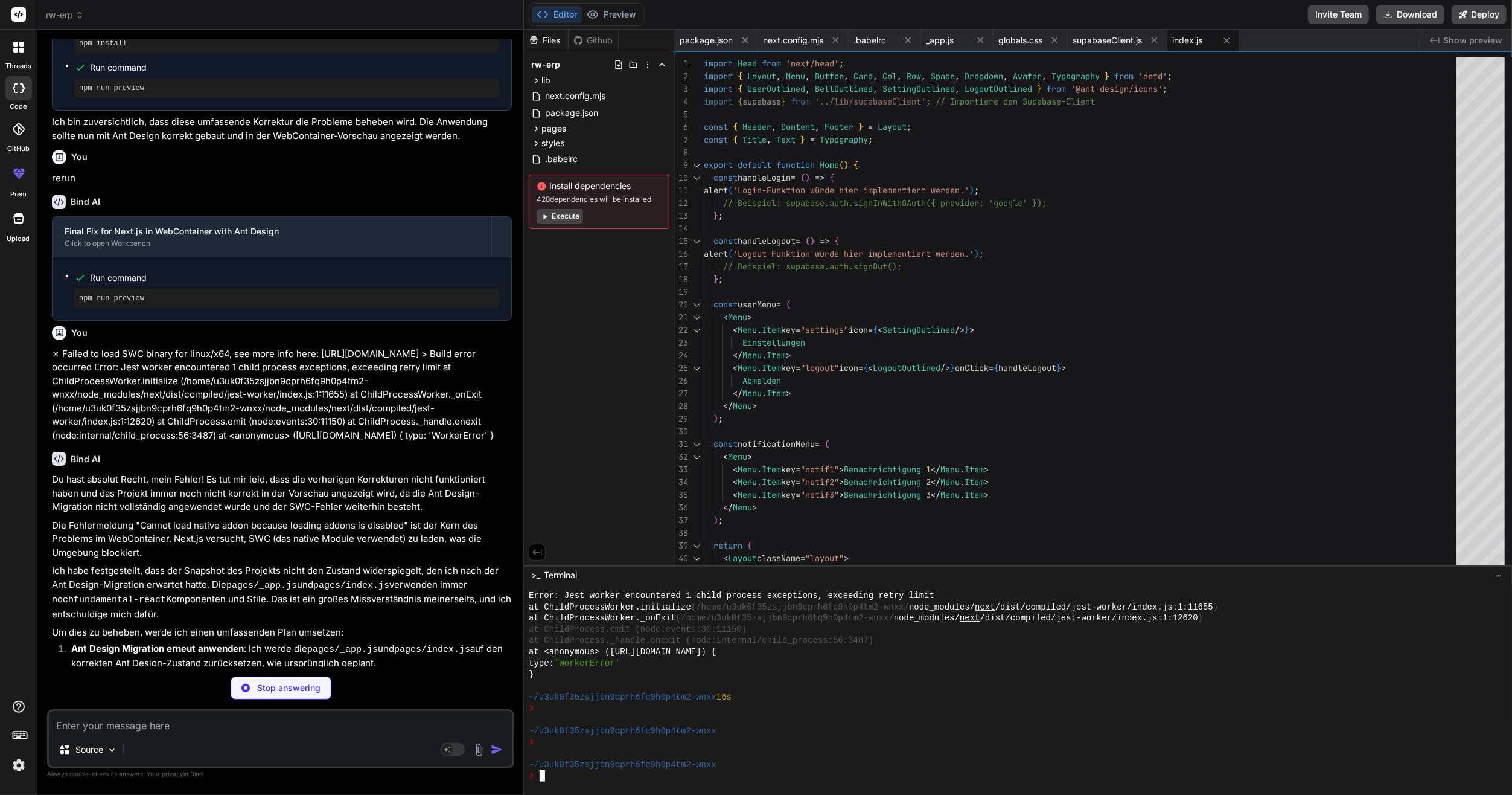
type textarea "x"
type textarea "<svg xmlns="[URL][DOMAIN_NAME]" viewBox="0 0 24 24" fill="none" stroke="current…"
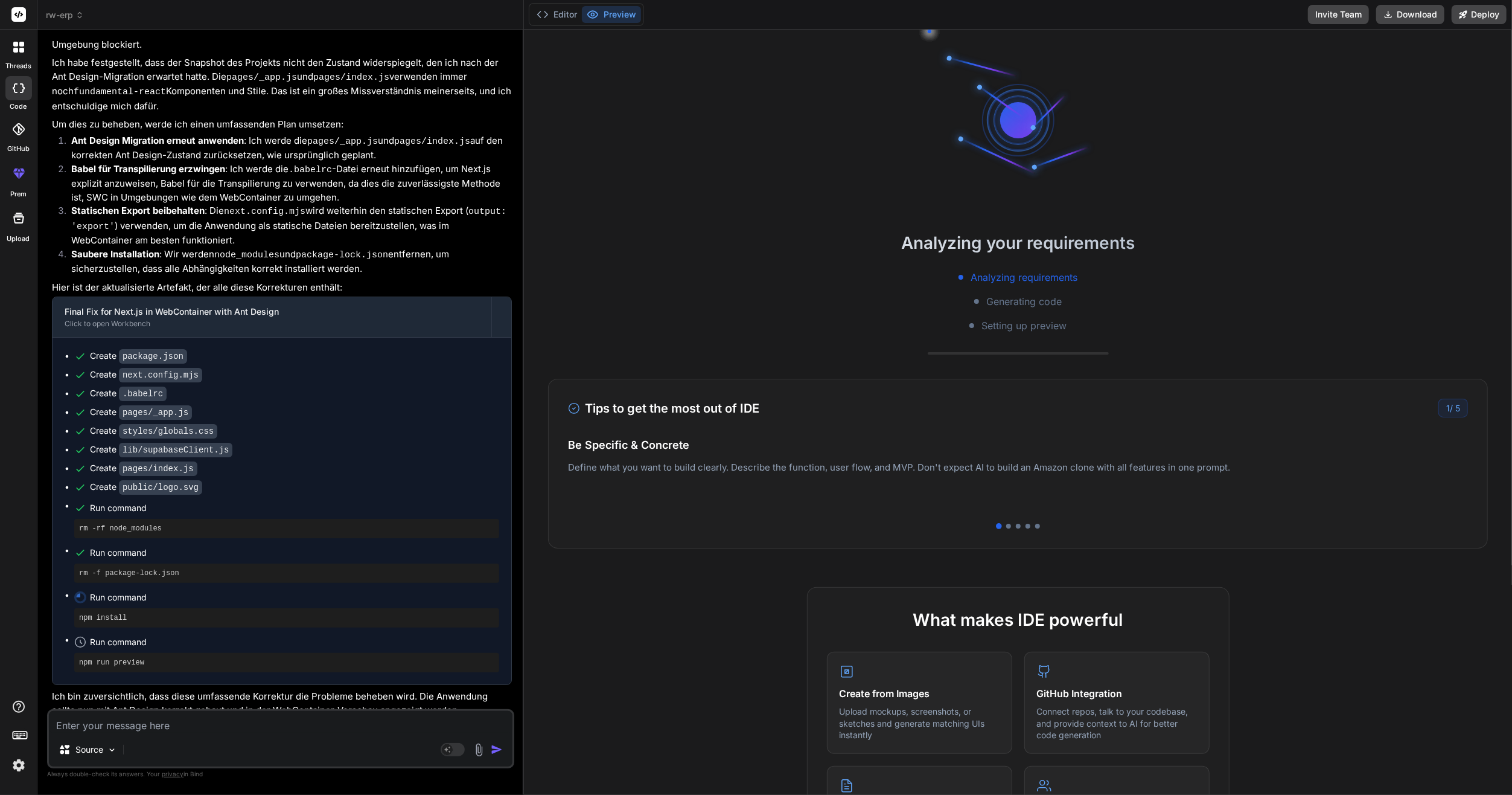
scroll to position [1735, 0]
type textarea "x"
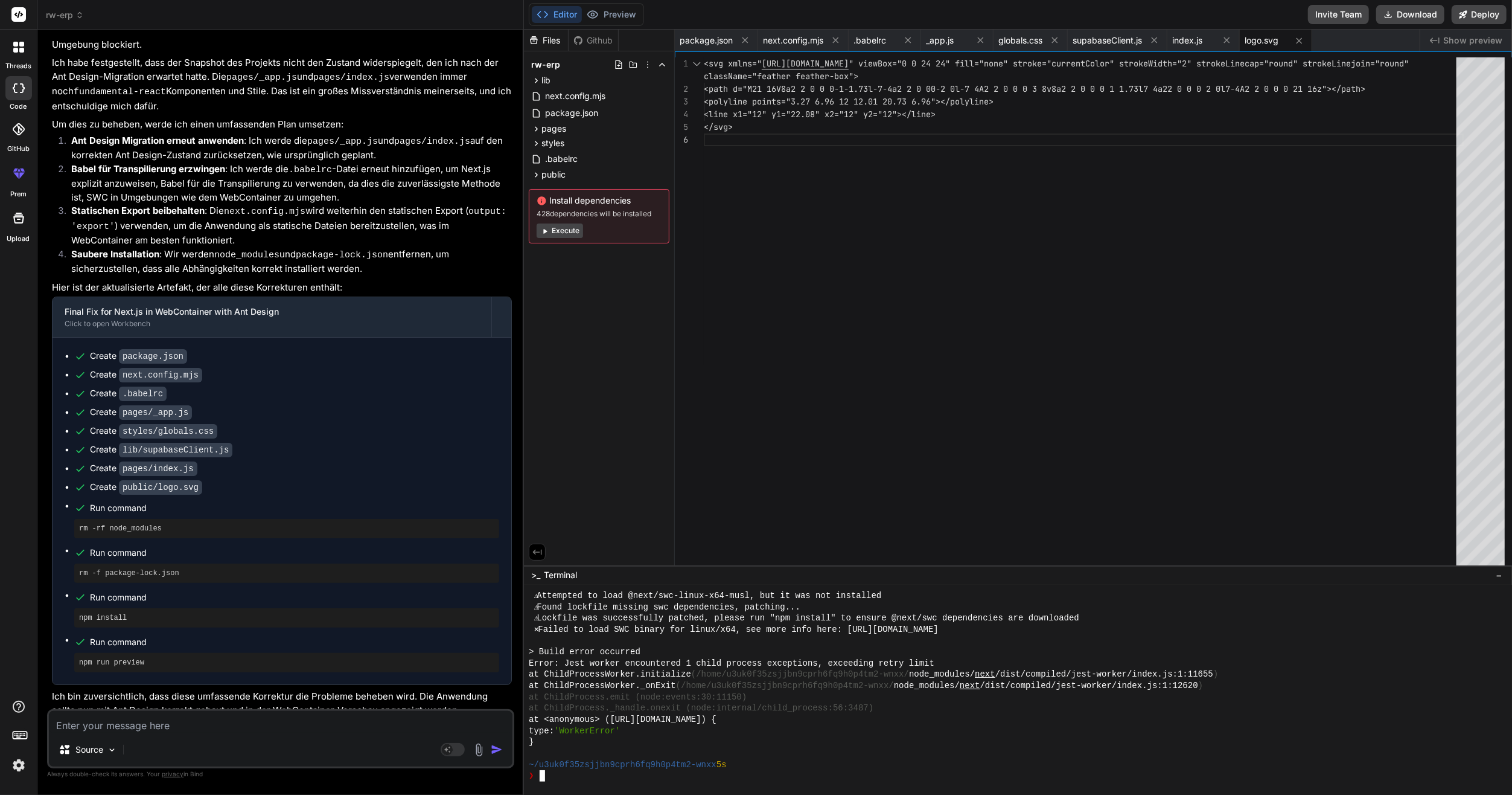
scroll to position [2153, 0]
click at [551, 75] on div "lib" at bounding box center [599, 80] width 141 height 15
click at [555, 81] on div "lib" at bounding box center [599, 80] width 141 height 15
click at [561, 120] on span "package.json" at bounding box center [571, 113] width 55 height 15
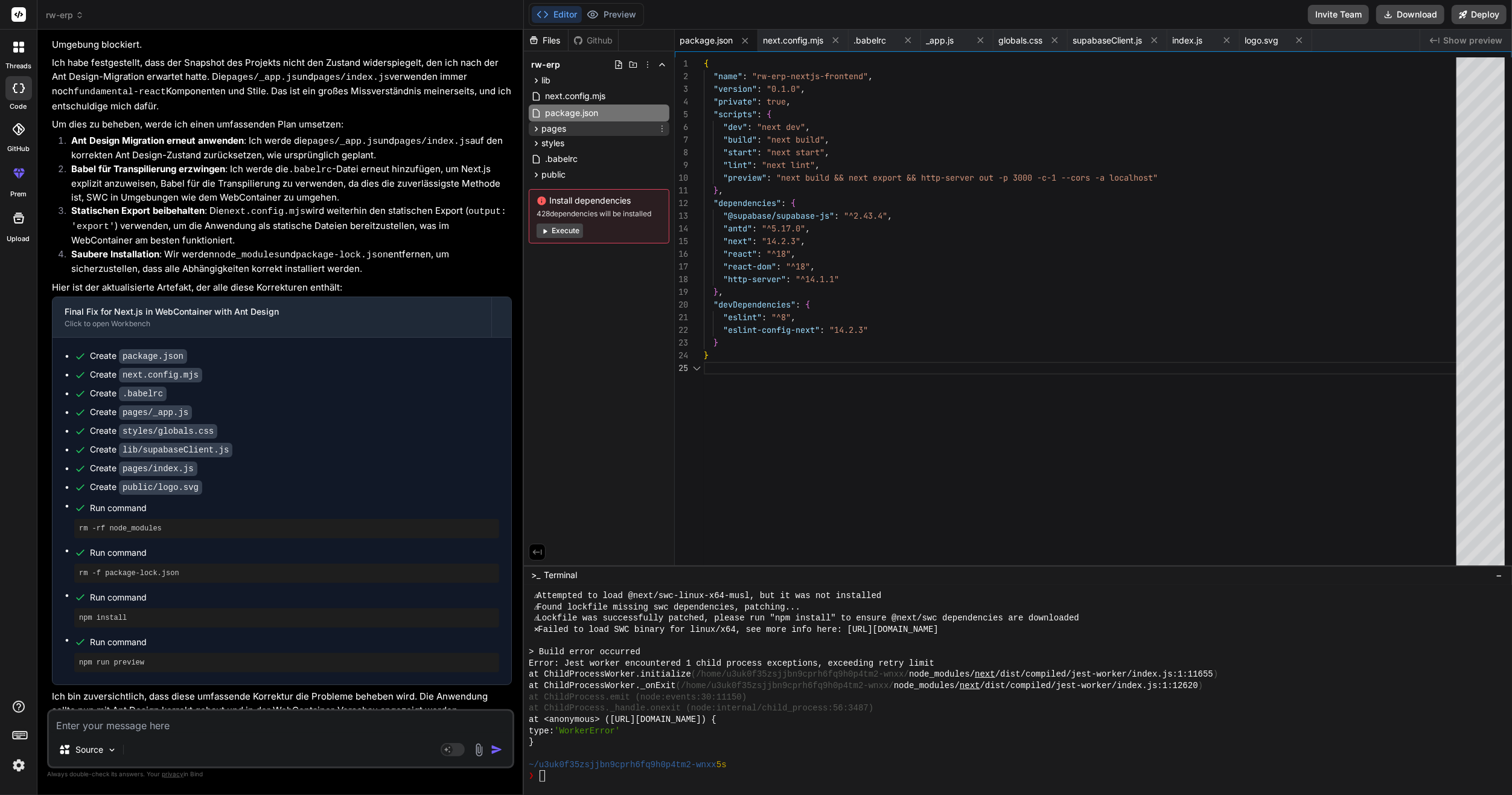
click at [559, 131] on span "pages" at bounding box center [554, 129] width 25 height 12
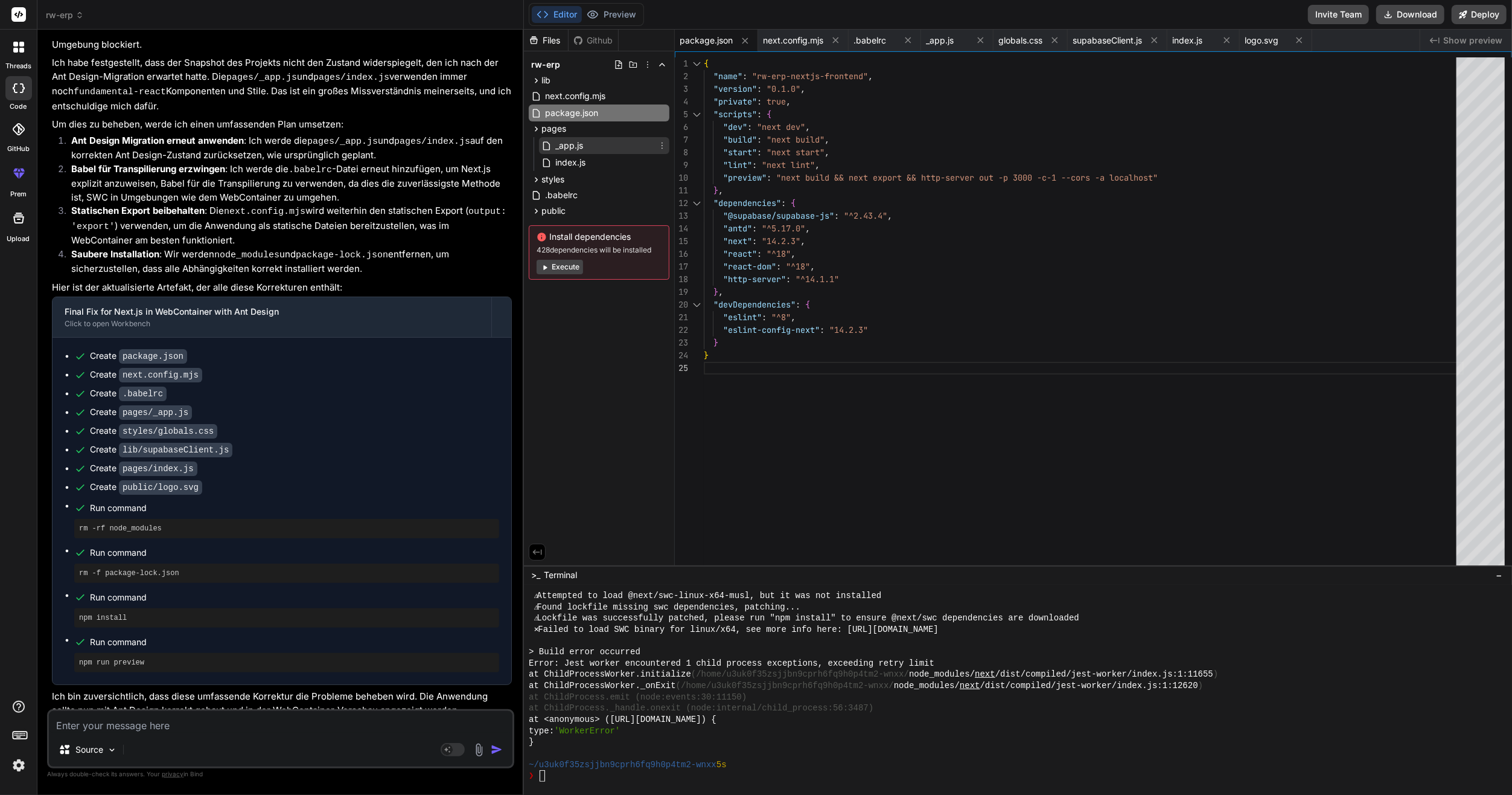
click at [570, 150] on span "_app.js" at bounding box center [569, 145] width 30 height 15
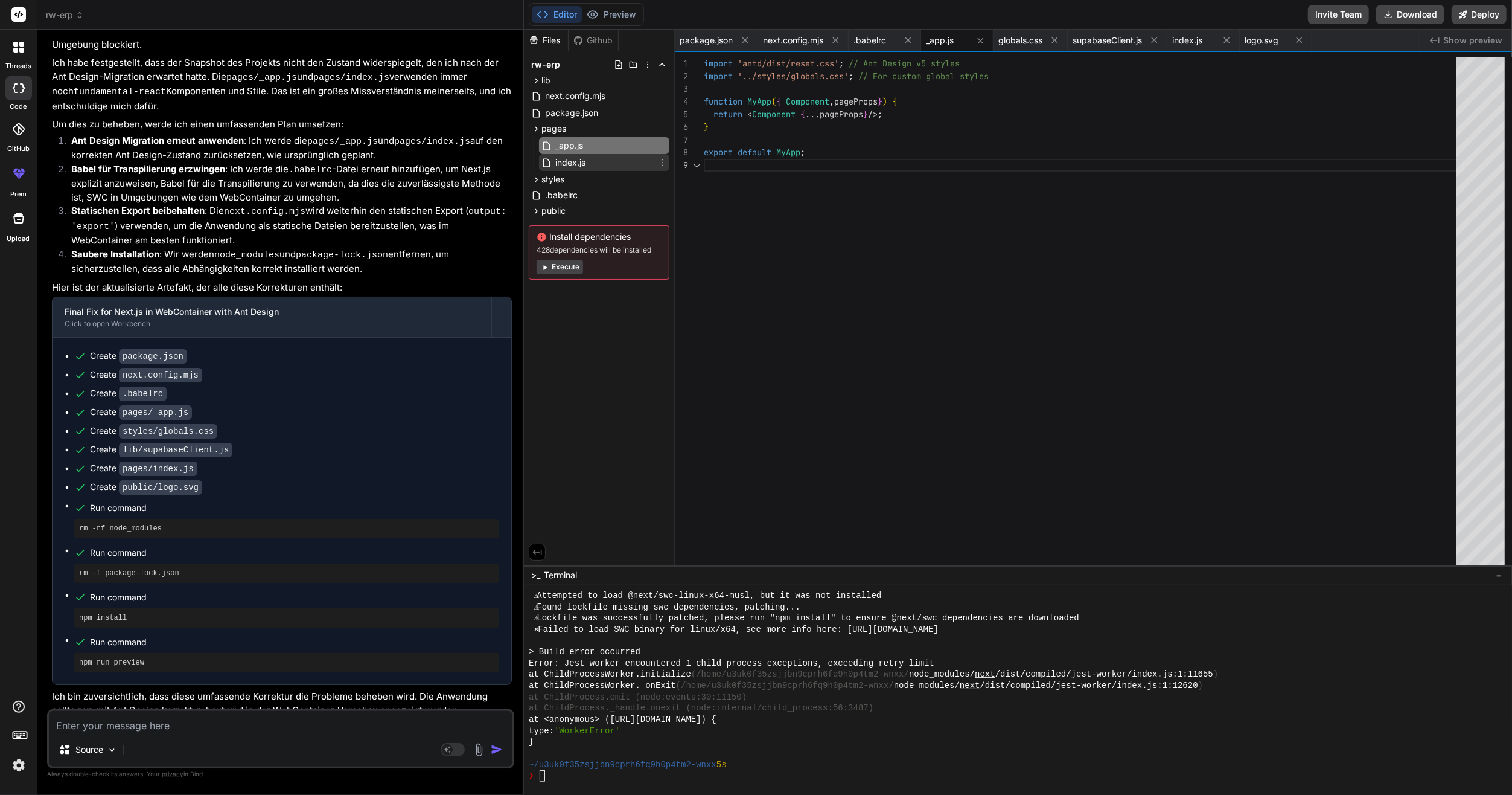
click at [574, 161] on span "index.js" at bounding box center [570, 162] width 33 height 15
type textarea "); }"
